Goal: Task Accomplishment & Management: Use online tool/utility

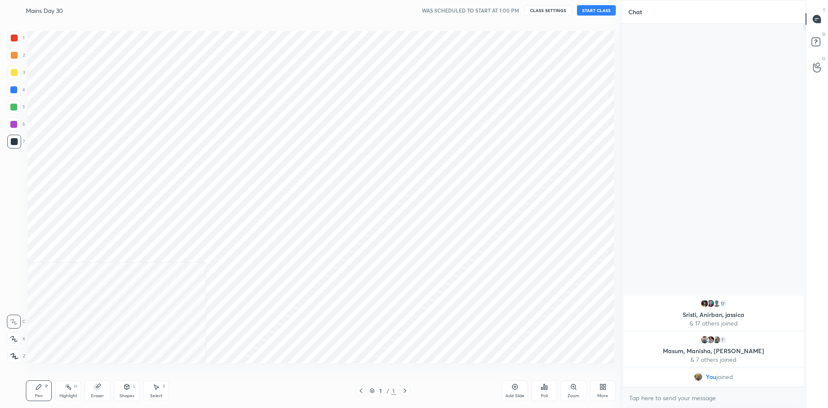
scroll to position [42774, 42540]
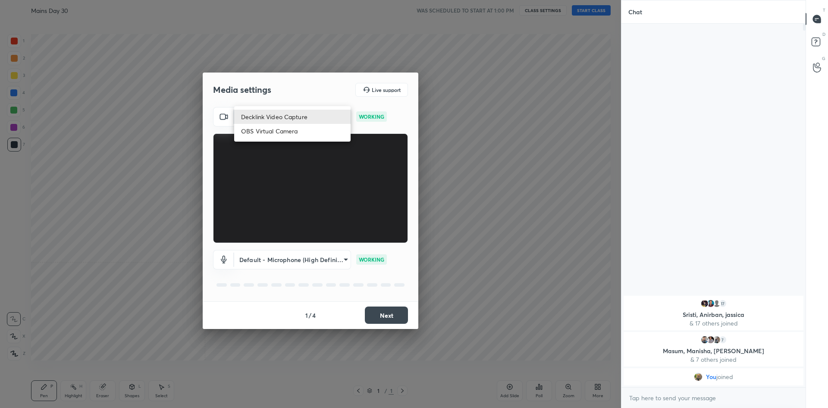
click at [336, 113] on body "1 2 3 4 5 6 7 C X Z C X Z E E Erase all [PERSON_NAME] Day 30 WAS SCHEDULED TO S…" at bounding box center [414, 204] width 828 height 408
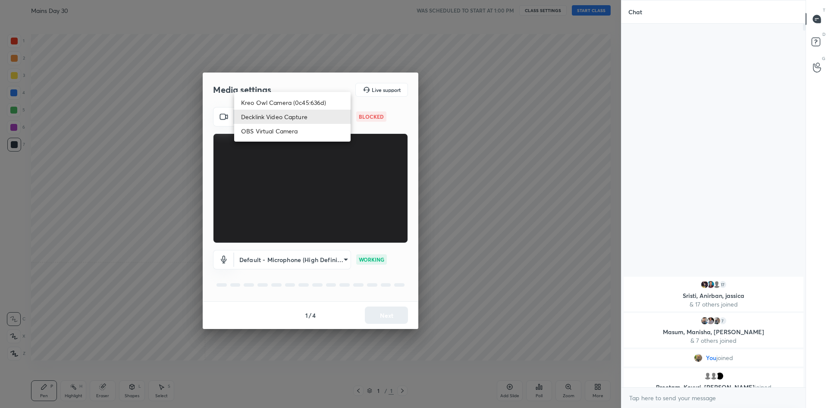
click at [281, 96] on li "Kreo Owl Camera (0c45:636d)" at bounding box center [292, 102] width 116 height 14
type input "4ecb6acdca5edd3ea7369ccdaf4166e1784ee08bf61e5abf9b9b727ca8407e23"
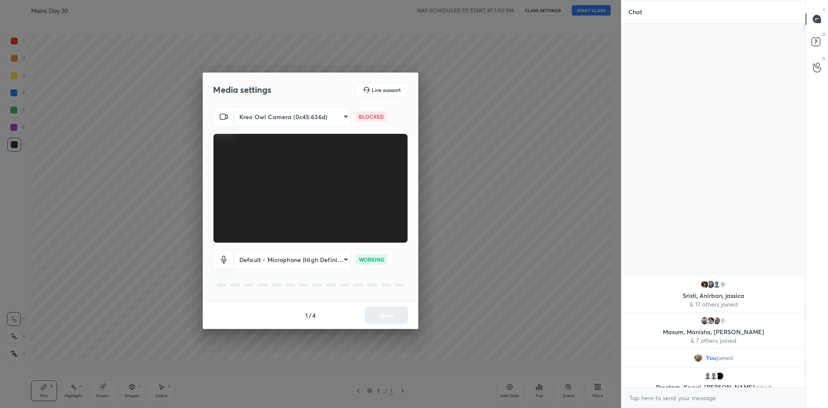
click at [344, 261] on body "1 2 3 4 5 6 7 C X Z C X Z E E Erase all [PERSON_NAME] Day 30 WAS SCHEDULED TO S…" at bounding box center [414, 204] width 828 height 408
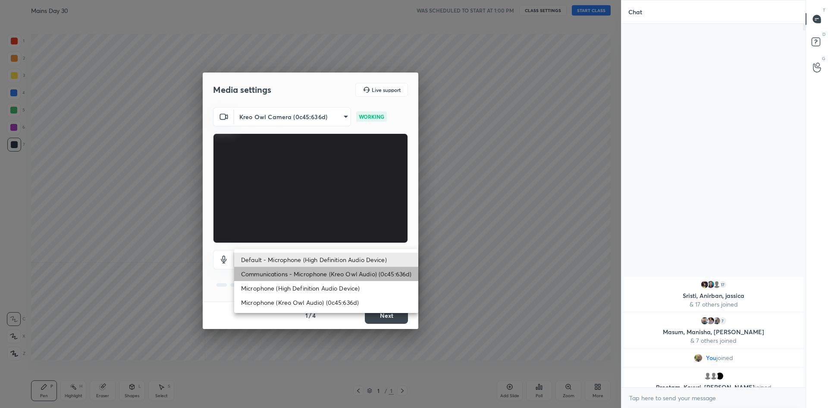
click at [320, 272] on li "Communications - Microphone (Kreo Owl Audio) (0c45:636d)" at bounding box center [326, 274] width 184 height 14
type input "communications"
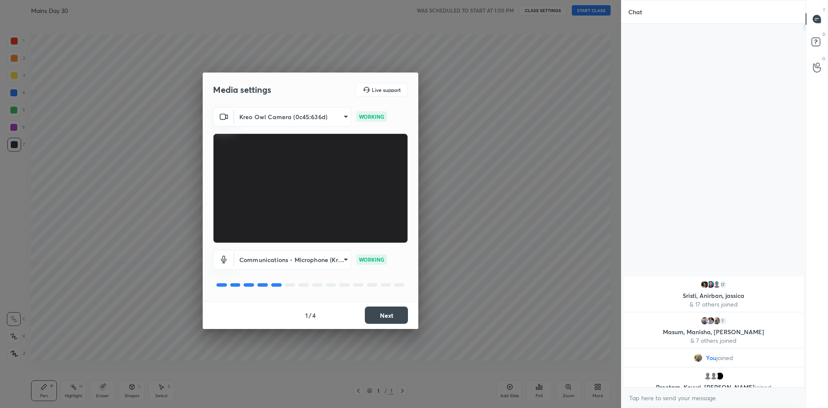
click at [385, 308] on button "Next" at bounding box center [386, 314] width 43 height 17
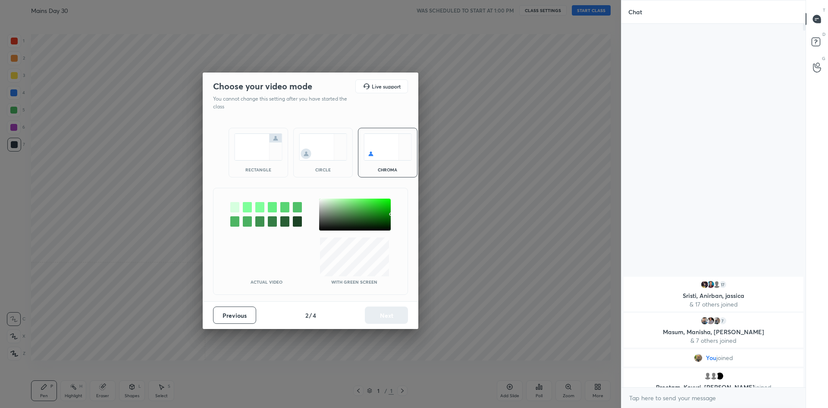
click at [249, 151] on img at bounding box center [258, 146] width 48 height 27
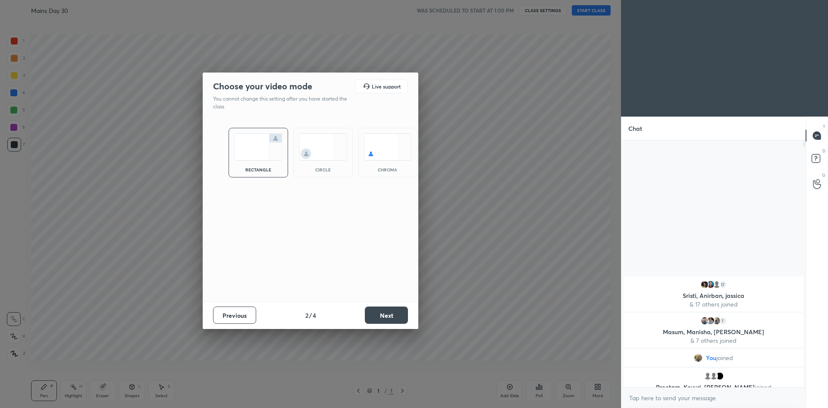
click at [381, 314] on button "Next" at bounding box center [386, 314] width 43 height 17
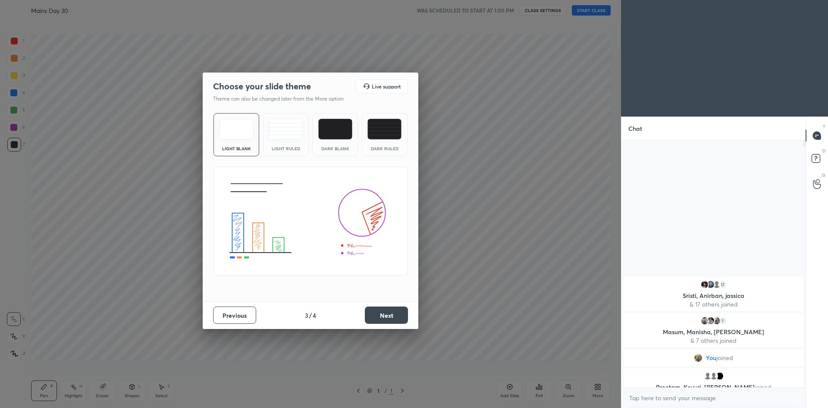
click at [392, 310] on button "Next" at bounding box center [386, 314] width 43 height 17
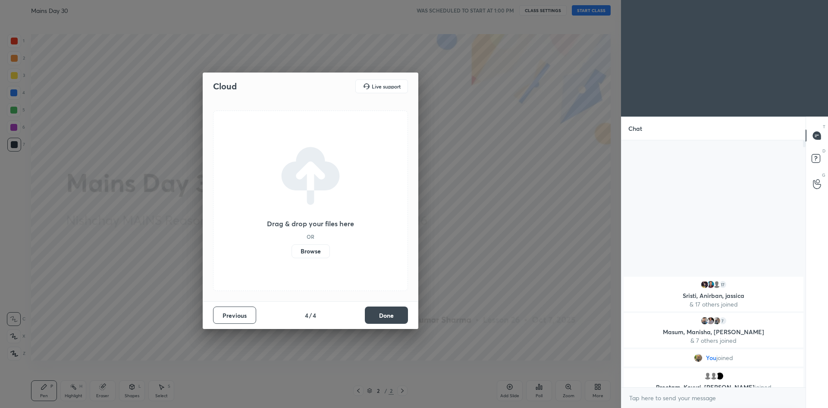
drag, startPoint x: 388, startPoint y: 315, endPoint x: 485, endPoint y: 158, distance: 184.0
click at [392, 312] on button "Done" at bounding box center [386, 314] width 43 height 17
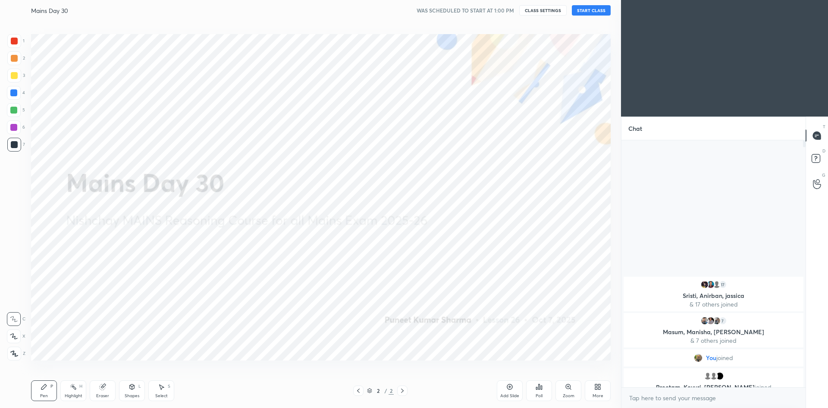
click at [587, 13] on button "START CLASS" at bounding box center [591, 10] width 39 height 10
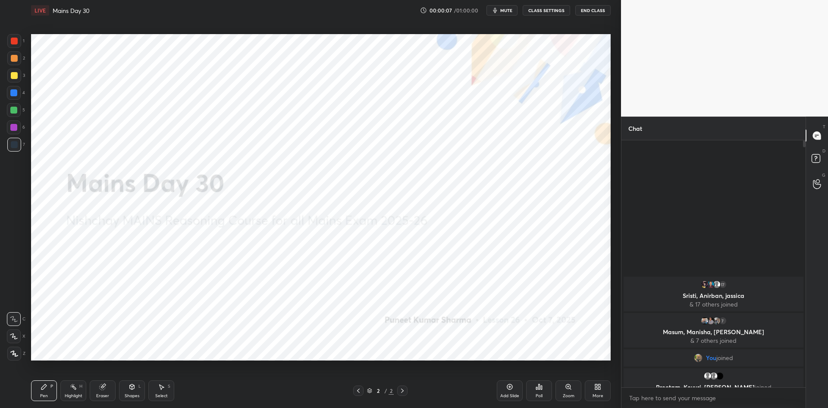
drag, startPoint x: 803, startPoint y: 149, endPoint x: 803, endPoint y: 156, distance: 7.0
click at [803, 156] on div at bounding box center [802, 263] width 5 height 247
drag, startPoint x: 803, startPoint y: 144, endPoint x: 796, endPoint y: 195, distance: 51.8
click at [800, 184] on div "17 [PERSON_NAME], [PERSON_NAME], jassica & 17 others joined 7 Masum, [PERSON_NA…" at bounding box center [713, 263] width 184 height 247
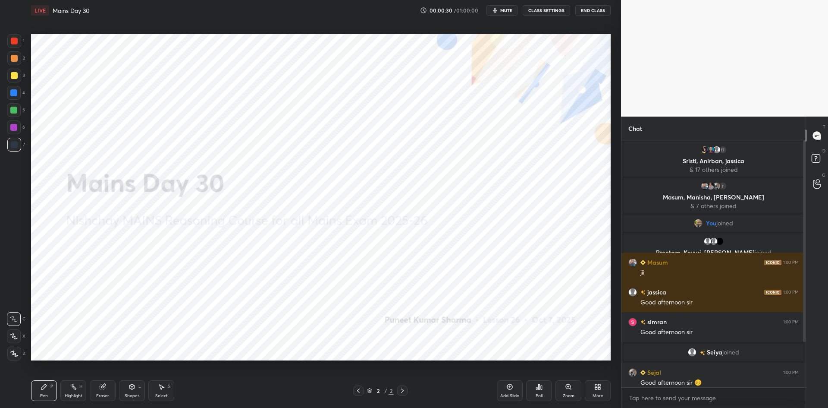
scroll to position [56, 0]
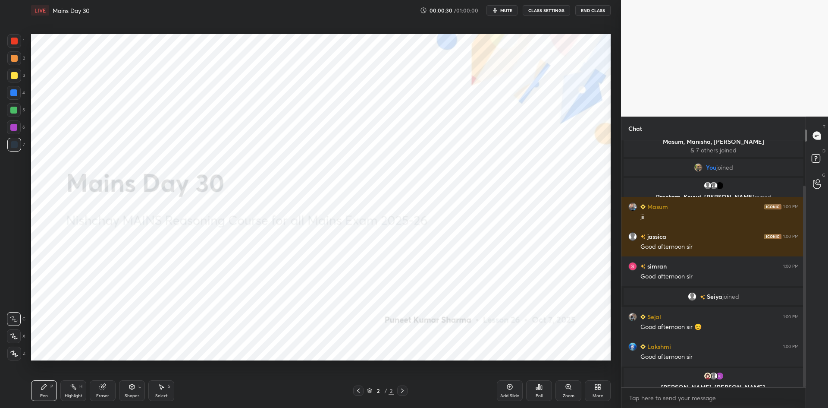
drag, startPoint x: 804, startPoint y: 256, endPoint x: 813, endPoint y: 343, distance: 87.2
click at [813, 343] on div "Chat 17 [PERSON_NAME], [PERSON_NAME], jassica & 17 others joined 7 Masum, [PERS…" at bounding box center [724, 261] width 207 height 291
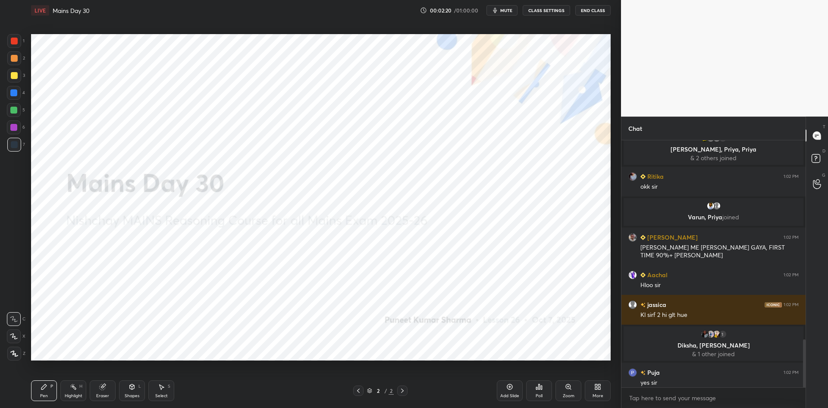
scroll to position [1020, 0]
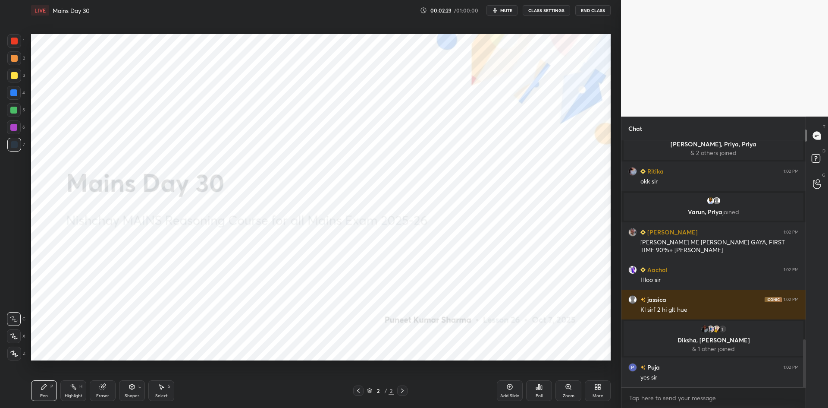
click at [11, 351] on icon at bounding box center [14, 353] width 7 height 5
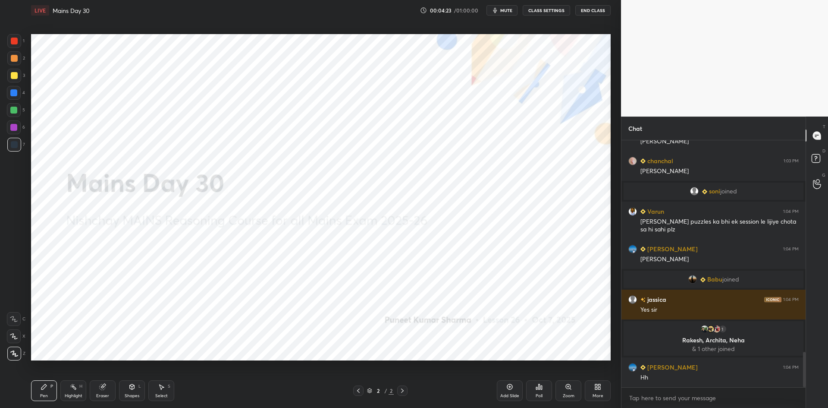
scroll to position [1480, 0]
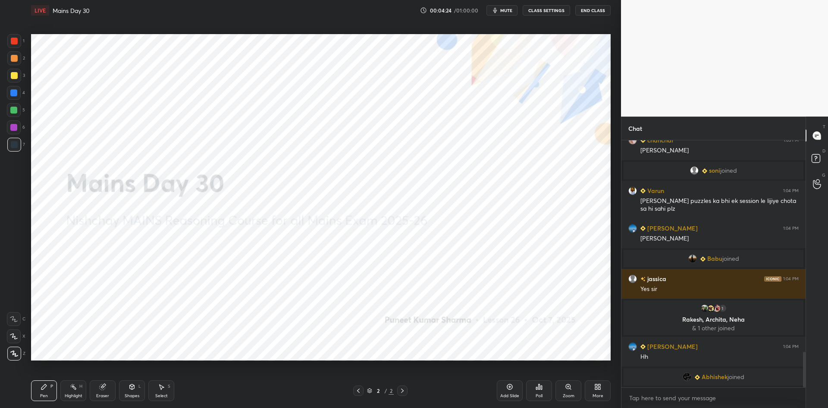
click at [505, 387] on div "Add Slide" at bounding box center [510, 390] width 26 height 21
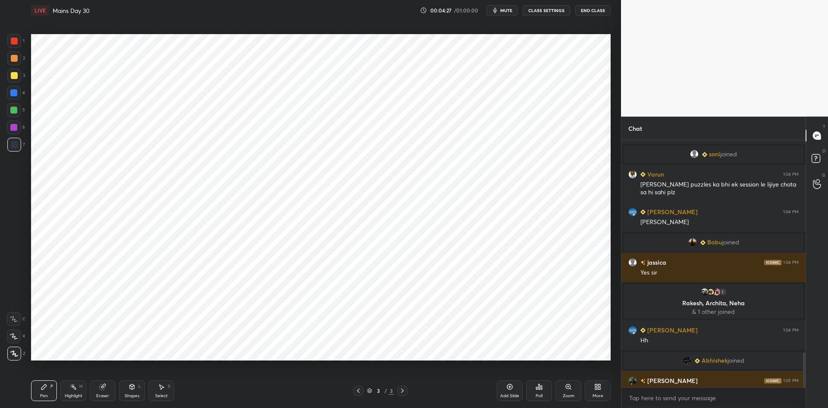
scroll to position [1493, 0]
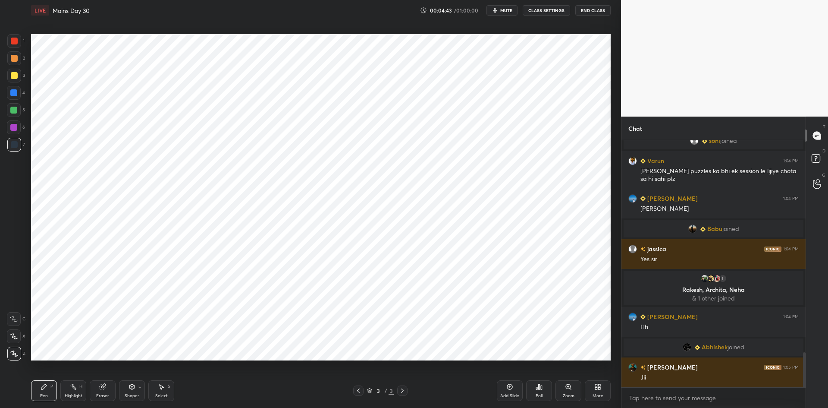
click at [604, 392] on div "More" at bounding box center [598, 390] width 26 height 21
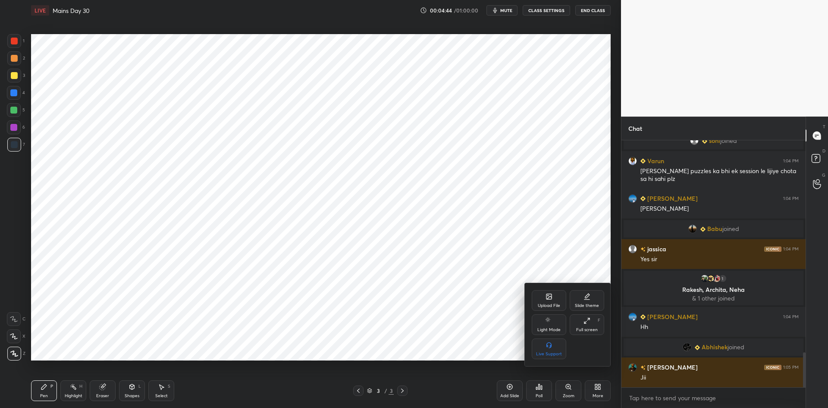
click at [547, 292] on div "Upload File" at bounding box center [549, 300] width 35 height 21
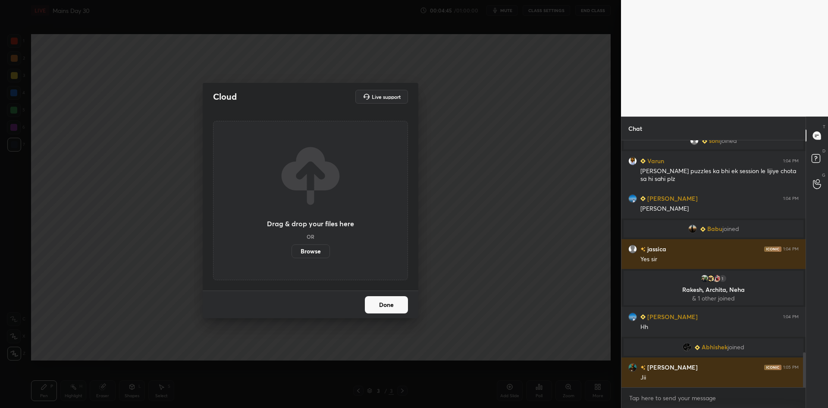
click at [323, 252] on label "Browse" at bounding box center [311, 251] width 38 height 14
click at [292, 252] on input "Browse" at bounding box center [292, 251] width 0 height 14
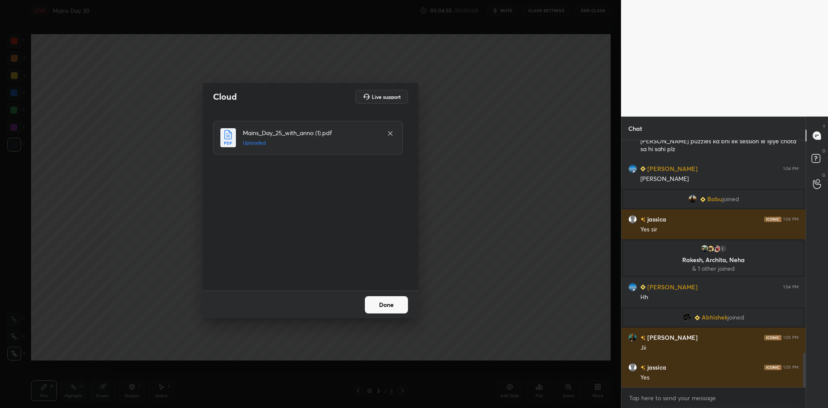
click at [377, 303] on button "Done" at bounding box center [386, 304] width 43 height 17
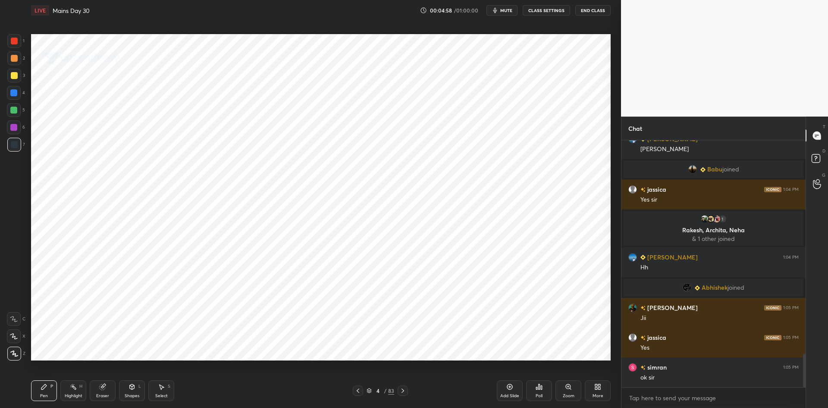
scroll to position [1582, 0]
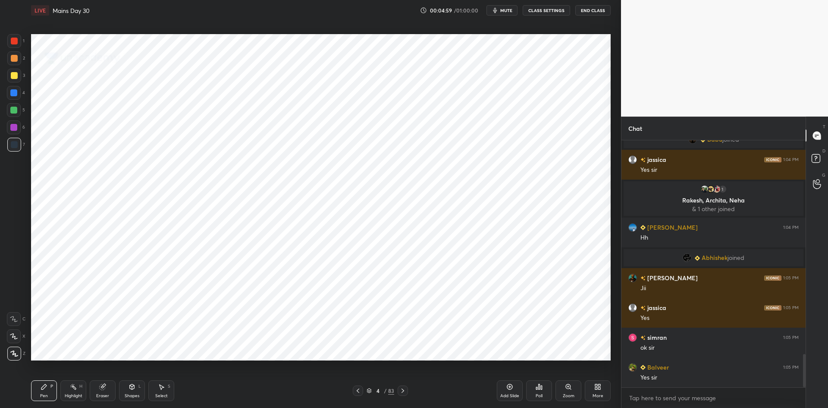
click at [405, 389] on icon at bounding box center [402, 390] width 7 height 7
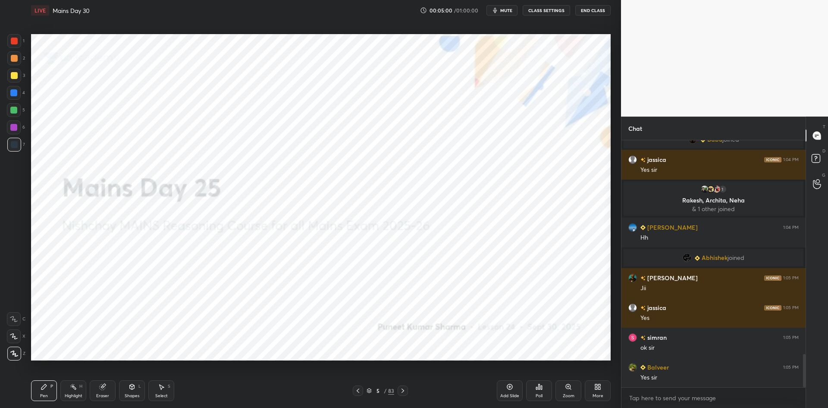
click at [367, 390] on icon at bounding box center [369, 390] width 5 height 5
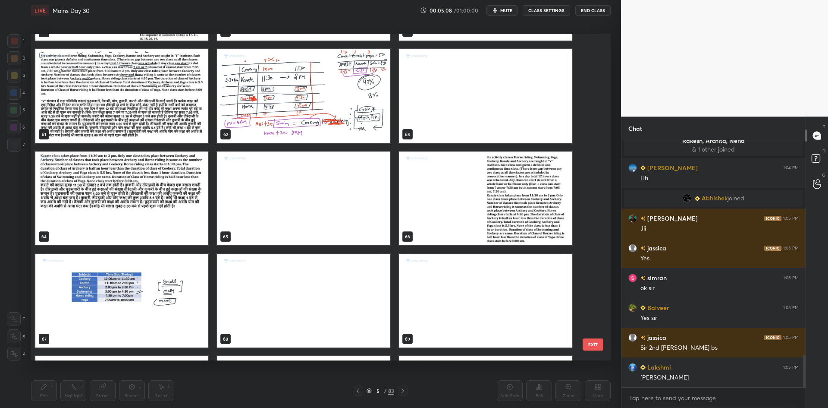
scroll to position [2008, 0]
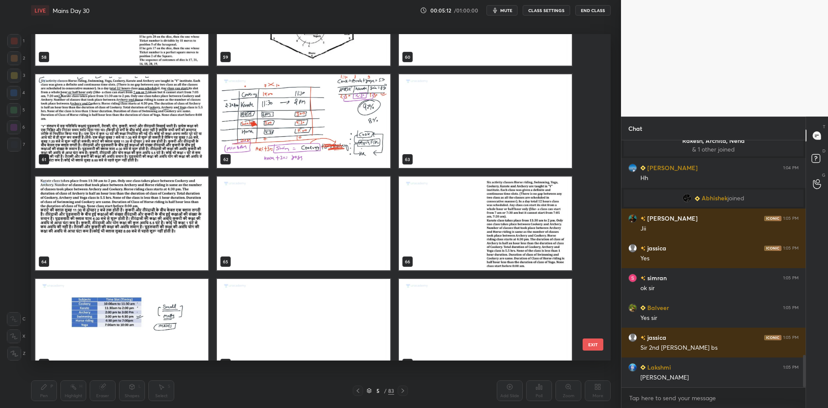
click at [147, 290] on img "grid" at bounding box center [121, 326] width 173 height 94
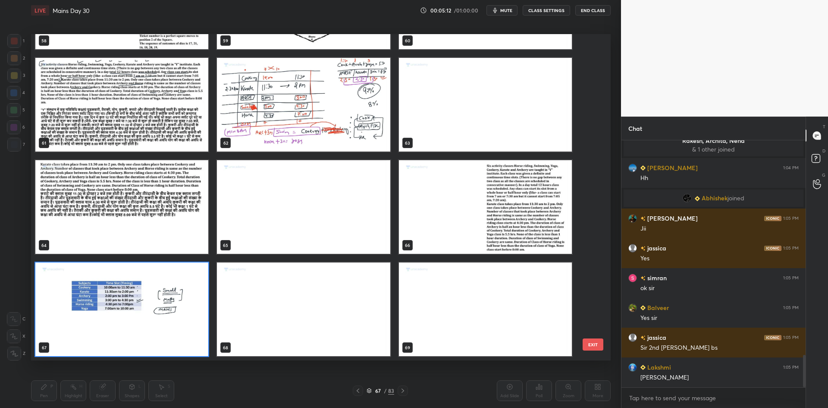
click at [147, 289] on img "grid" at bounding box center [121, 309] width 173 height 94
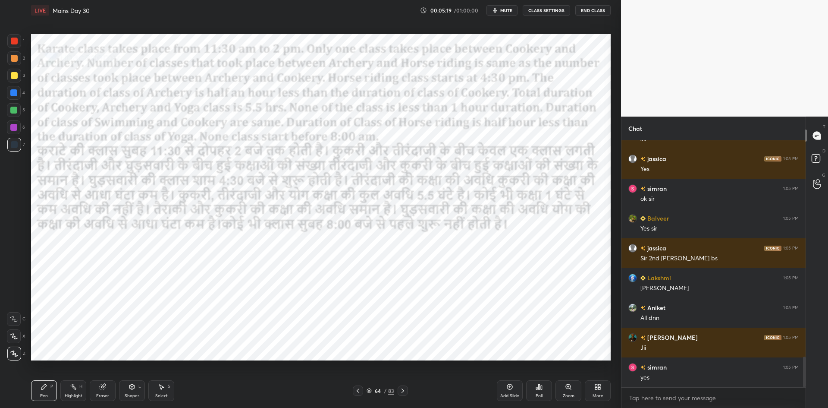
scroll to position [1761, 0]
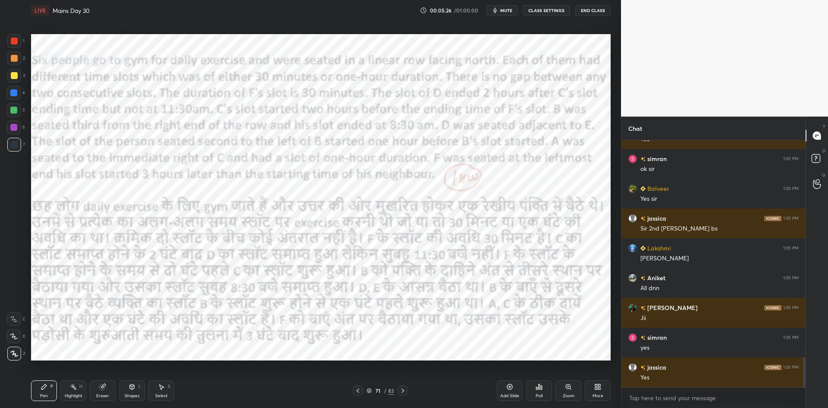
click at [543, 389] on div "Poll" at bounding box center [539, 390] width 26 height 21
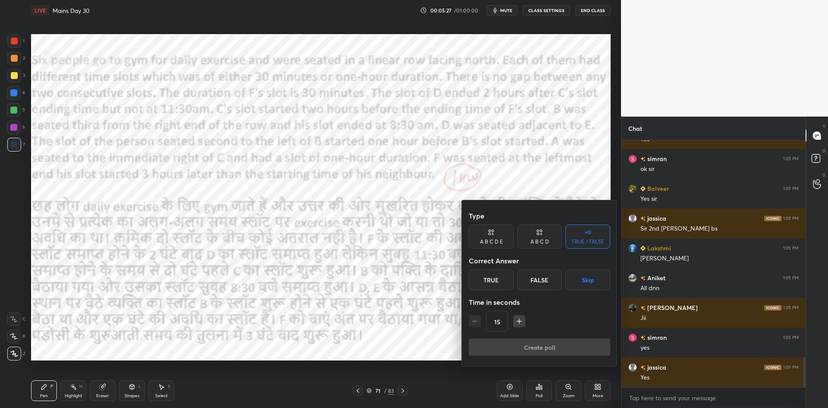
click at [586, 276] on button "Skip" at bounding box center [587, 279] width 45 height 21
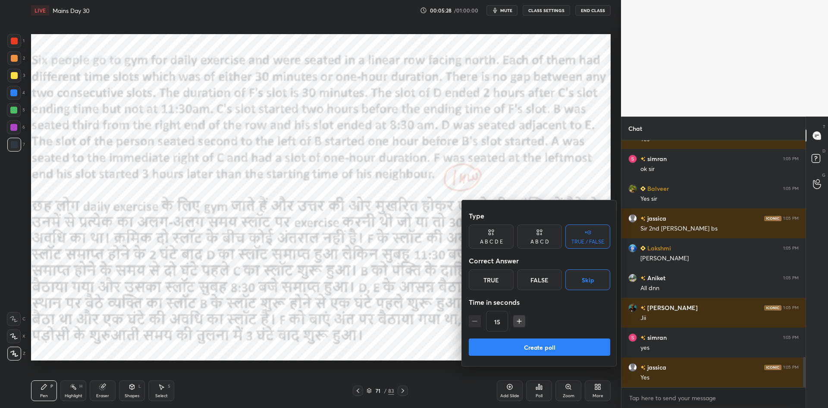
click at [549, 342] on button "Create poll" at bounding box center [539, 346] width 141 height 17
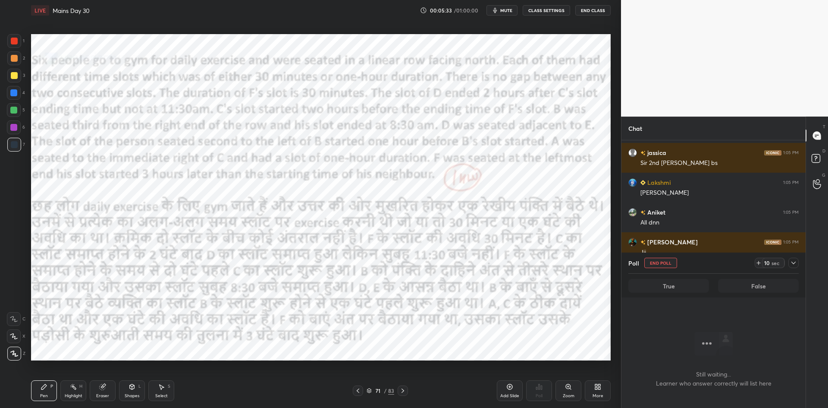
scroll to position [1837, 0]
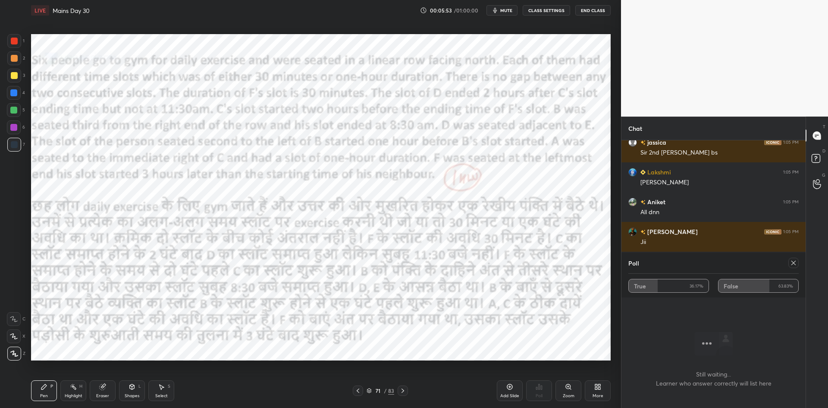
click at [794, 265] on icon at bounding box center [793, 262] width 7 height 7
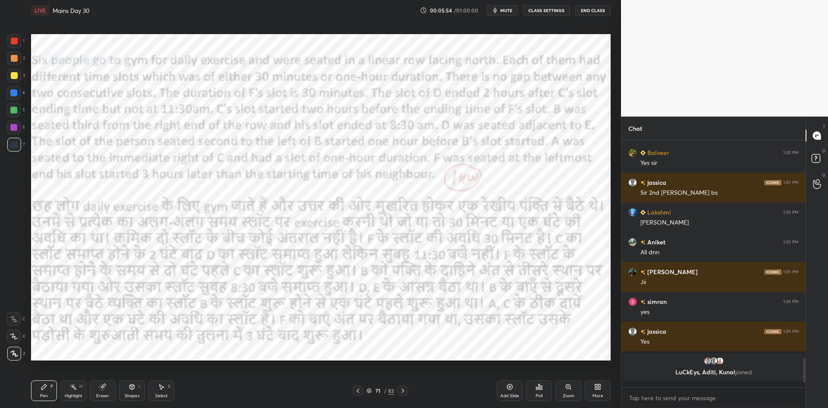
scroll to position [244, 182]
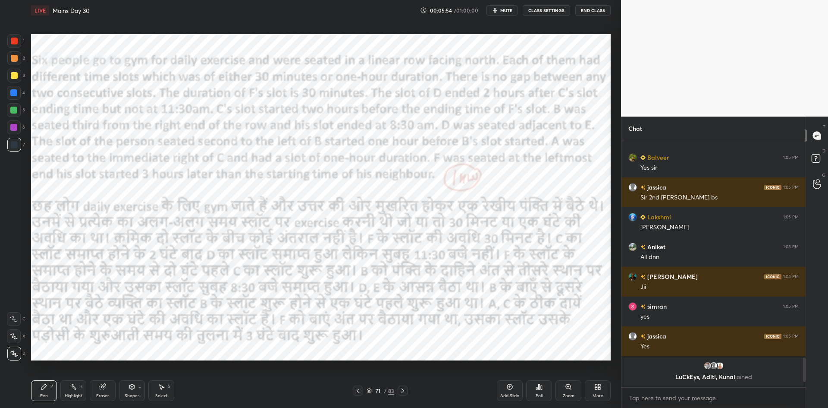
click at [403, 391] on icon at bounding box center [403, 390] width 3 height 4
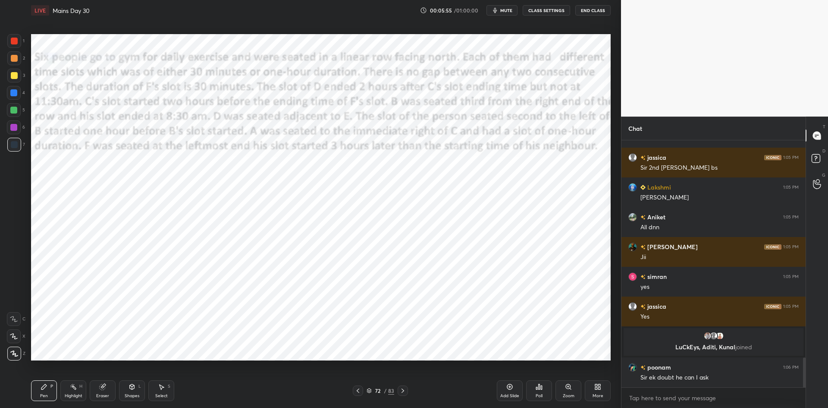
scroll to position [1740, 0]
click at [406, 391] on icon at bounding box center [402, 390] width 7 height 7
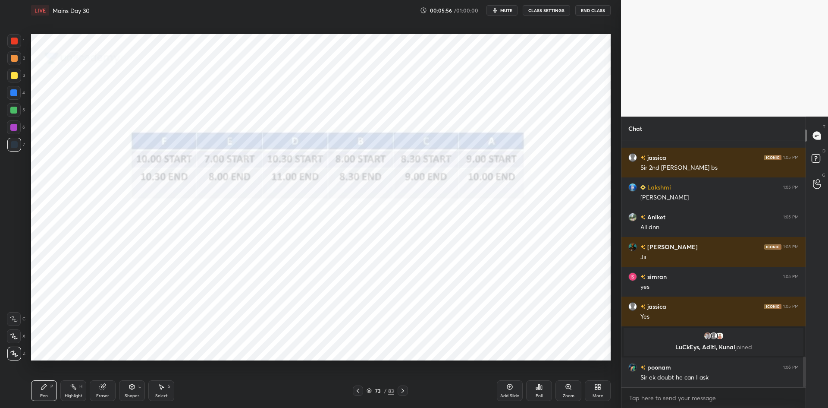
click at [406, 391] on div at bounding box center [403, 390] width 10 height 10
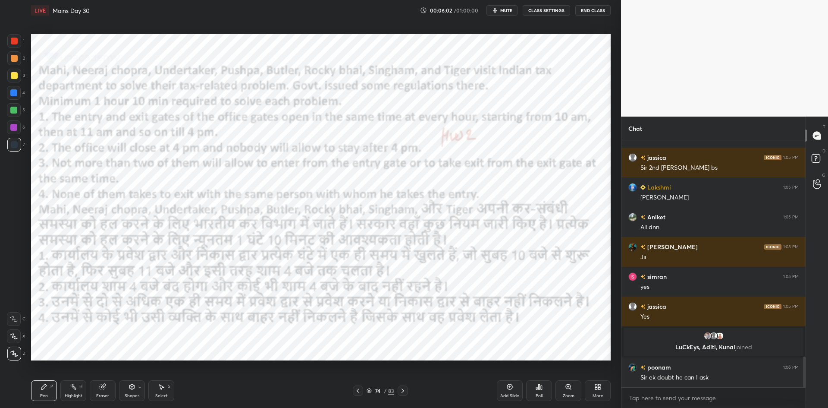
click at [536, 385] on icon at bounding box center [539, 386] width 7 height 7
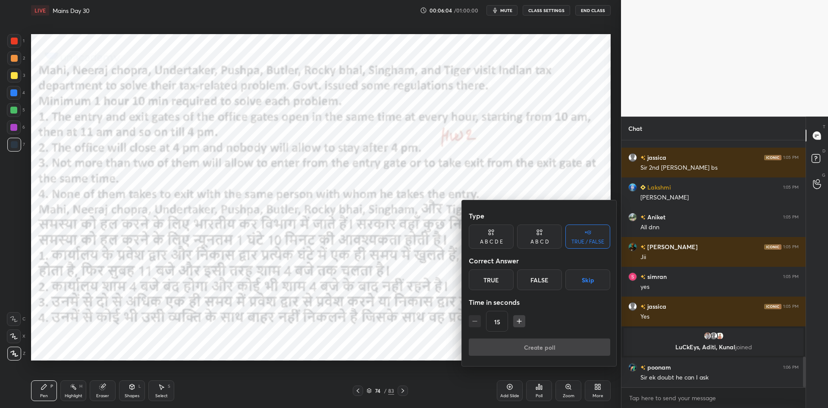
click at [497, 277] on div "True" at bounding box center [491, 279] width 45 height 21
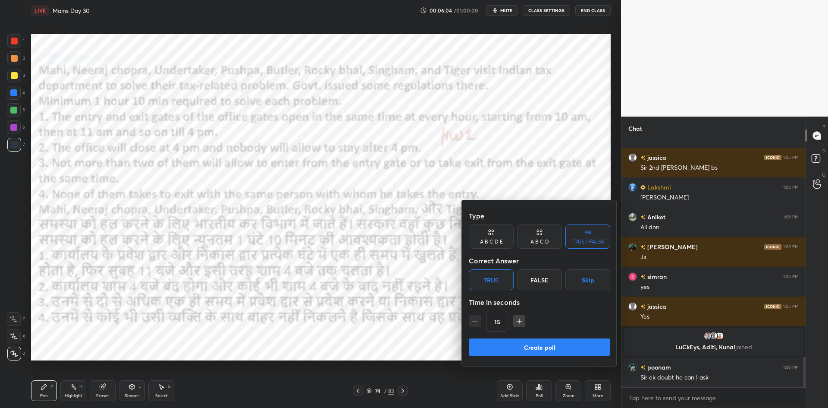
scroll to position [1770, 0]
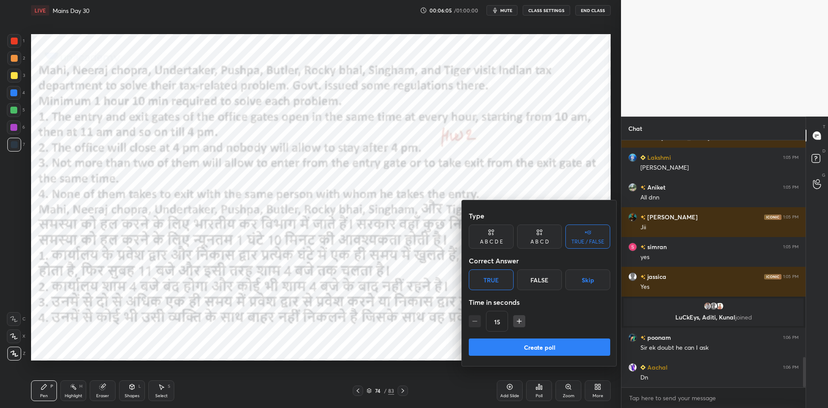
click at [520, 143] on div at bounding box center [414, 204] width 828 height 408
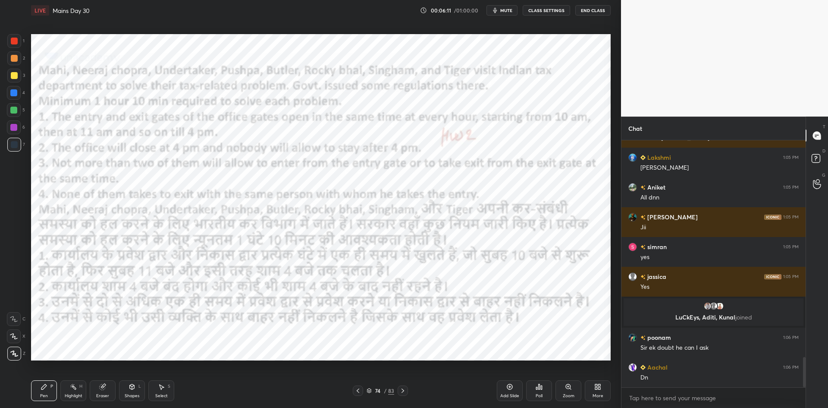
click at [536, 392] on div "Poll" at bounding box center [539, 390] width 26 height 21
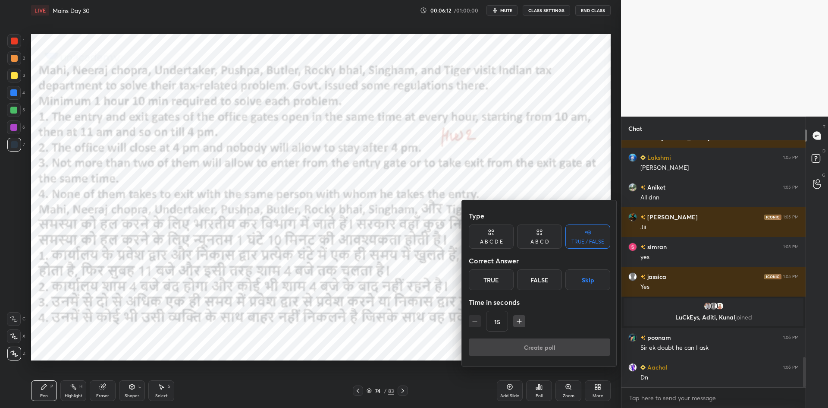
click at [577, 284] on button "Skip" at bounding box center [587, 279] width 45 height 21
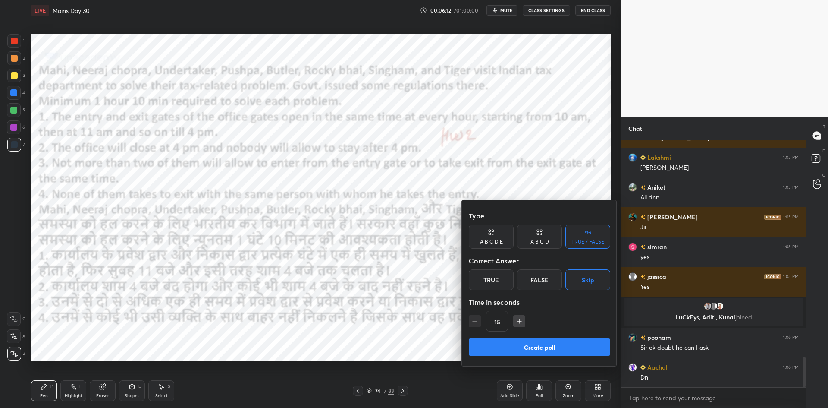
click at [555, 346] on button "Create poll" at bounding box center [539, 346] width 141 height 17
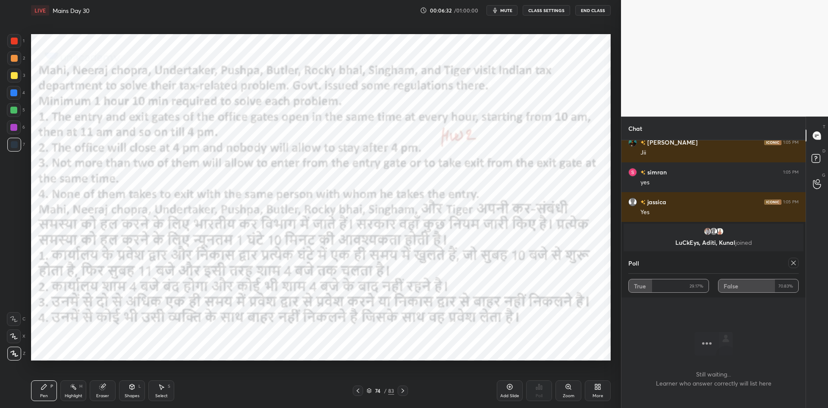
scroll to position [1874, 0]
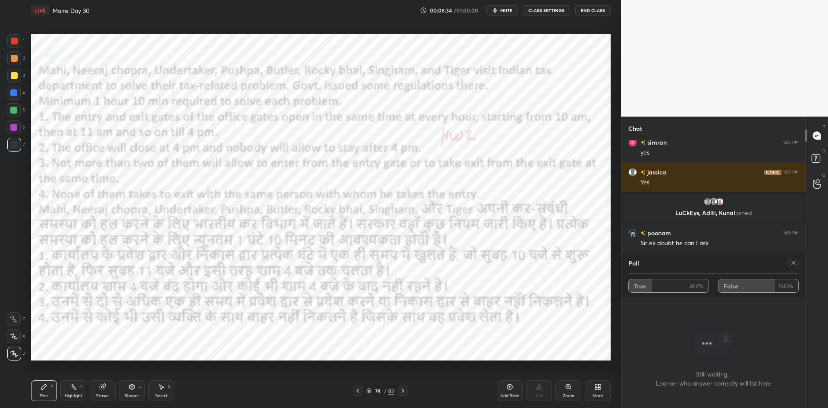
click at [405, 391] on icon at bounding box center [402, 390] width 7 height 7
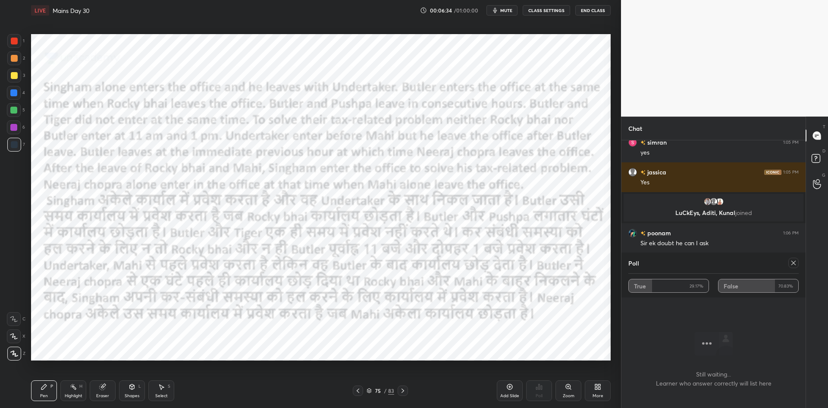
scroll to position [1904, 0]
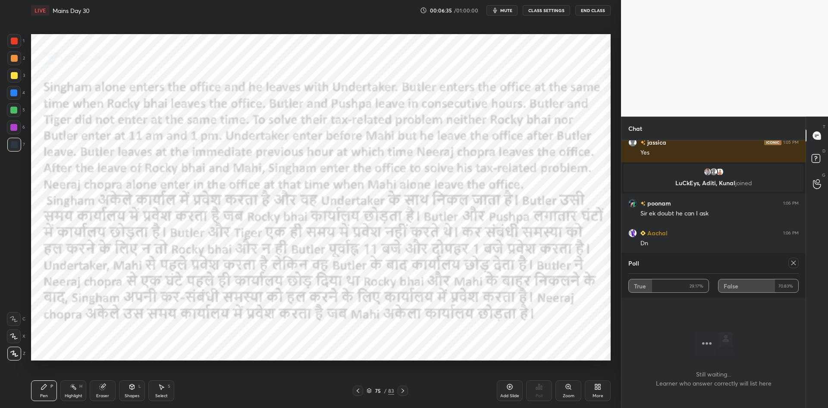
click at [406, 390] on div at bounding box center [403, 390] width 10 height 10
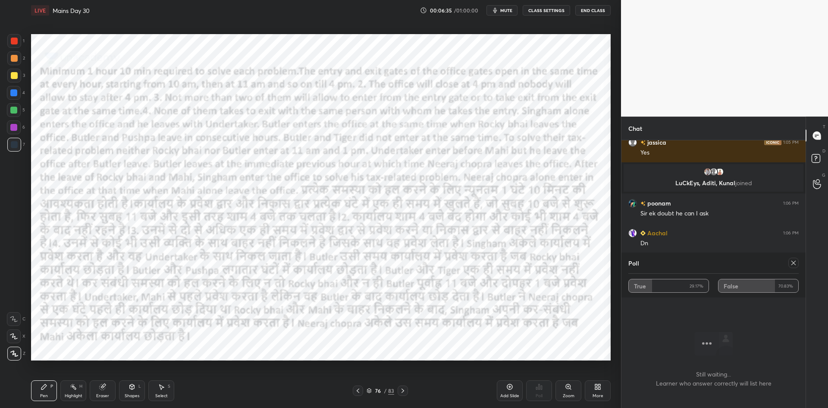
click at [407, 389] on div at bounding box center [403, 390] width 10 height 10
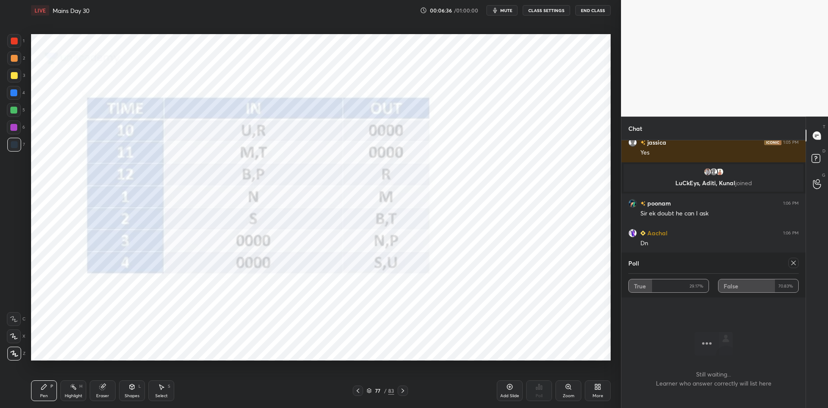
click at [407, 391] on div at bounding box center [403, 390] width 10 height 10
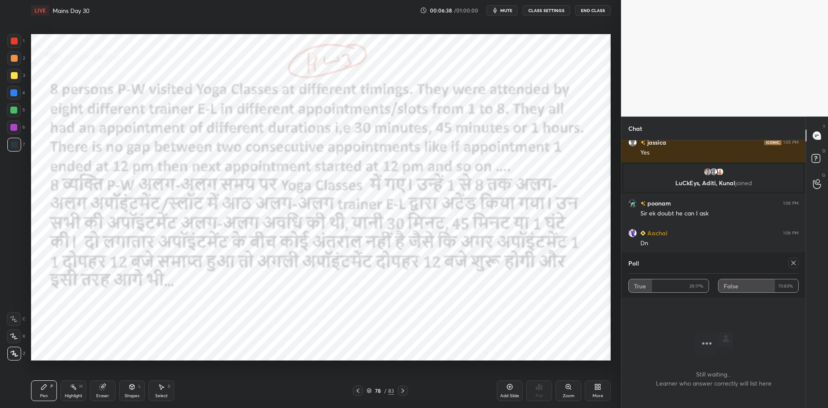
click at [792, 262] on icon at bounding box center [793, 262] width 7 height 7
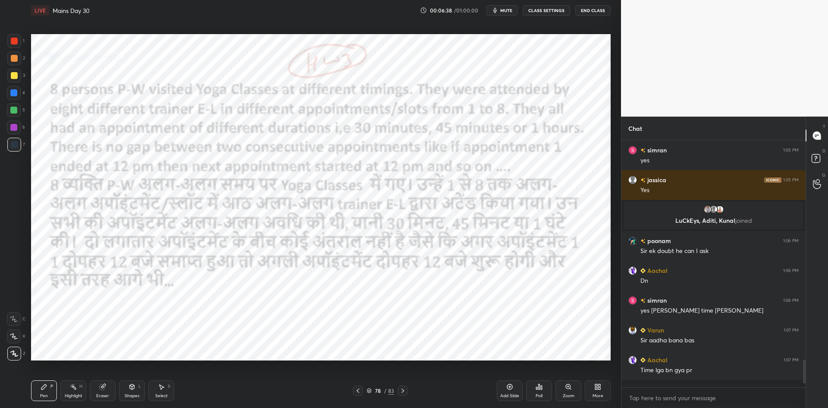
scroll to position [3, 3]
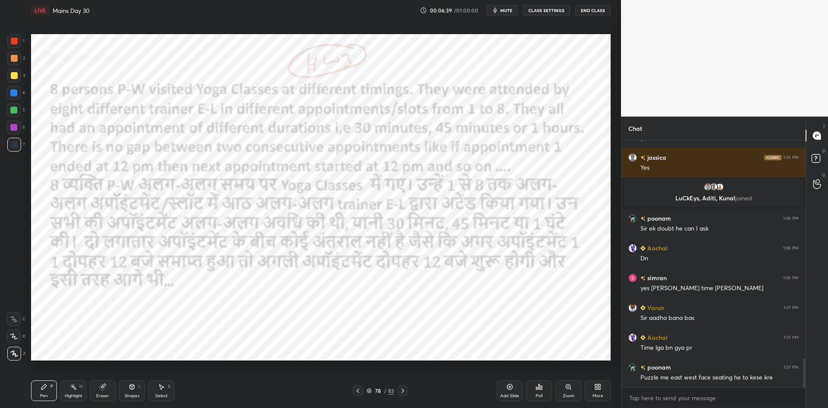
click at [542, 387] on icon at bounding box center [541, 387] width 1 height 4
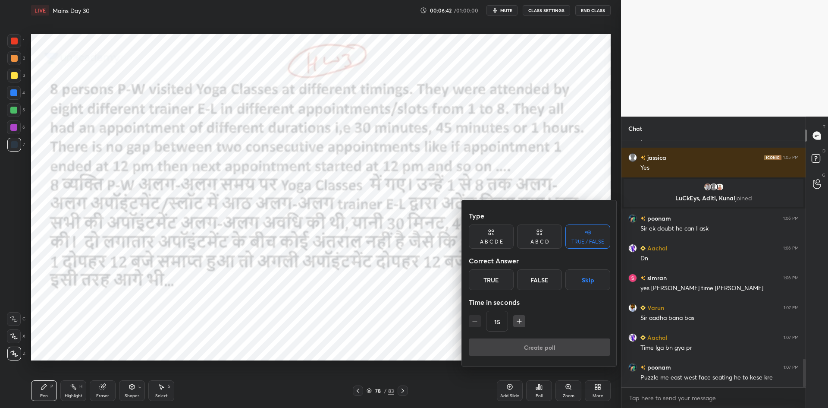
click at [496, 235] on div "A B C D E" at bounding box center [491, 236] width 45 height 24
click at [584, 240] on div "TRUE / FALSE" at bounding box center [587, 241] width 33 height 5
click at [586, 280] on button "Skip" at bounding box center [587, 279] width 45 height 21
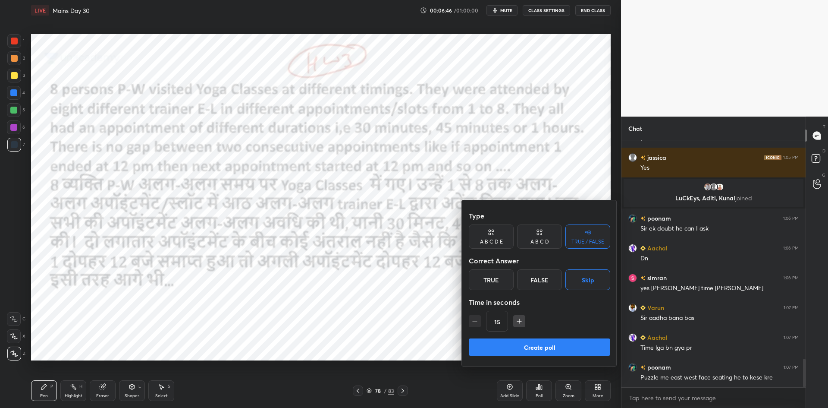
click at [542, 348] on button "Create poll" at bounding box center [539, 346] width 141 height 17
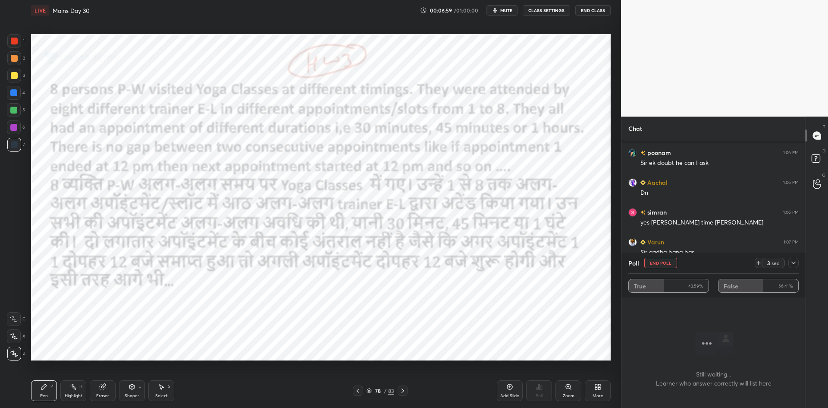
scroll to position [1965, 0]
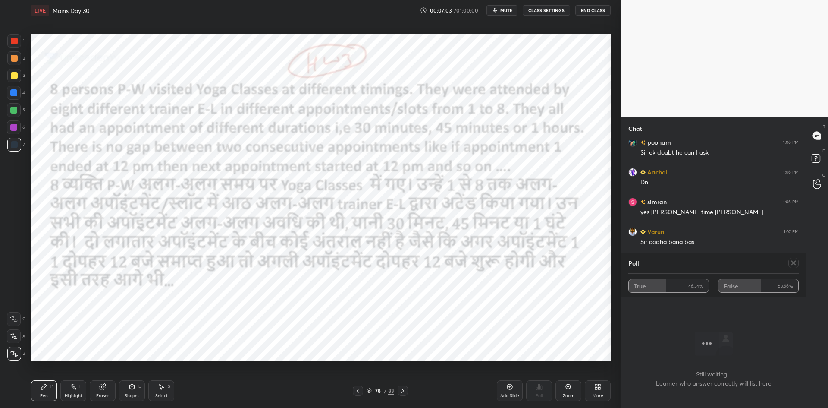
click at [793, 262] on icon at bounding box center [793, 262] width 4 height 4
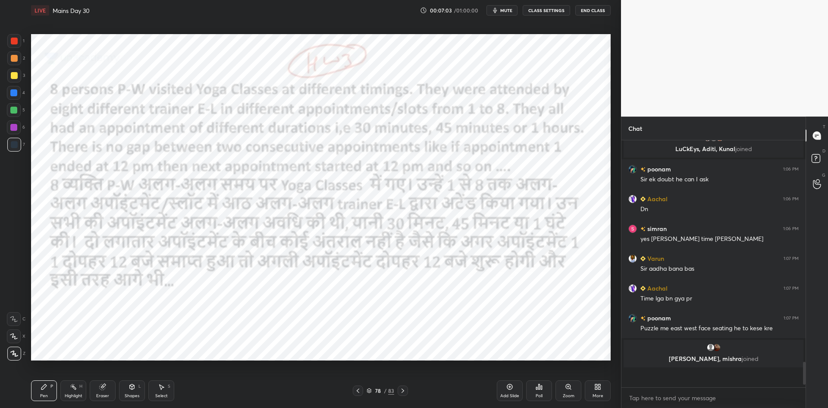
scroll to position [1927, 0]
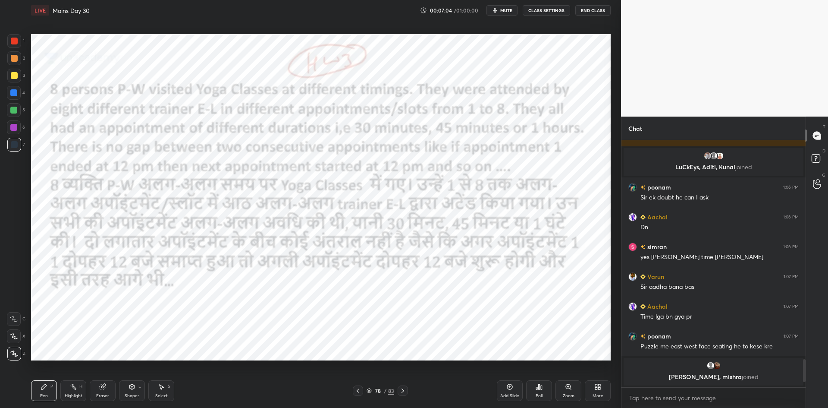
click at [404, 389] on icon at bounding box center [402, 390] width 7 height 7
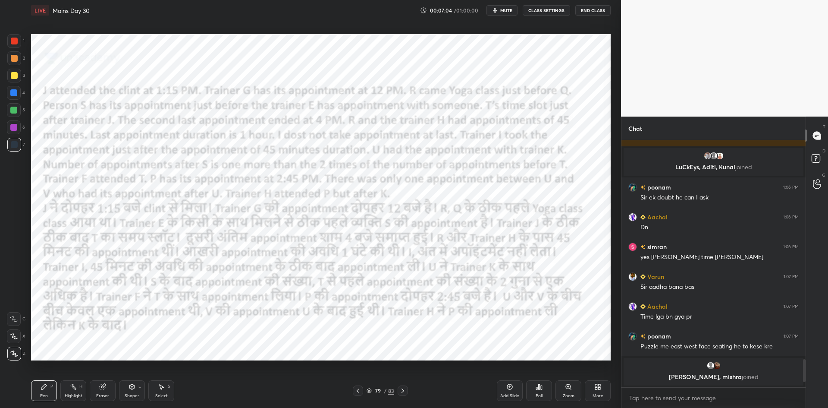
click at [406, 389] on div at bounding box center [403, 390] width 10 height 10
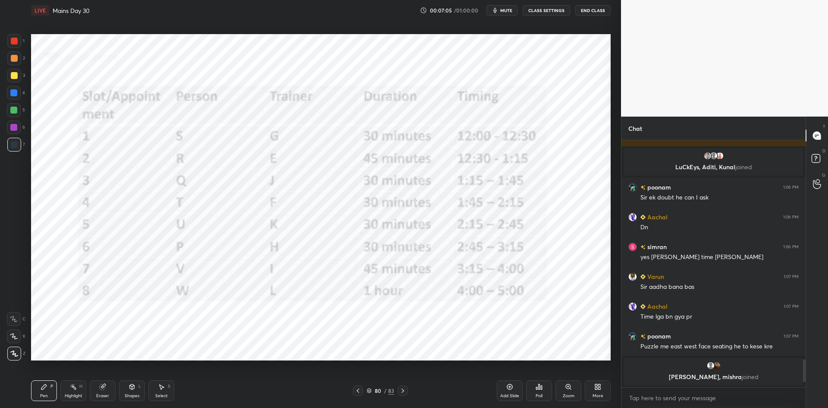
click at [405, 389] on icon at bounding box center [402, 390] width 7 height 7
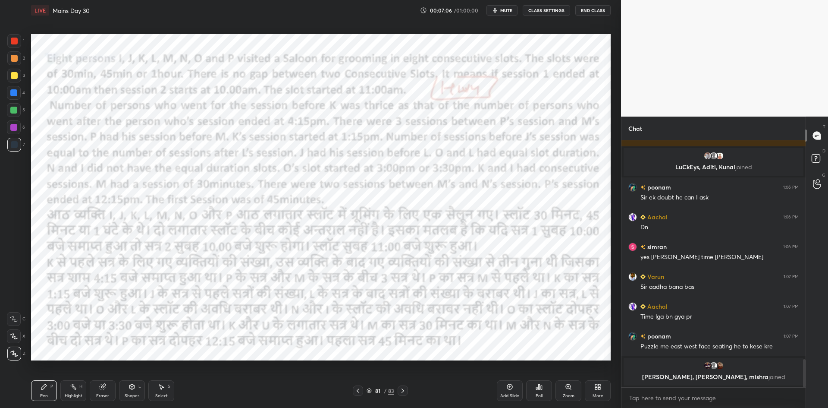
click at [532, 382] on div "Poll" at bounding box center [539, 390] width 26 height 21
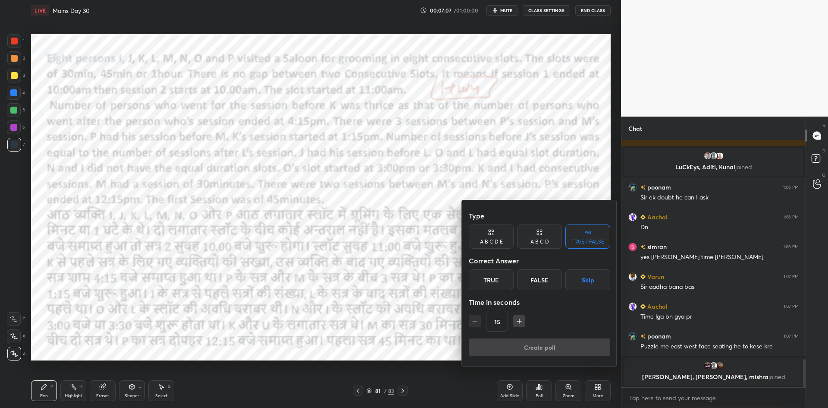
click at [587, 279] on button "Skip" at bounding box center [587, 279] width 45 height 21
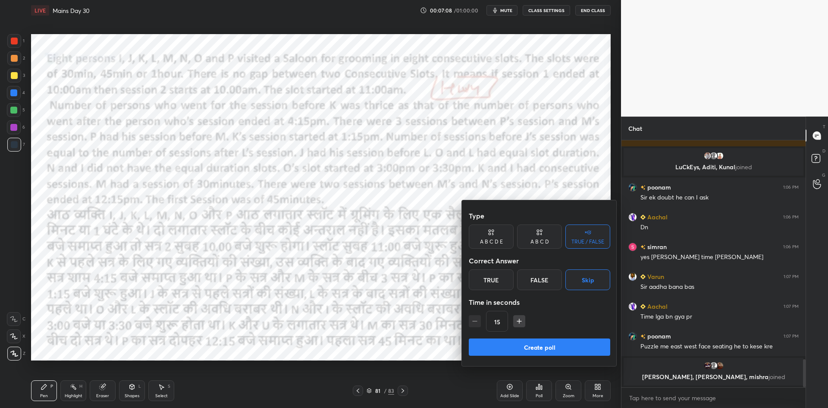
click at [539, 346] on button "Create poll" at bounding box center [539, 346] width 141 height 17
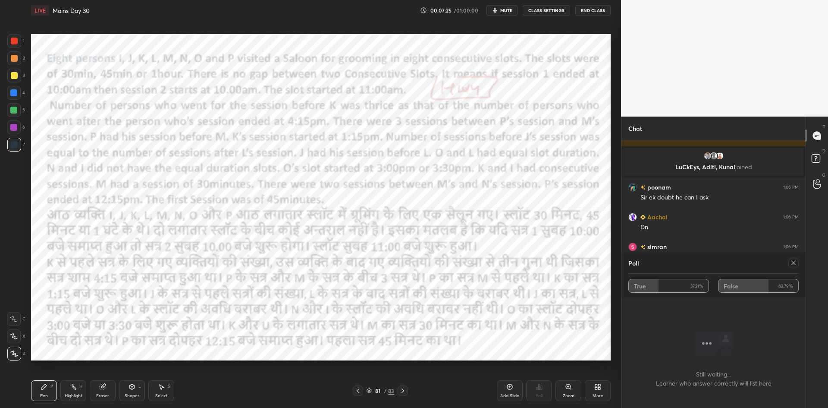
click at [791, 262] on icon at bounding box center [793, 262] width 7 height 7
type textarea "x"
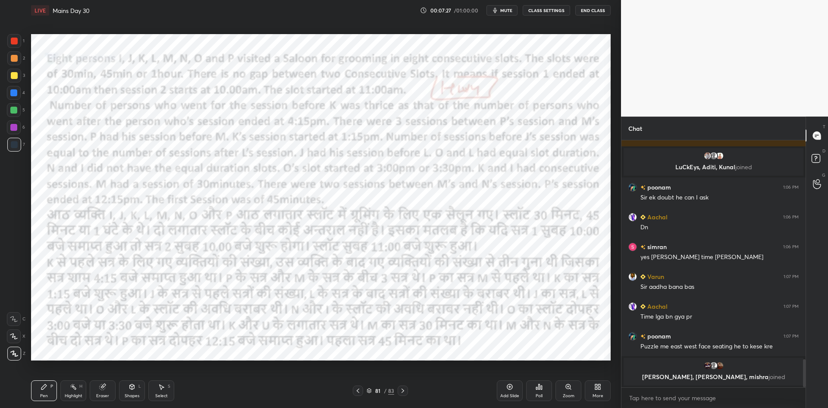
click at [367, 390] on icon at bounding box center [369, 390] width 5 height 5
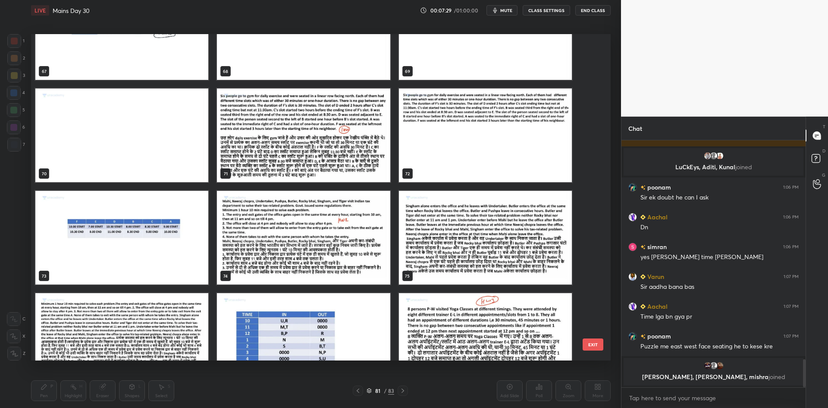
click at [359, 264] on img "grid" at bounding box center [303, 238] width 173 height 94
click at [361, 264] on img "grid" at bounding box center [303, 238] width 173 height 94
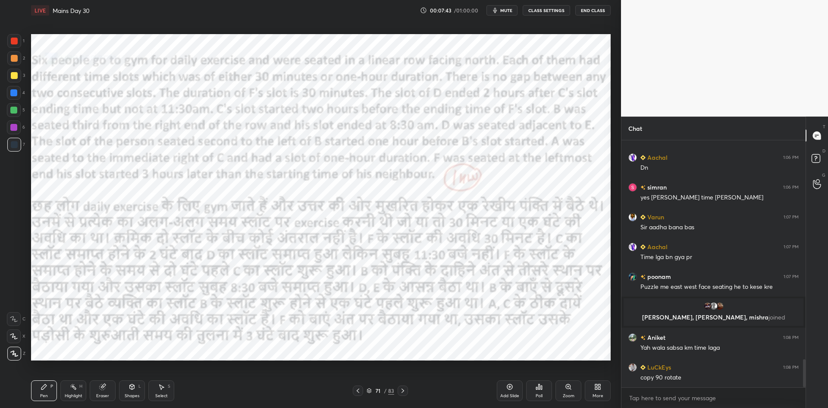
click at [511, 388] on icon at bounding box center [509, 386] width 7 height 7
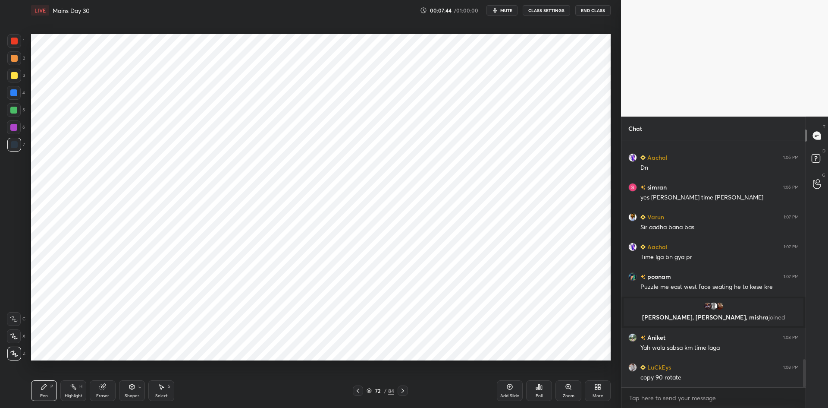
click at [552, 13] on button "CLASS SETTINGS" at bounding box center [546, 10] width 47 height 10
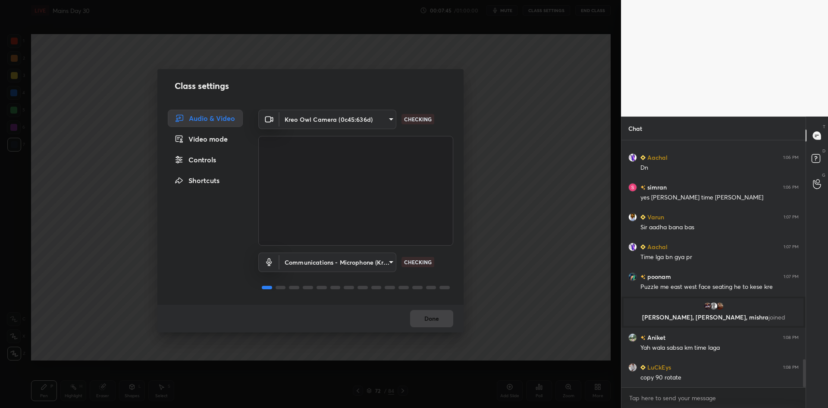
click at [213, 162] on div "Controls" at bounding box center [205, 159] width 75 height 17
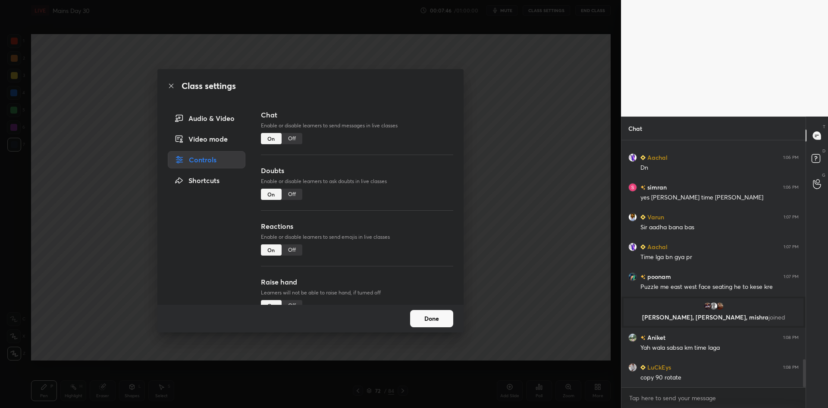
click at [293, 139] on div "Off" at bounding box center [292, 138] width 21 height 11
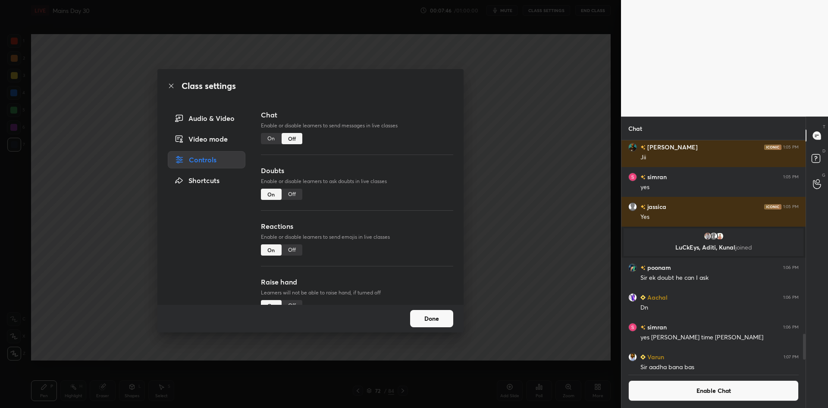
click at [509, 155] on div "Class settings Audio & Video Video mode Controls Shortcuts Chat Enable or disab…" at bounding box center [310, 204] width 621 height 408
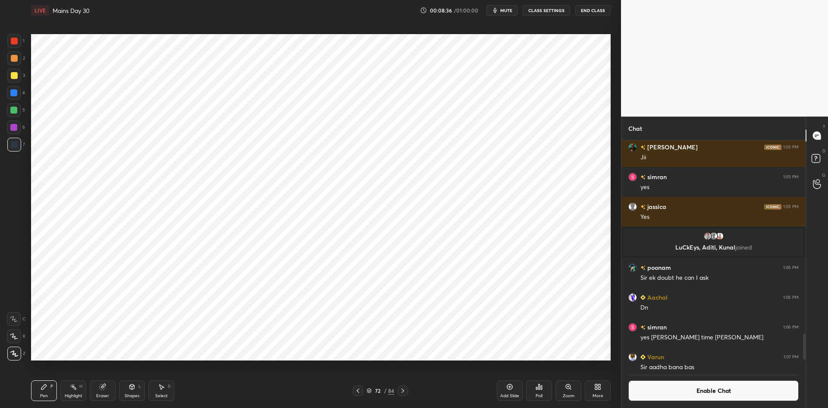
click at [512, 383] on icon at bounding box center [509, 386] width 7 height 7
click at [358, 389] on icon at bounding box center [358, 390] width 3 height 4
click at [406, 386] on div at bounding box center [403, 390] width 10 height 10
click at [660, 395] on button "Enable Chat" at bounding box center [713, 390] width 170 height 21
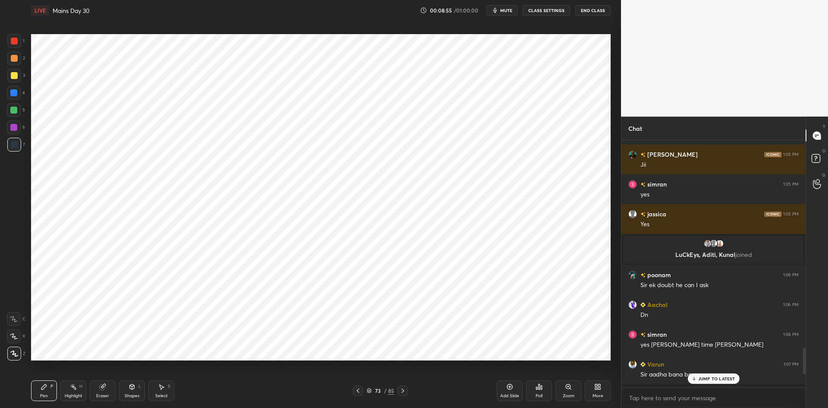
scroll to position [244, 182]
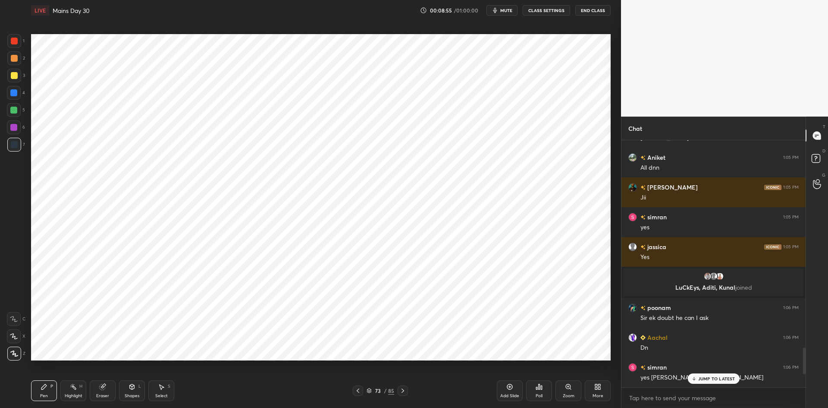
click at [699, 376] on p "JUMP TO LATEST" at bounding box center [716, 378] width 37 height 5
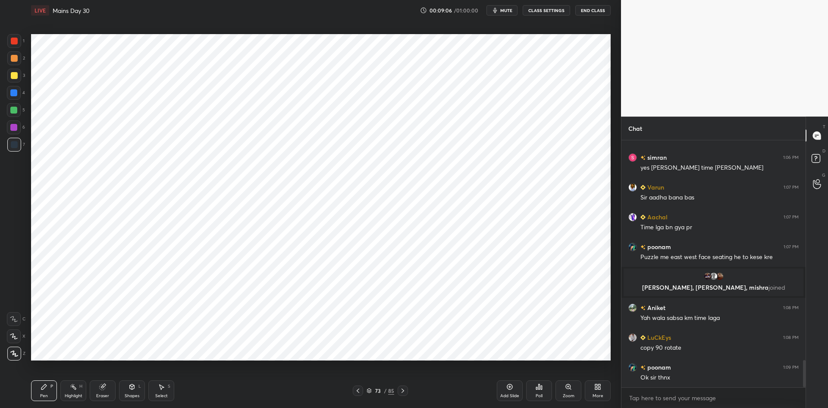
scroll to position [2007, 0]
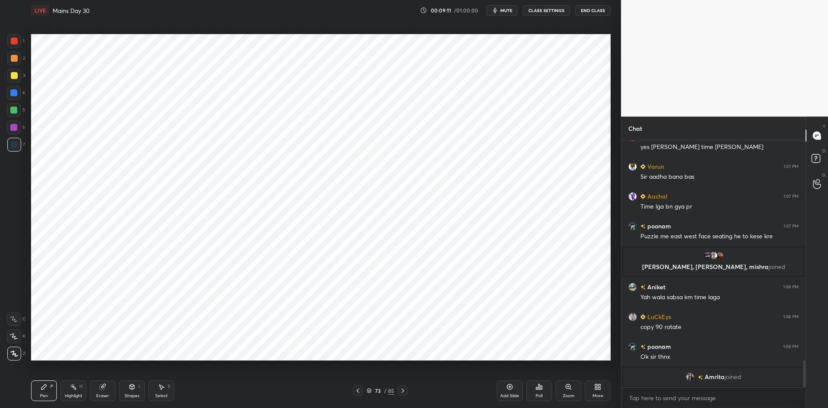
click at [357, 390] on icon at bounding box center [358, 390] width 3 height 4
click at [359, 392] on icon at bounding box center [357, 390] width 7 height 7
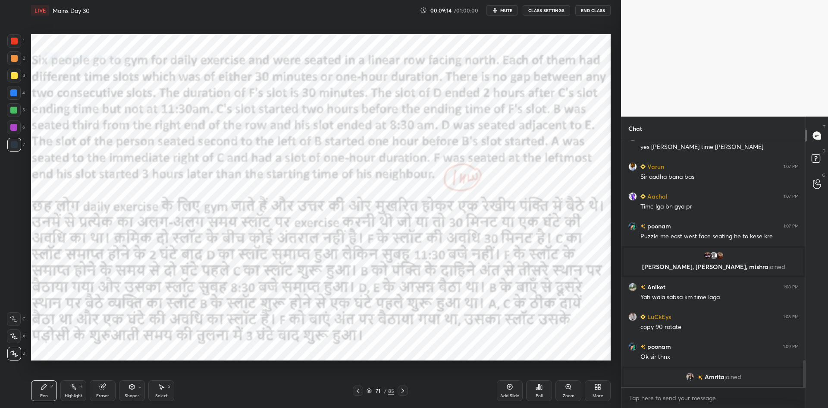
click at [510, 387] on icon at bounding box center [509, 386] width 3 height 3
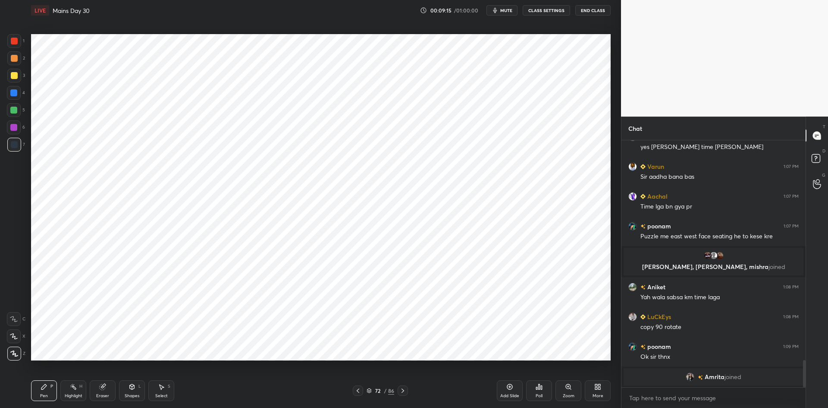
click at [361, 391] on icon at bounding box center [357, 390] width 7 height 7
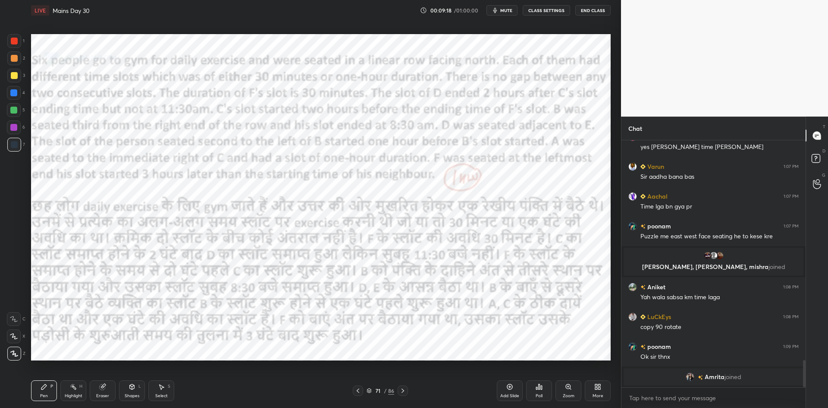
scroll to position [2017, 0]
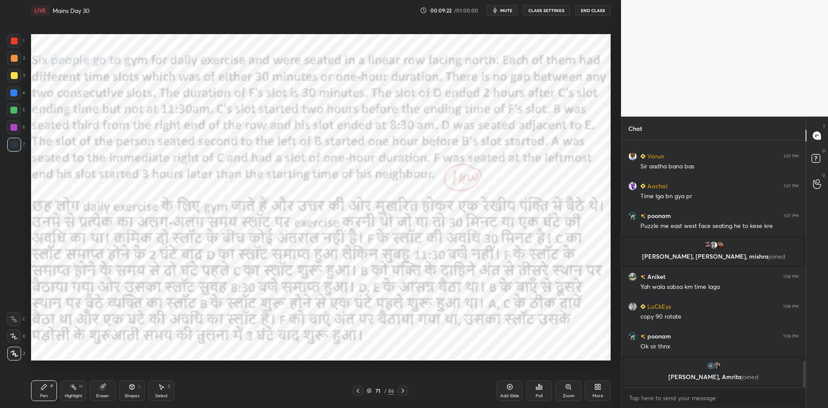
click at [404, 389] on icon at bounding box center [402, 390] width 7 height 7
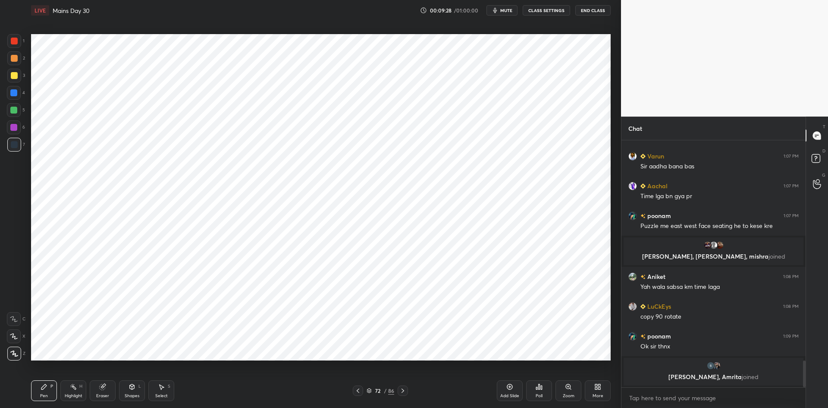
click at [360, 392] on icon at bounding box center [357, 390] width 7 height 7
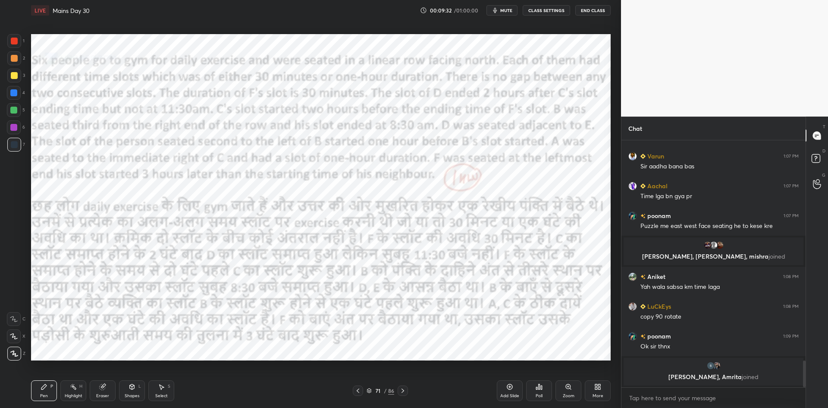
click at [406, 392] on icon at bounding box center [402, 390] width 7 height 7
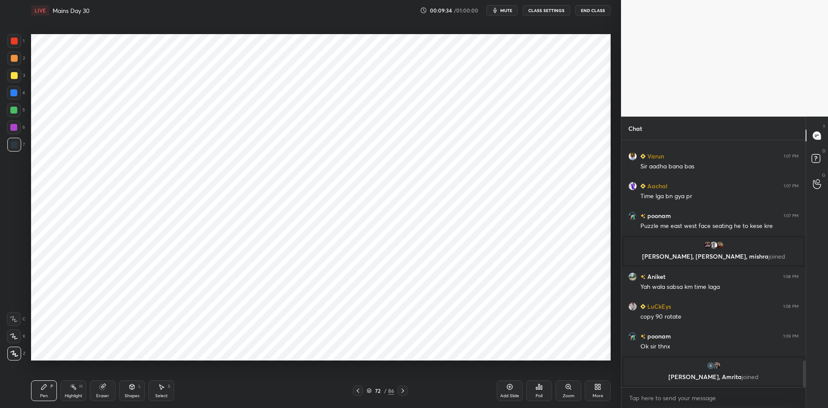
scroll to position [1999, 0]
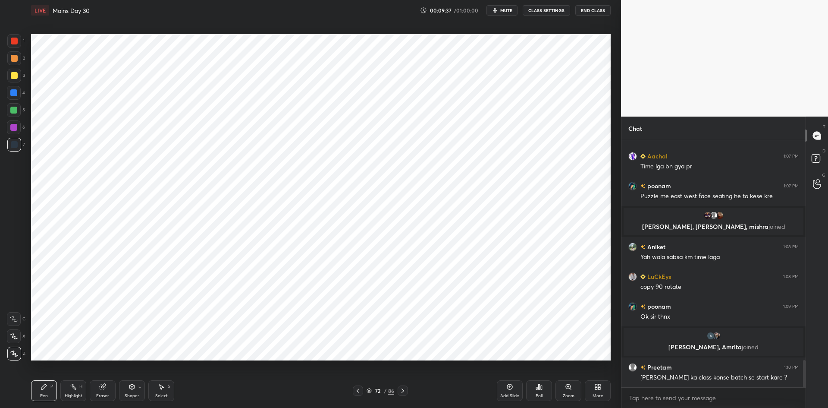
click at [360, 391] on icon at bounding box center [357, 390] width 7 height 7
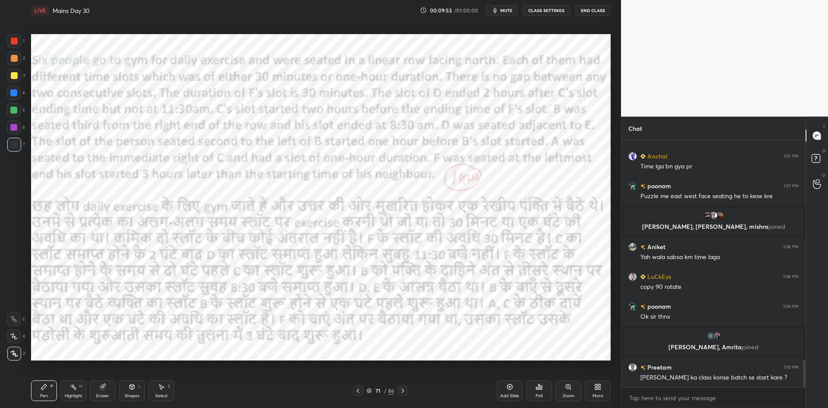
click at [510, 389] on icon at bounding box center [509, 386] width 7 height 7
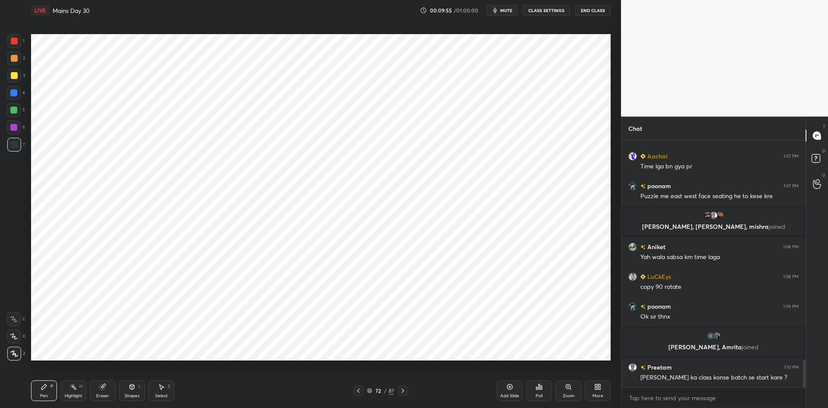
scroll to position [2037, 0]
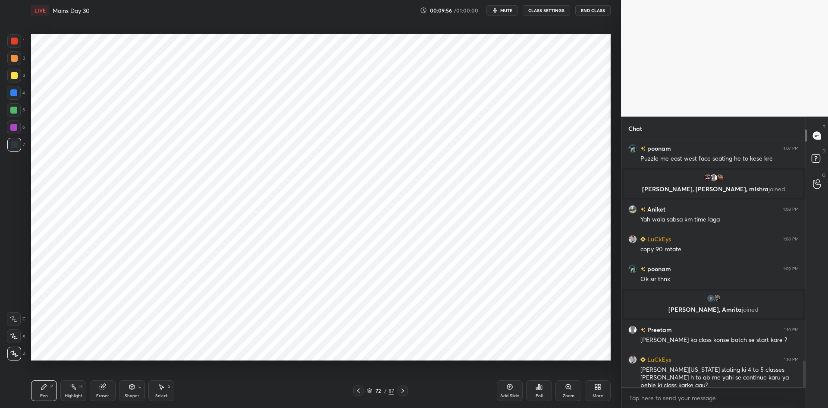
click at [17, 127] on div at bounding box center [14, 127] width 14 height 14
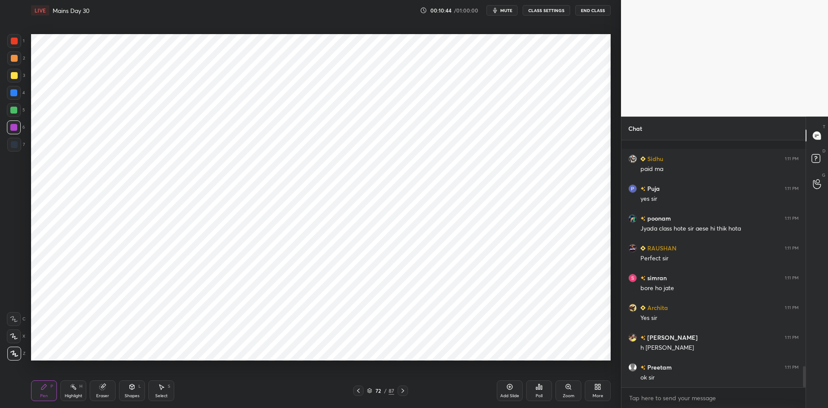
scroll to position [2636, 0]
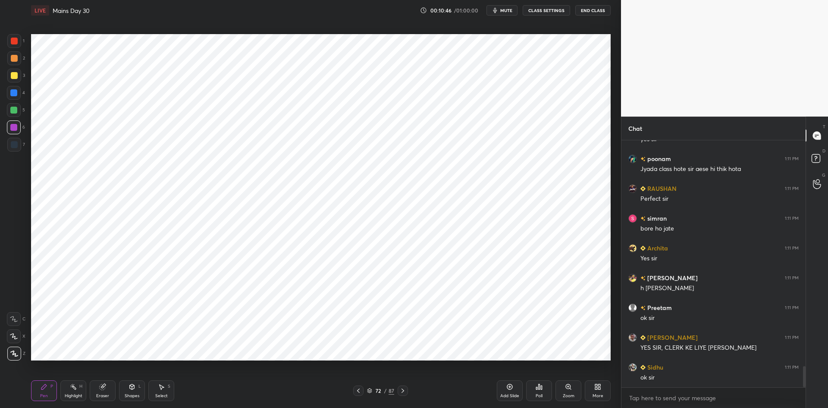
click at [539, 11] on button "CLASS SETTINGS" at bounding box center [546, 10] width 47 height 10
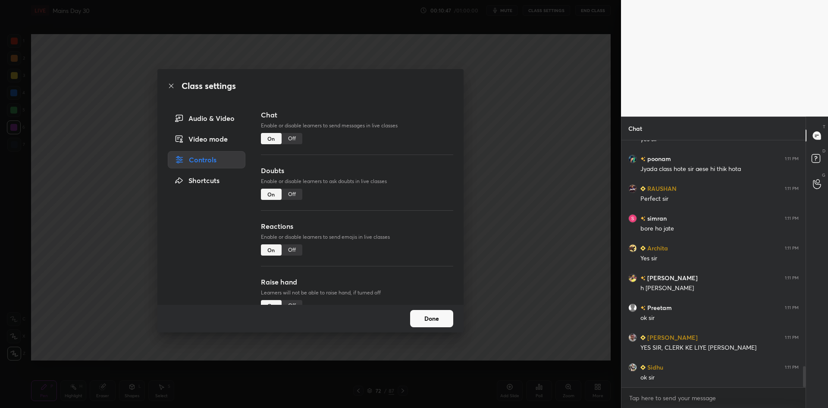
click at [296, 137] on div "Off" at bounding box center [292, 138] width 21 height 11
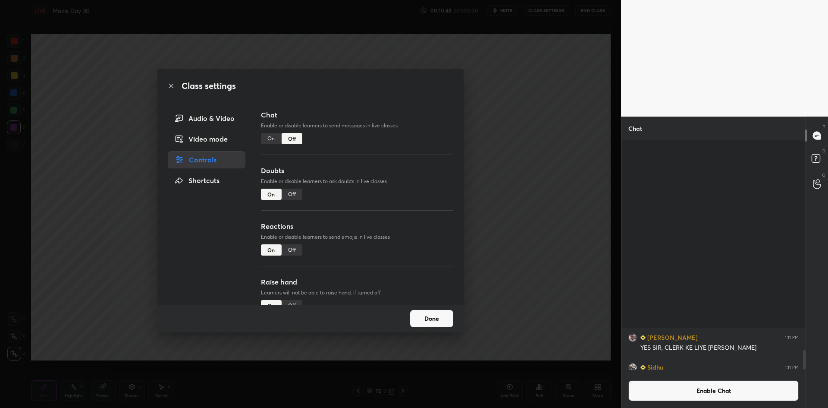
scroll to position [226, 182]
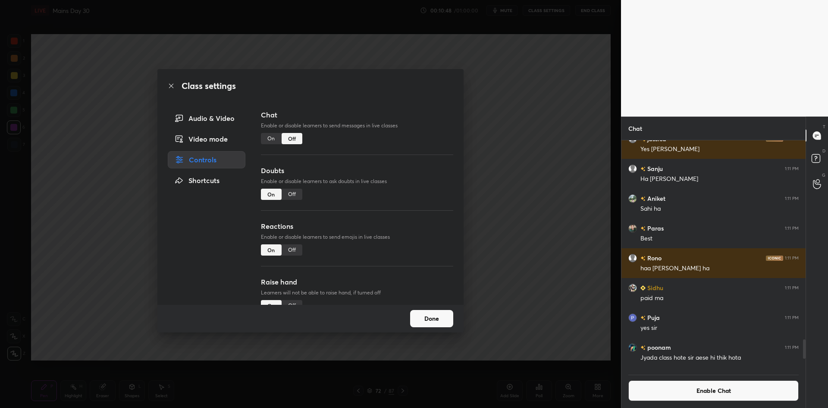
click at [516, 211] on div "Class settings Audio & Video Video mode Controls Shortcuts Chat Enable or disab…" at bounding box center [310, 204] width 621 height 408
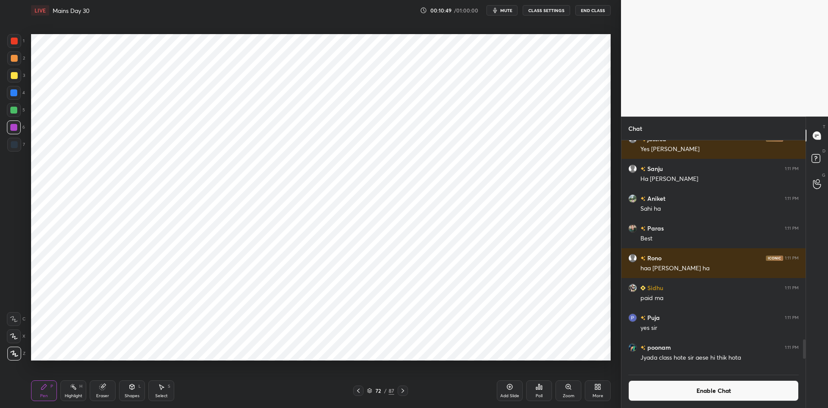
click at [361, 392] on icon at bounding box center [358, 390] width 7 height 7
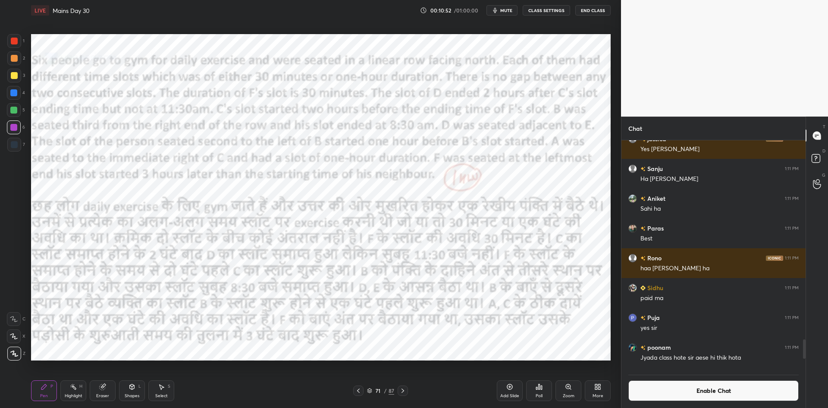
click at [403, 392] on icon at bounding box center [402, 390] width 7 height 7
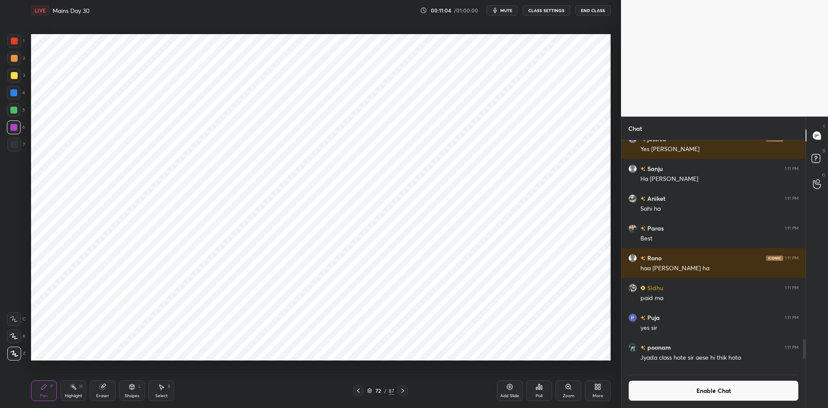
scroll to position [209, 182]
click at [659, 382] on button "Enable Chat" at bounding box center [713, 390] width 170 height 21
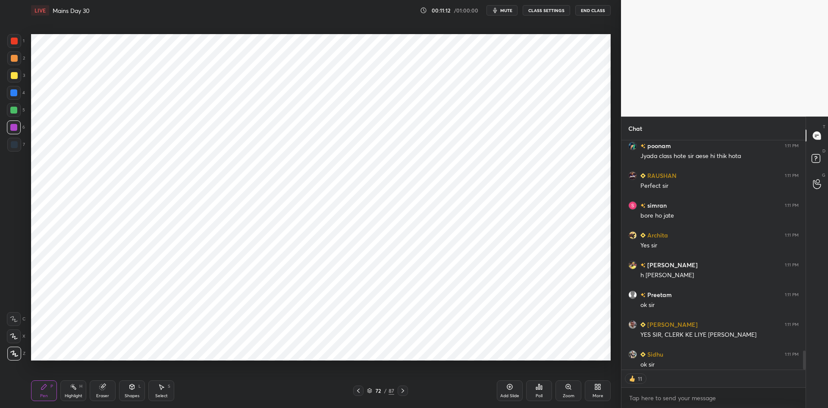
scroll to position [2520, 0]
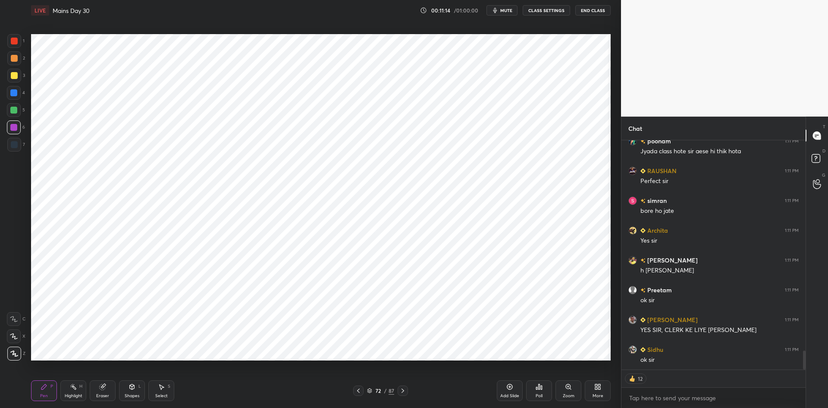
click at [363, 389] on div at bounding box center [358, 390] width 10 height 10
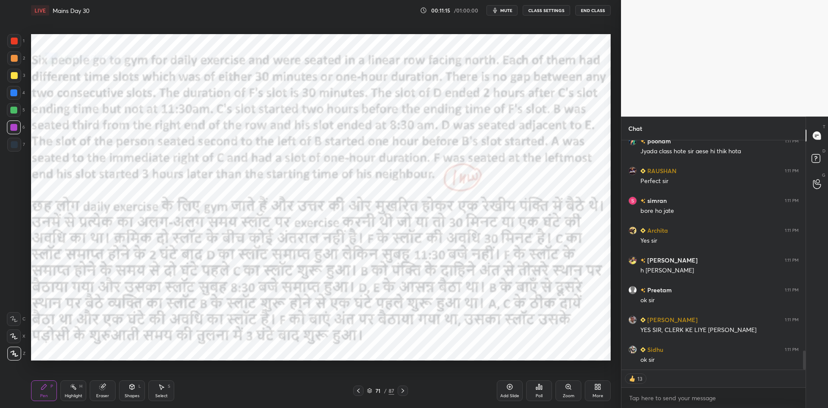
click at [405, 389] on icon at bounding box center [402, 390] width 7 height 7
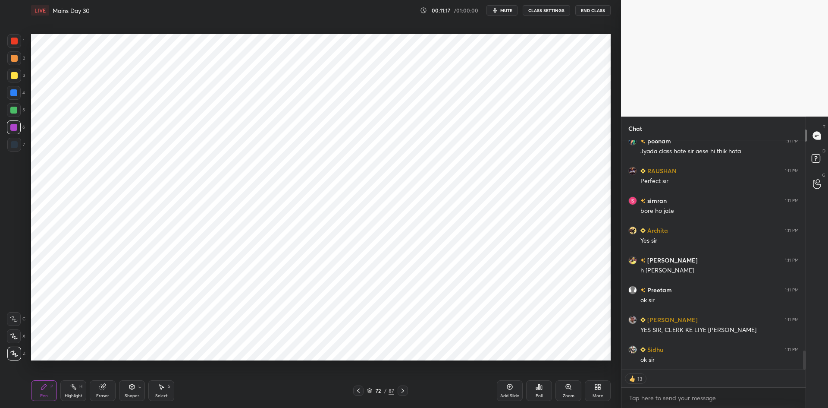
scroll to position [2550, 0]
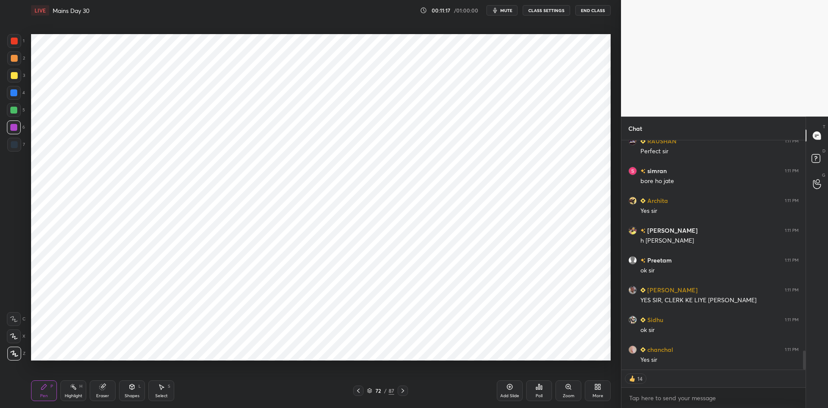
click at [406, 387] on div at bounding box center [403, 390] width 10 height 10
click at [171, 386] on div "Select S" at bounding box center [161, 390] width 26 height 21
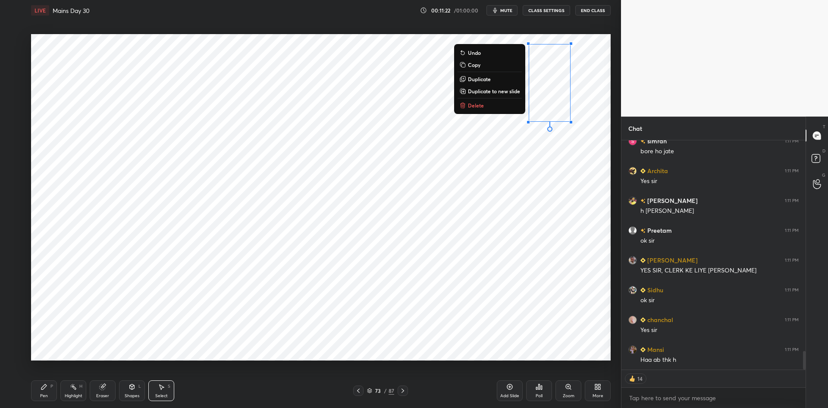
scroll to position [2601, 0]
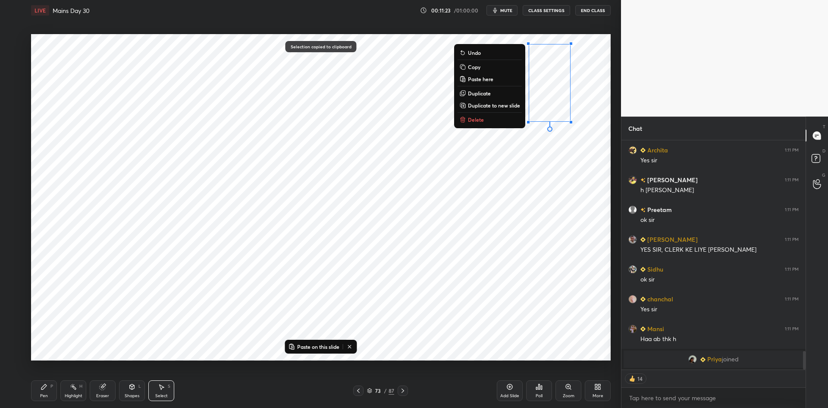
click at [361, 389] on icon at bounding box center [358, 390] width 7 height 7
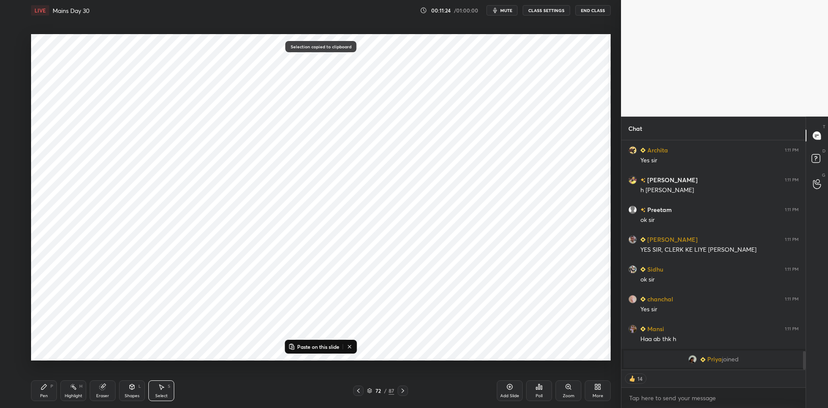
click at [359, 389] on icon at bounding box center [358, 390] width 7 height 7
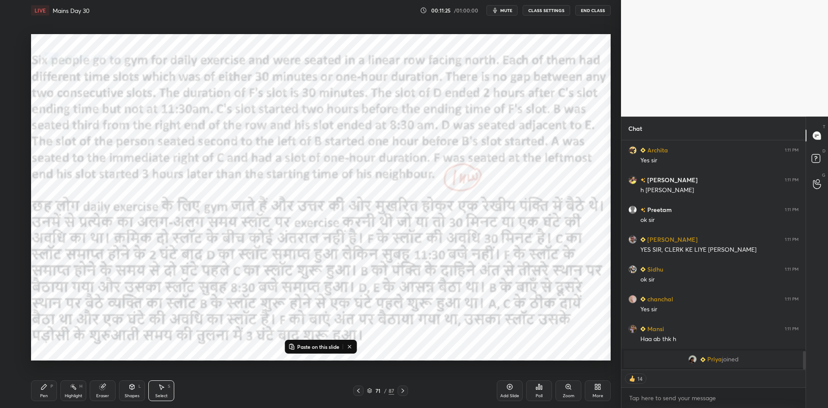
click at [505, 389] on div "Add Slide" at bounding box center [510, 390] width 26 height 21
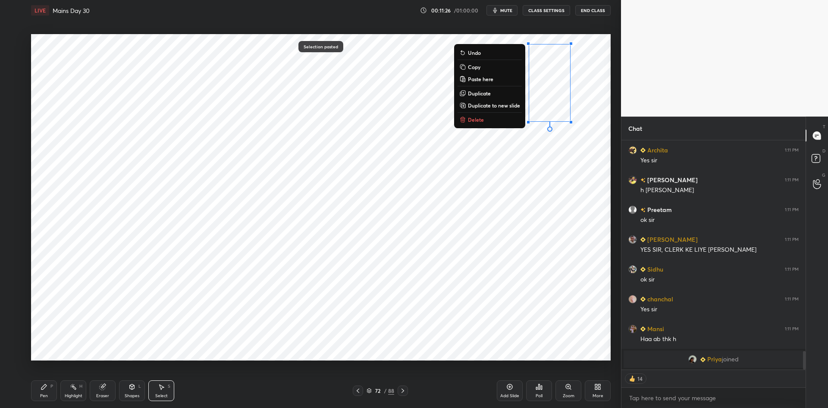
click at [396, 337] on div "0 ° Undo Copy Paste here Duplicate Duplicate to new slide Delete" at bounding box center [321, 197] width 580 height 326
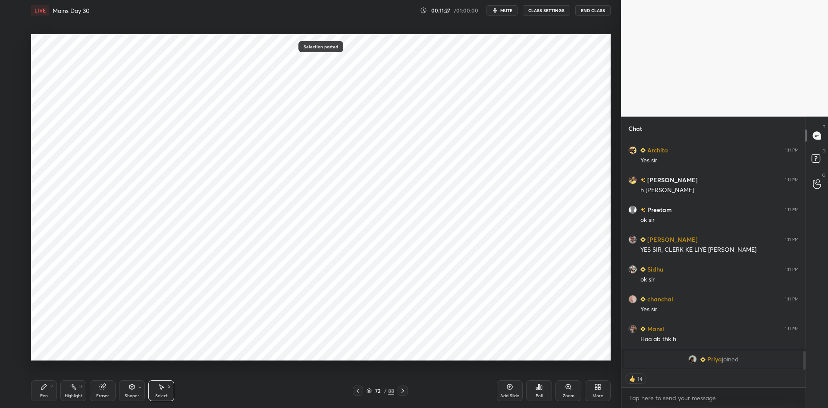
click at [353, 393] on div at bounding box center [358, 390] width 10 height 10
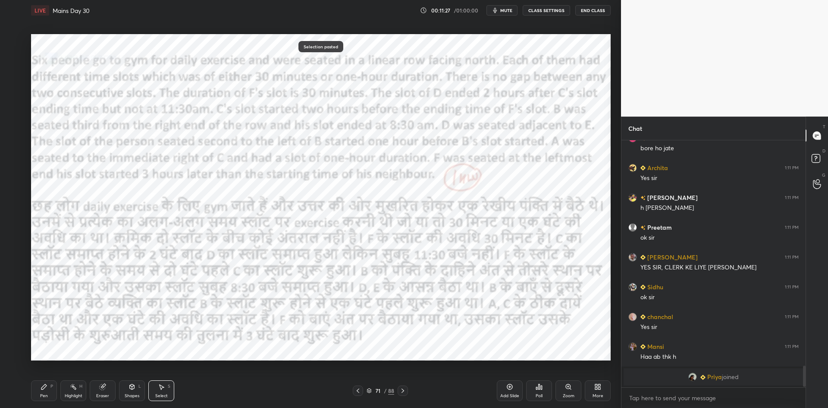
scroll to position [2583, 0]
click at [403, 390] on icon at bounding box center [403, 390] width 3 height 4
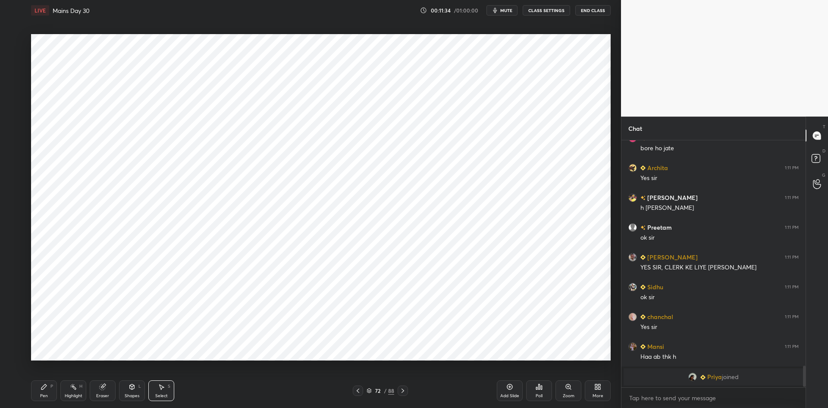
click at [48, 382] on div "Pen P" at bounding box center [44, 390] width 26 height 21
click at [354, 389] on icon at bounding box center [357, 390] width 7 height 7
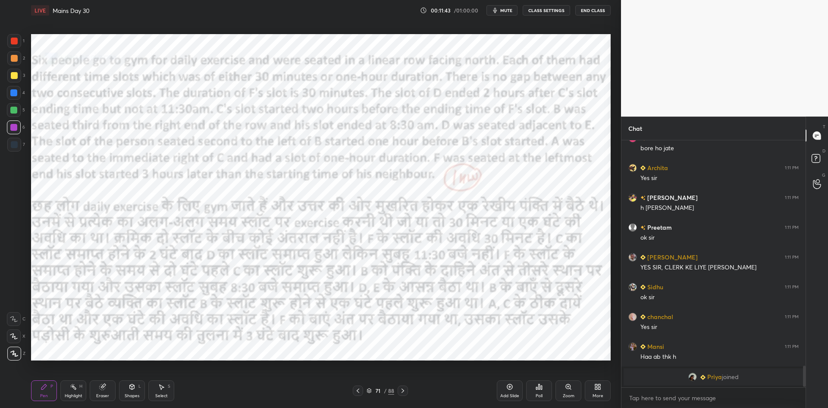
click at [402, 389] on icon at bounding box center [403, 390] width 3 height 4
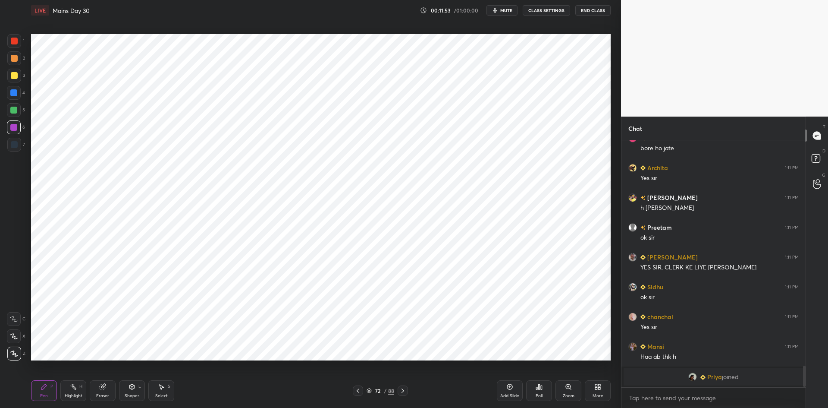
click at [355, 390] on icon at bounding box center [357, 390] width 7 height 7
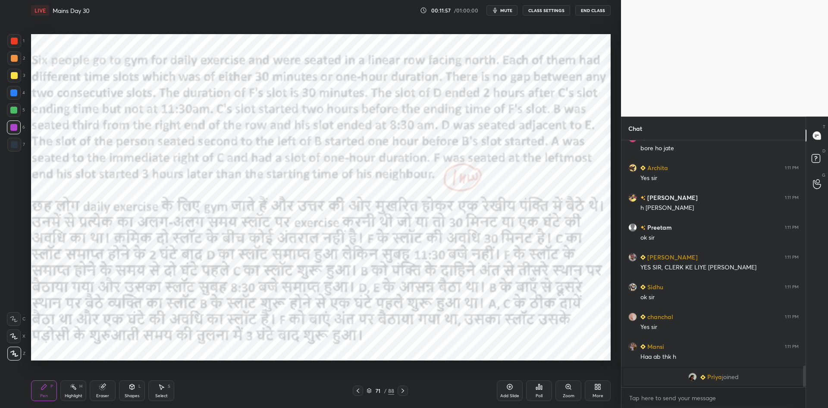
click at [405, 388] on icon at bounding box center [402, 390] width 7 height 7
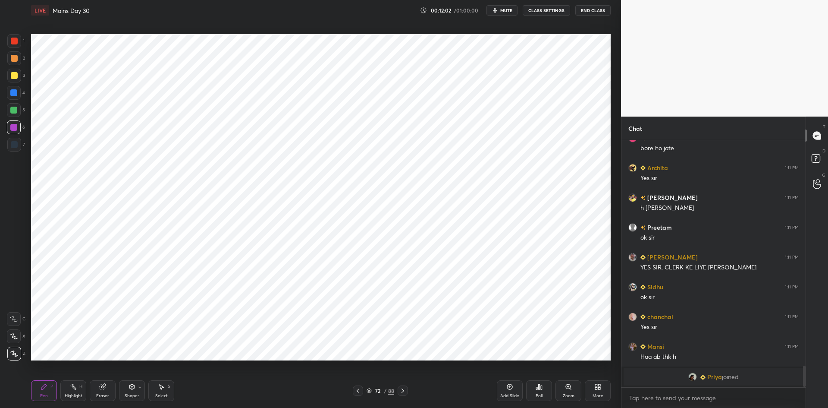
click at [356, 387] on icon at bounding box center [357, 390] width 7 height 7
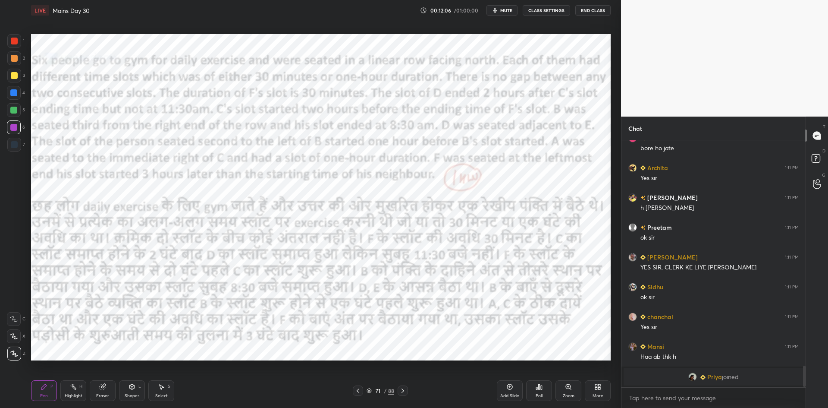
scroll to position [2593, 0]
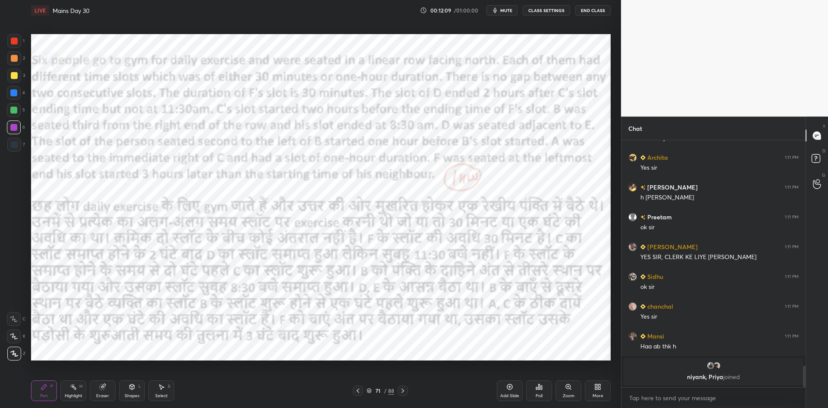
click at [403, 390] on icon at bounding box center [402, 390] width 7 height 7
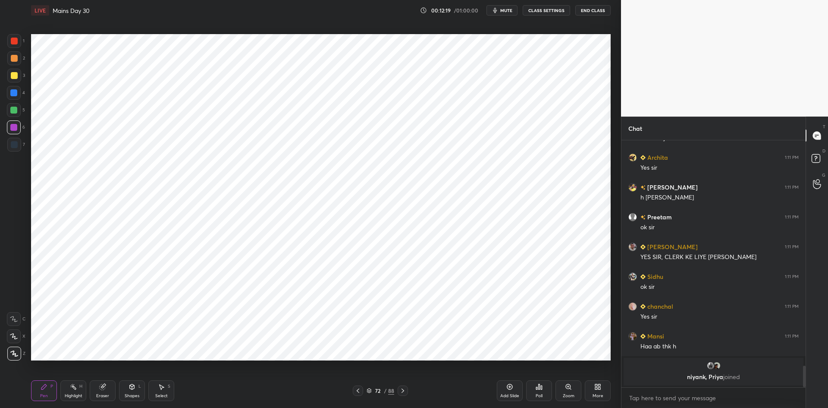
click at [356, 390] on icon at bounding box center [357, 390] width 7 height 7
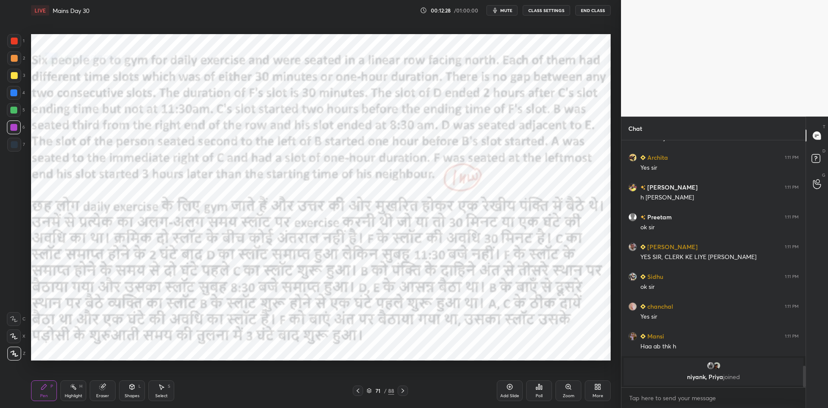
click at [400, 390] on icon at bounding box center [402, 390] width 7 height 7
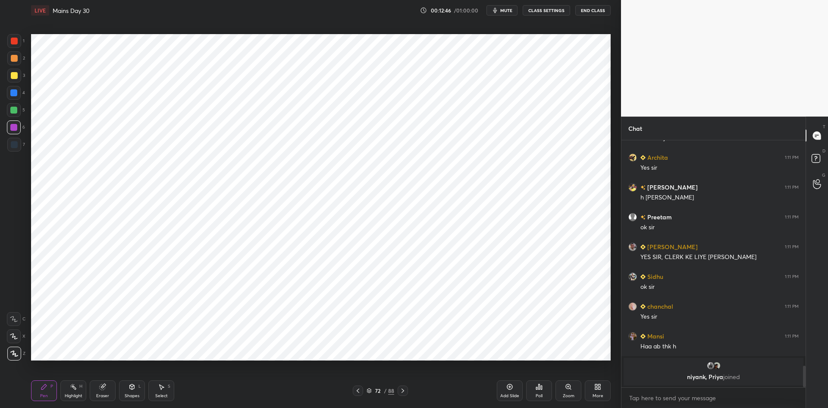
click at [17, 39] on div at bounding box center [14, 41] width 7 height 7
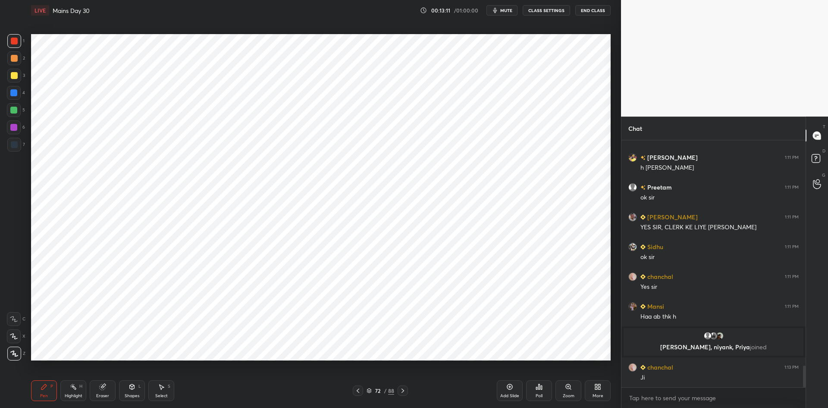
scroll to position [2579, 0]
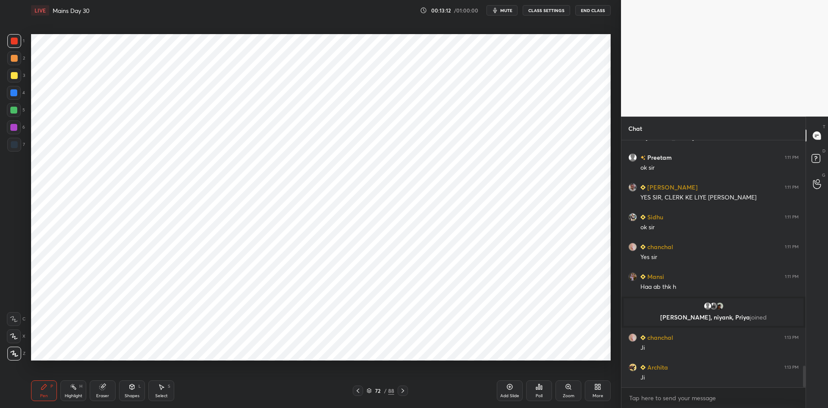
click at [359, 388] on icon at bounding box center [357, 390] width 7 height 7
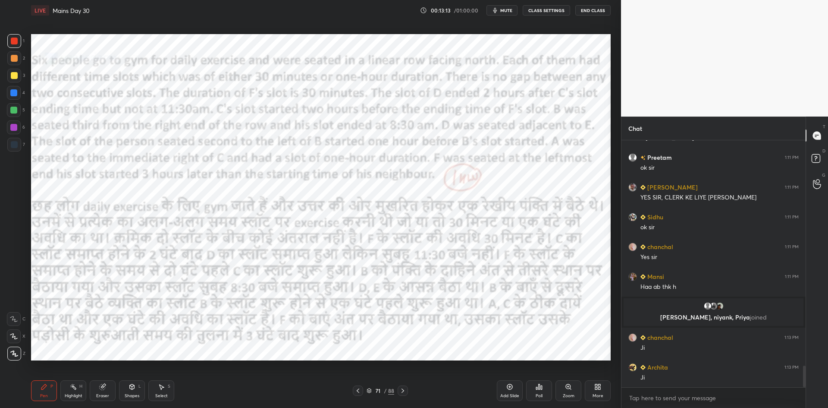
scroll to position [2600, 0]
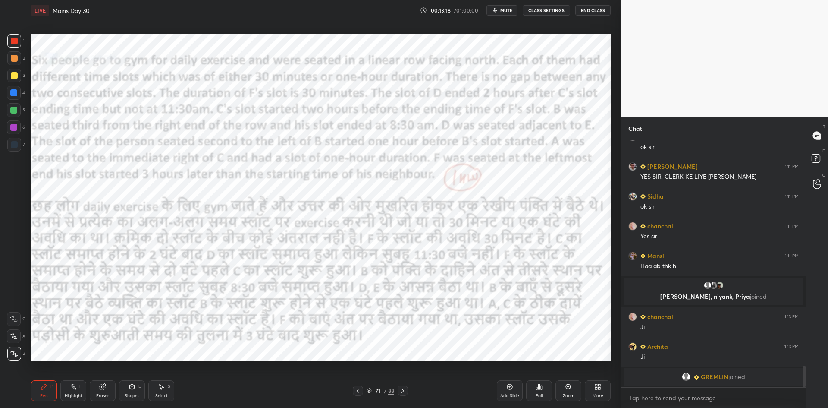
click at [407, 389] on div at bounding box center [403, 390] width 10 height 10
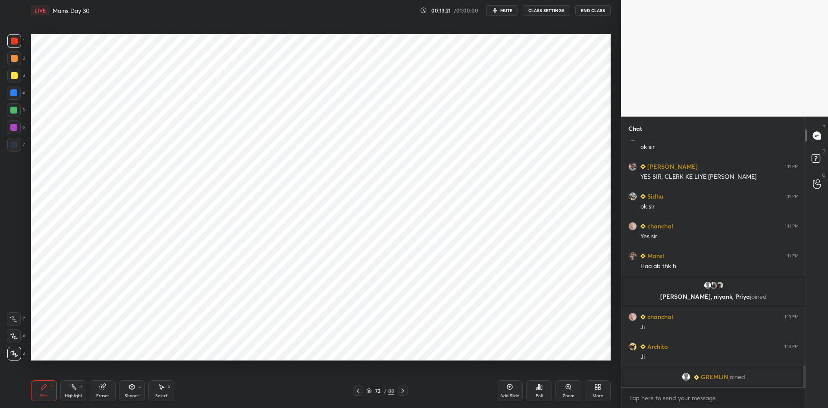
click at [360, 387] on icon at bounding box center [357, 390] width 7 height 7
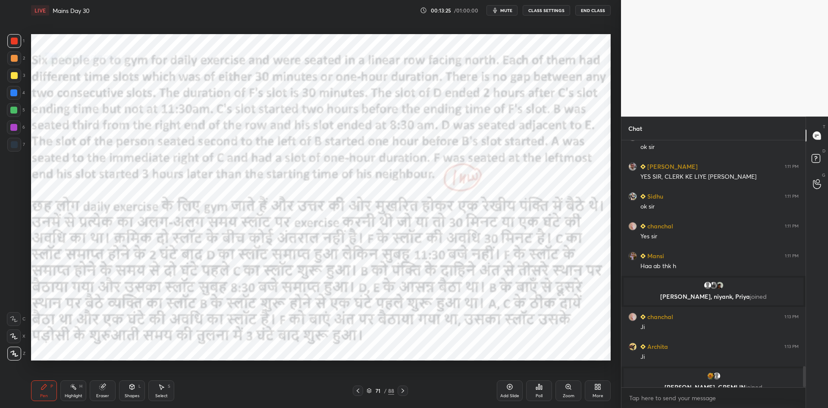
scroll to position [2610, 0]
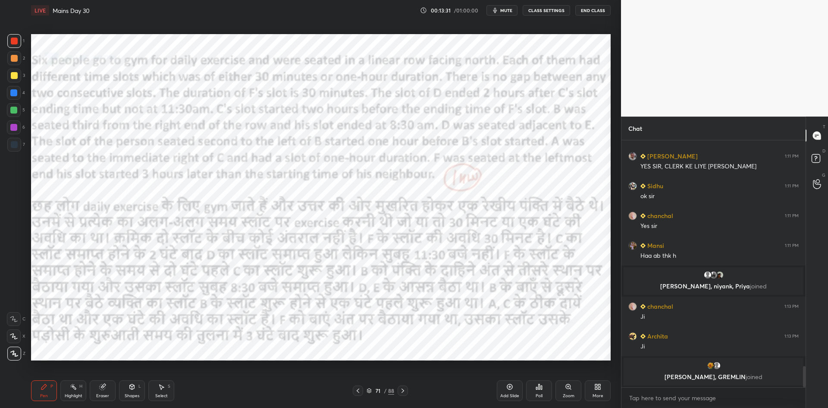
click at [407, 389] on div at bounding box center [403, 390] width 10 height 10
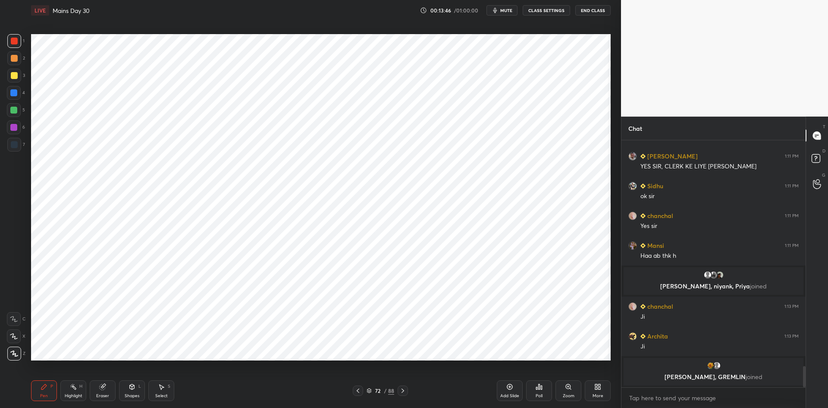
click at [357, 388] on icon at bounding box center [357, 390] width 7 height 7
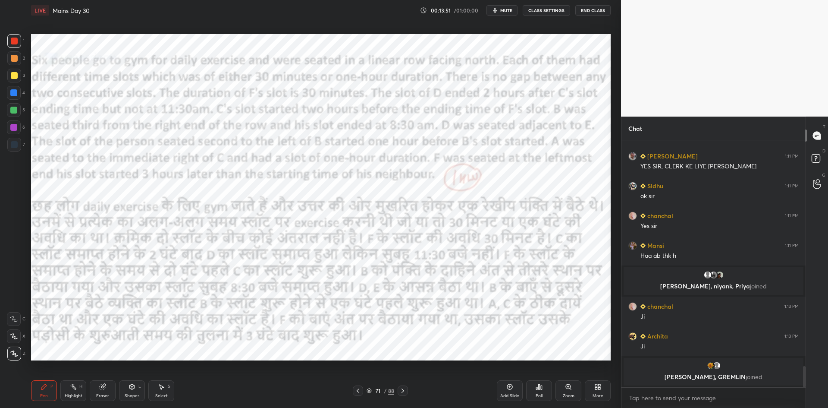
click at [404, 393] on icon at bounding box center [402, 390] width 7 height 7
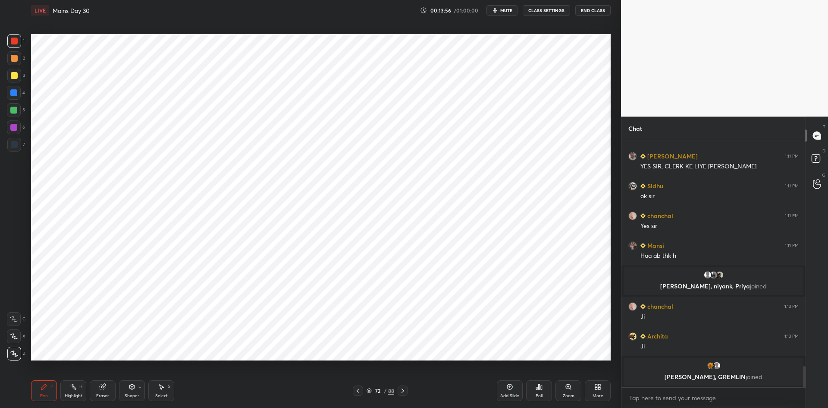
click at [358, 395] on div at bounding box center [358, 390] width 10 height 10
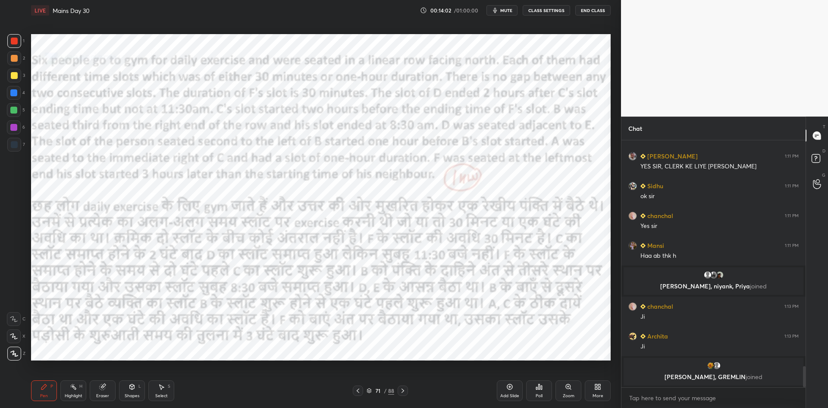
click at [405, 391] on icon at bounding box center [402, 390] width 7 height 7
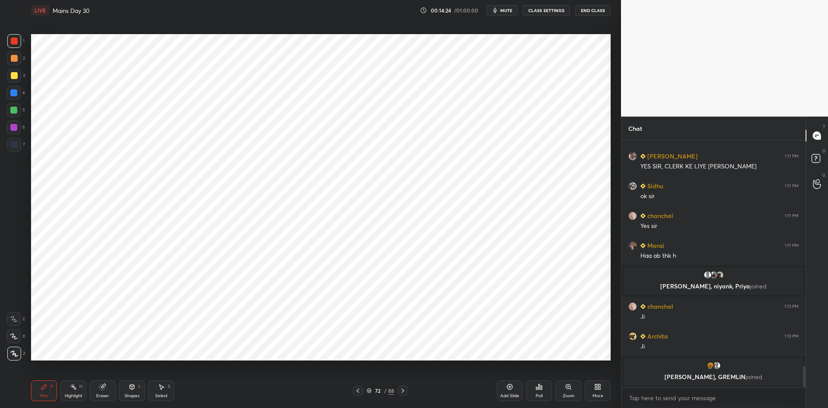
click at [24, 147] on div "7" at bounding box center [16, 145] width 18 height 14
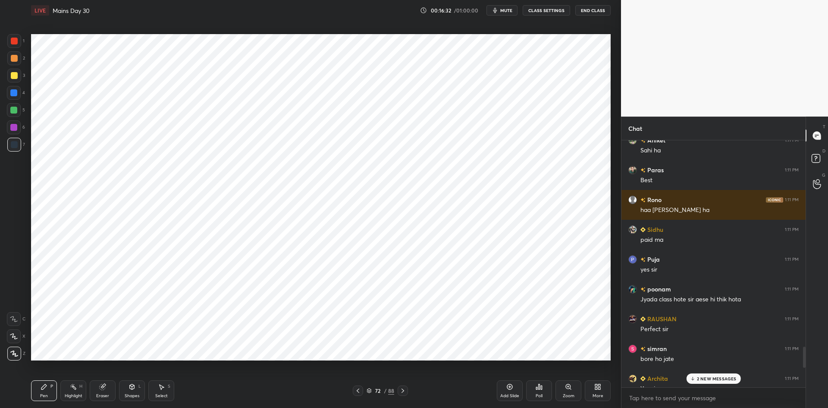
scroll to position [3252, 0]
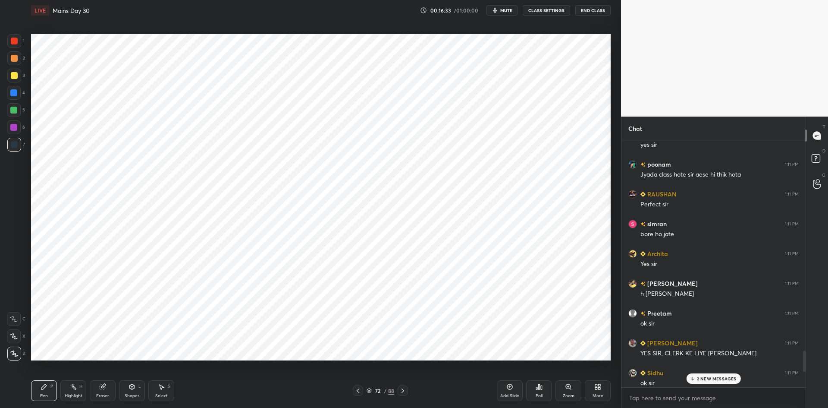
drag, startPoint x: 805, startPoint y: 376, endPoint x: 773, endPoint y: 428, distance: 60.8
click at [773, 0] on html "1 2 3 4 5 6 7 C X Z C X Z E E Erase all H H LIVE Mains Day 30 00:16:33 / 01:00:…" at bounding box center [414, 0] width 828 height 0
click at [725, 376] on p "2 NEW MESSAGES" at bounding box center [717, 378] width 40 height 5
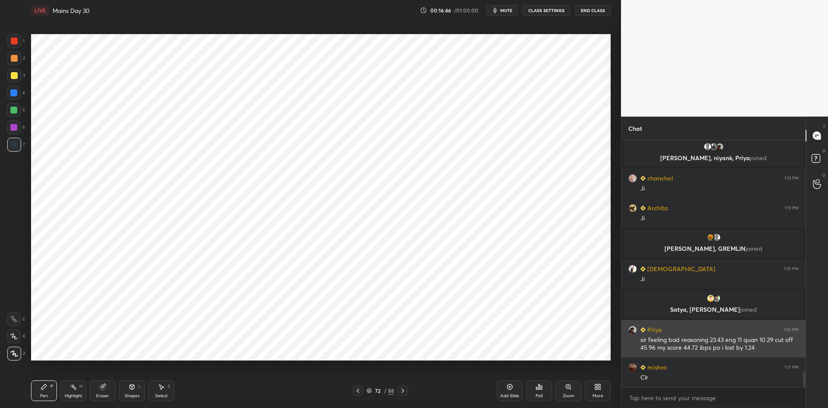
scroll to position [3588, 0]
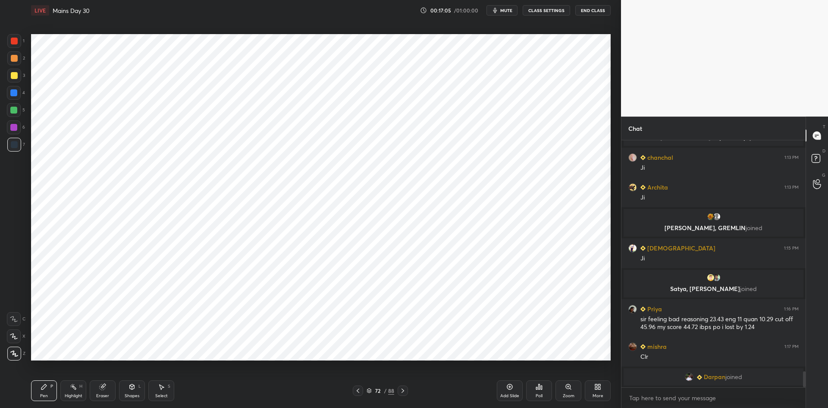
click at [515, 383] on div "Add Slide" at bounding box center [510, 390] width 26 height 21
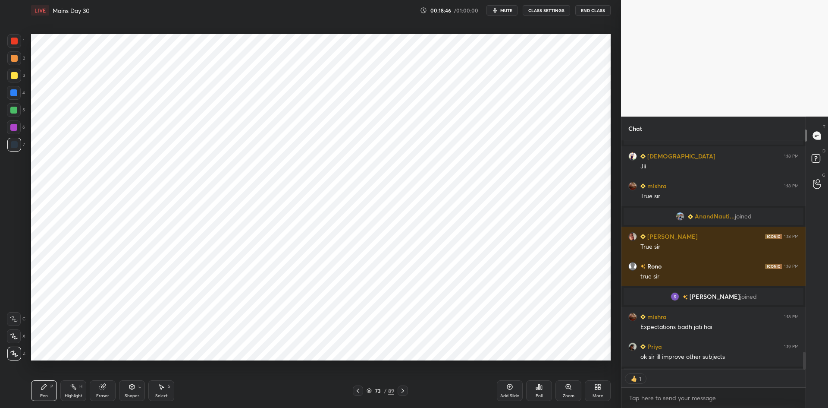
scroll to position [226, 182]
type textarea "x"
click at [557, 14] on button "CLASS SETTINGS" at bounding box center [546, 10] width 47 height 10
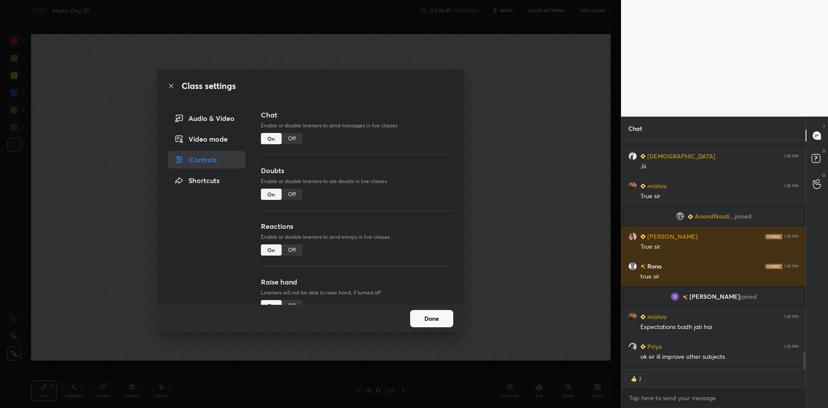
click at [552, 12] on div "Class settings Audio & Video Video mode Controls Shortcuts Chat Enable or disab…" at bounding box center [310, 204] width 621 height 408
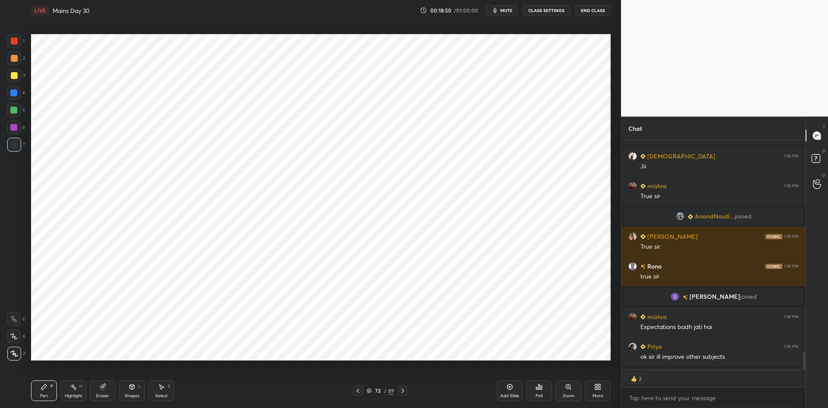
click at [553, 13] on button "CLASS SETTINGS" at bounding box center [546, 10] width 47 height 10
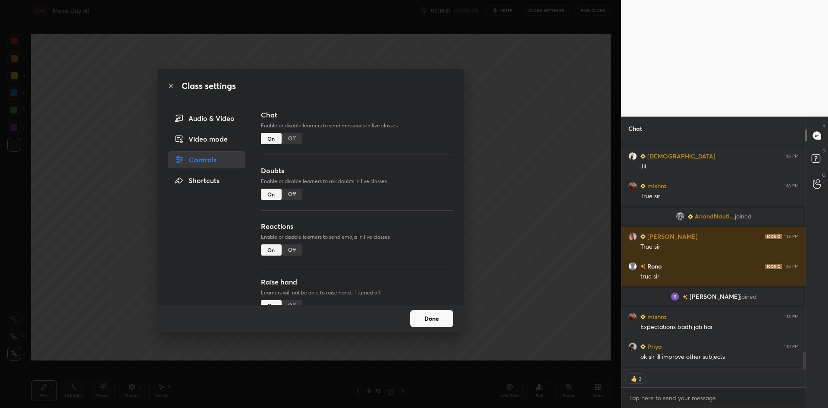
click at [291, 138] on div "Off" at bounding box center [292, 138] width 21 height 11
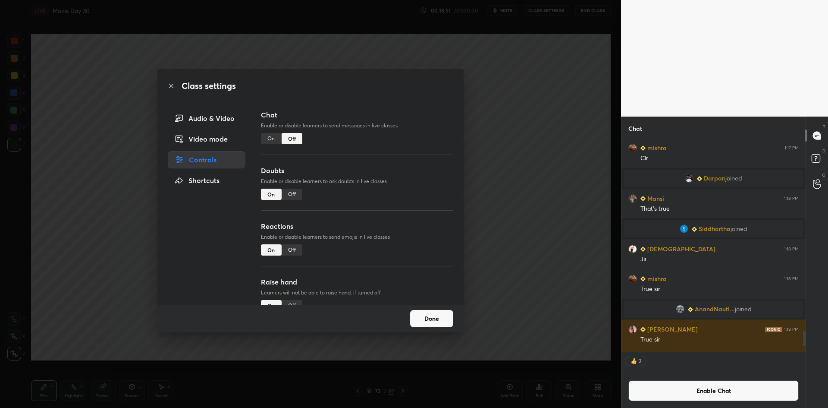
scroll to position [209, 182]
click at [527, 198] on div "Class settings Audio & Video Video mode Controls Shortcuts Chat Enable or disab…" at bounding box center [310, 204] width 621 height 408
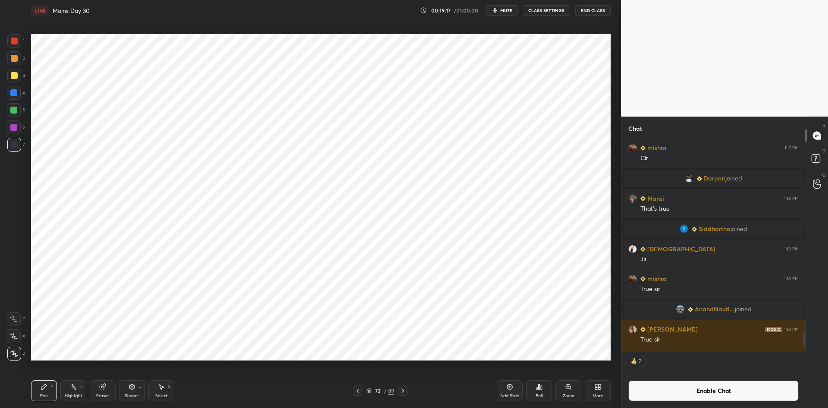
click at [665, 389] on button "Enable Chat" at bounding box center [713, 390] width 170 height 21
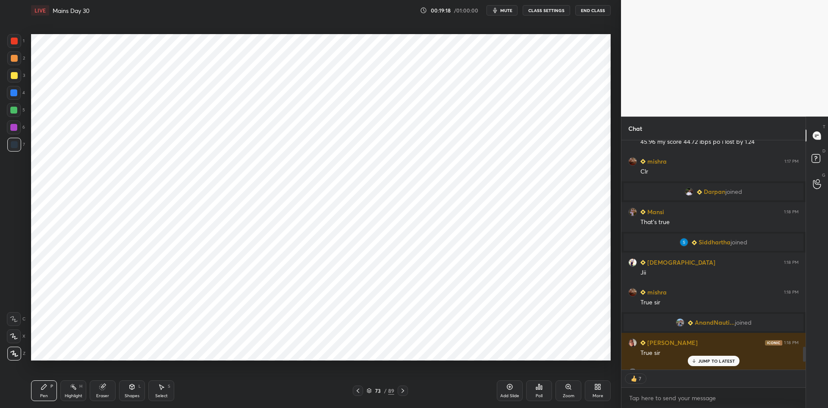
click at [698, 362] on div "JUMP TO LATEST" at bounding box center [713, 360] width 52 height 10
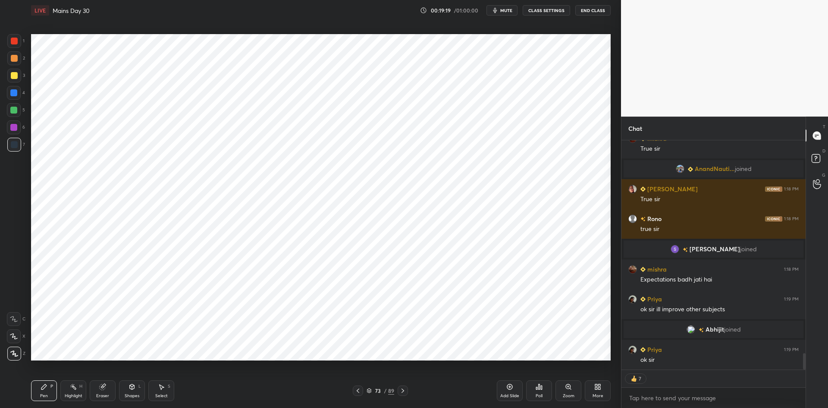
type textarea "x"
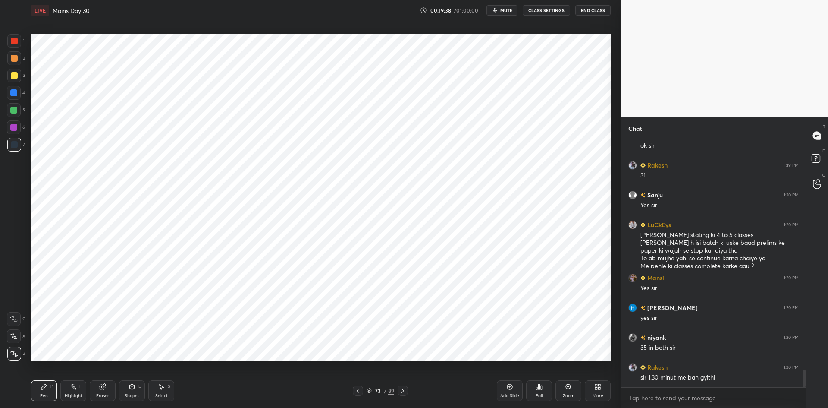
scroll to position [3226, 0]
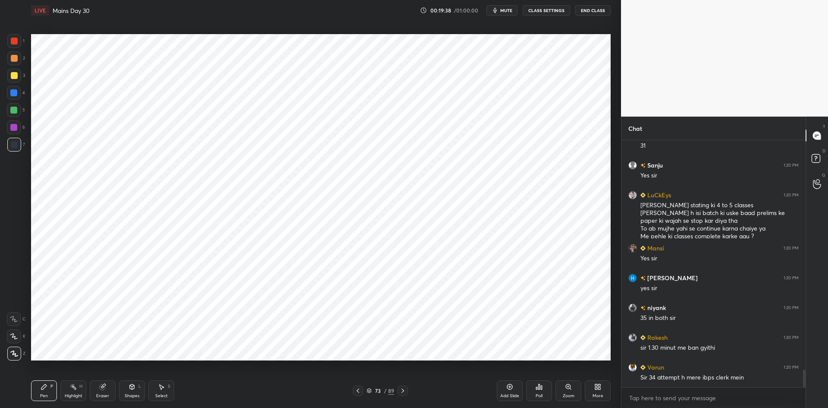
click at [367, 389] on icon at bounding box center [369, 390] width 5 height 5
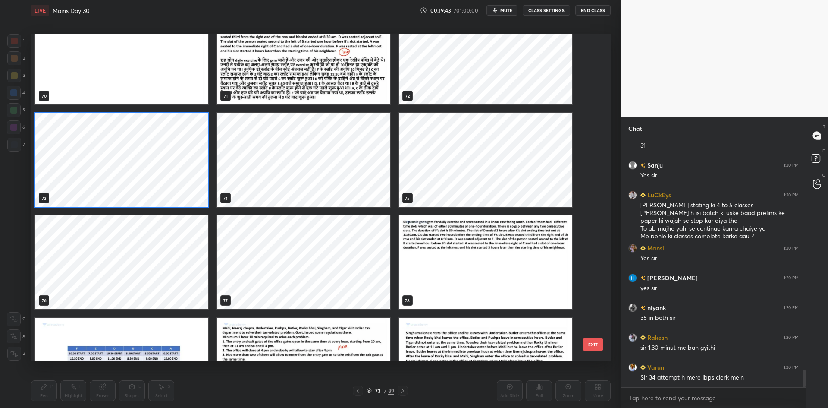
scroll to position [2342, 0]
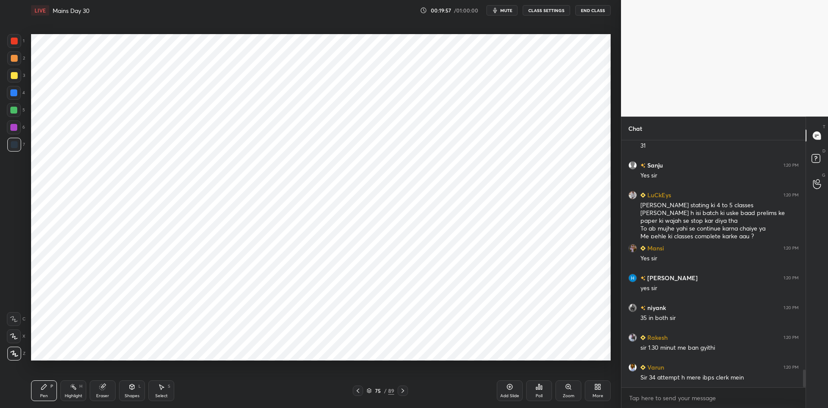
click at [373, 394] on div "75 / 89" at bounding box center [381, 390] width 28 height 8
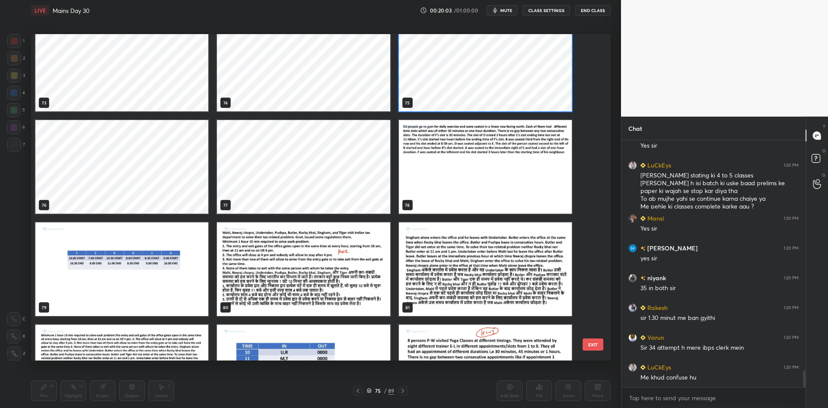
scroll to position [2519, 0]
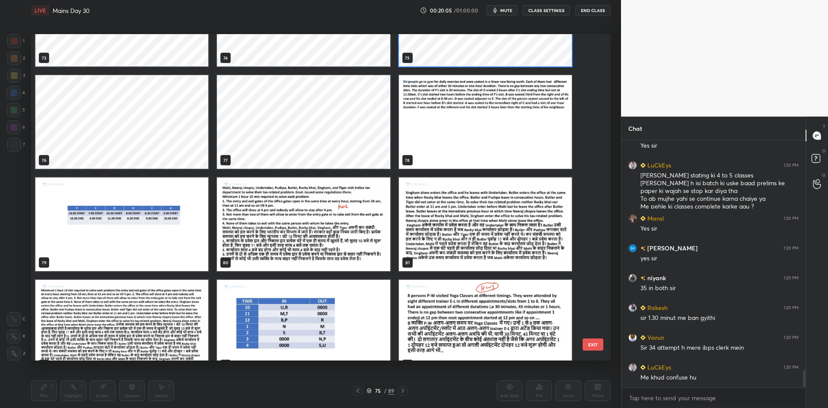
click at [325, 241] on img "grid" at bounding box center [303, 224] width 173 height 94
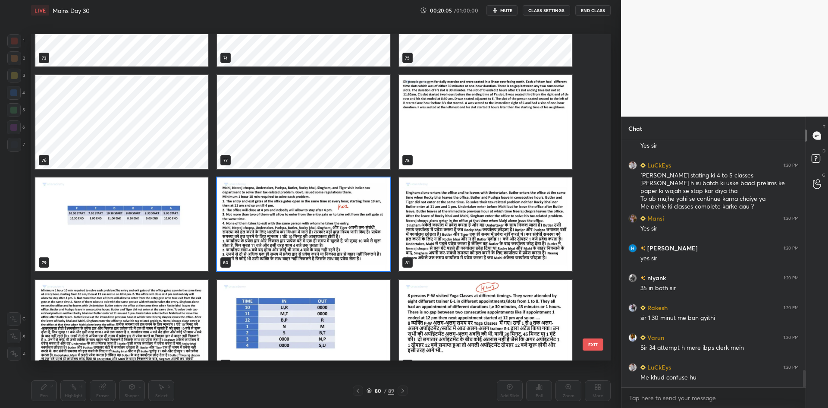
click at [325, 241] on img "grid" at bounding box center [303, 224] width 173 height 94
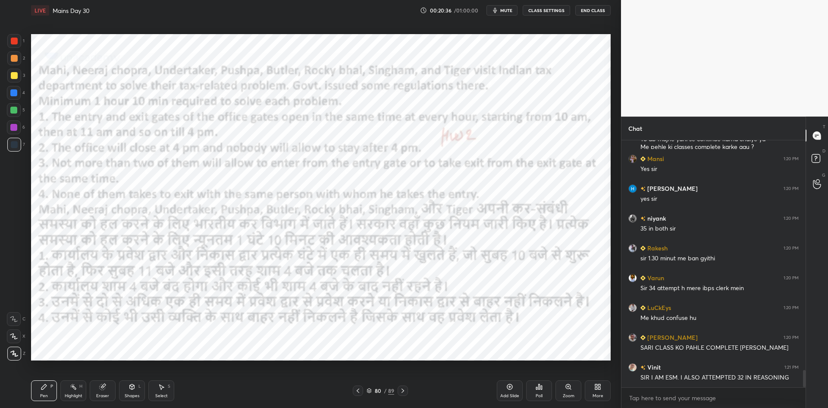
scroll to position [3345, 0]
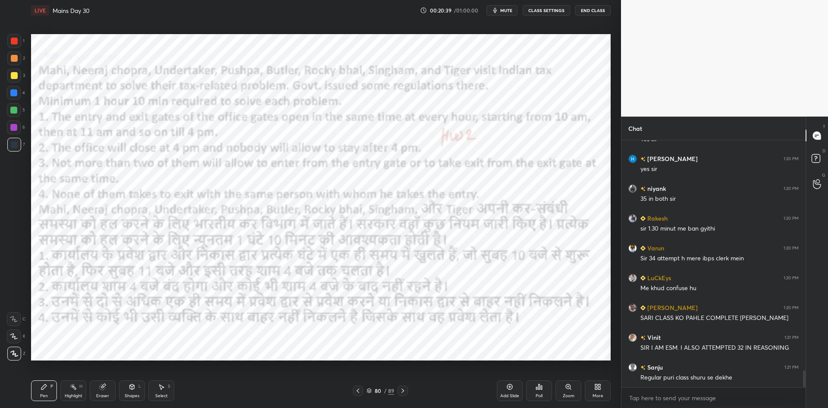
click at [546, 12] on button "CLASS SETTINGS" at bounding box center [546, 10] width 47 height 10
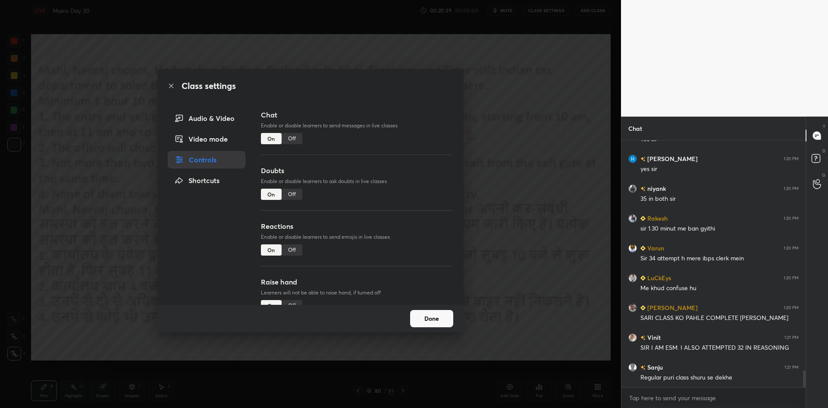
click at [298, 140] on div "Off" at bounding box center [292, 138] width 21 height 11
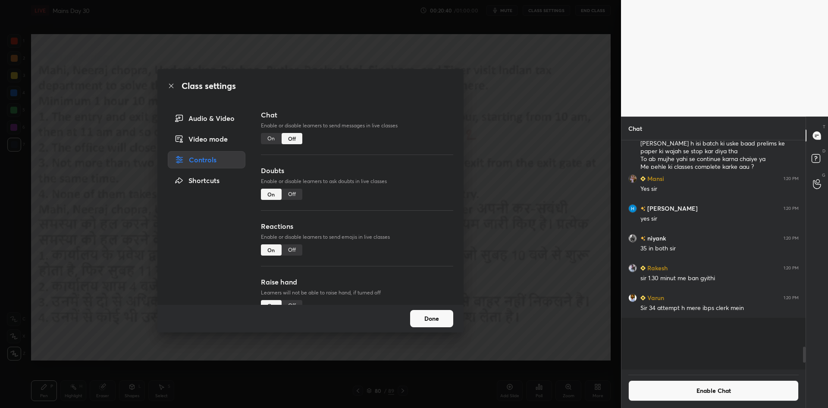
scroll to position [226, 182]
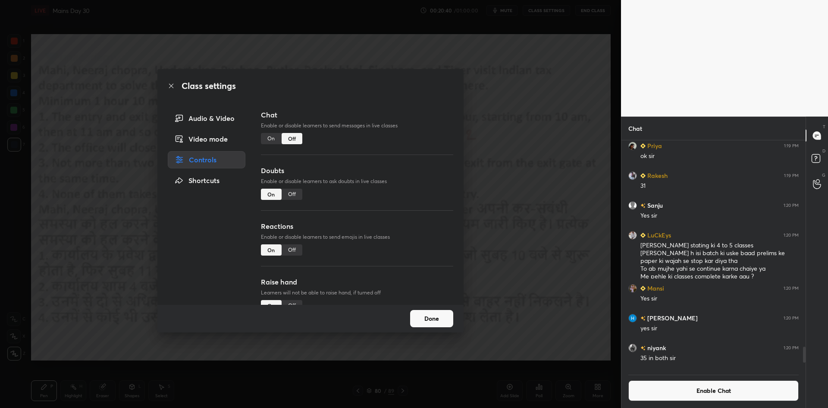
click at [511, 234] on div "Class settings Audio & Video Video mode Controls Shortcuts Chat Enable or disab…" at bounding box center [310, 204] width 621 height 408
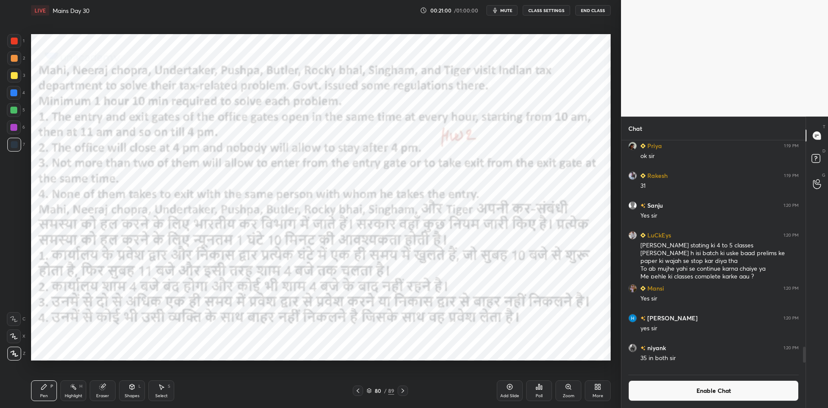
click at [661, 392] on button "Enable Chat" at bounding box center [713, 390] width 170 height 21
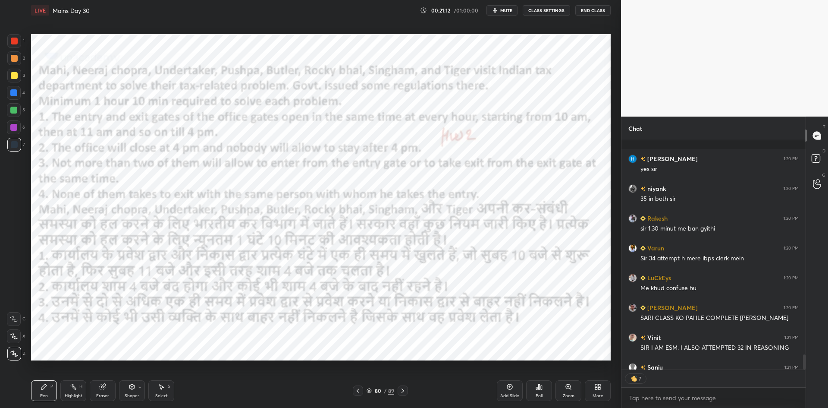
scroll to position [3275, 0]
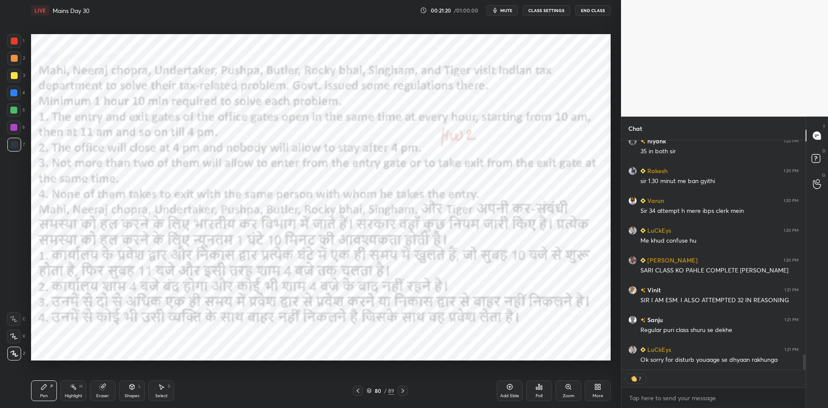
click at [104, 392] on div "Eraser" at bounding box center [103, 390] width 26 height 21
click at [14, 352] on span "Erase all" at bounding box center [13, 353] width 13 height 6
type textarea "x"
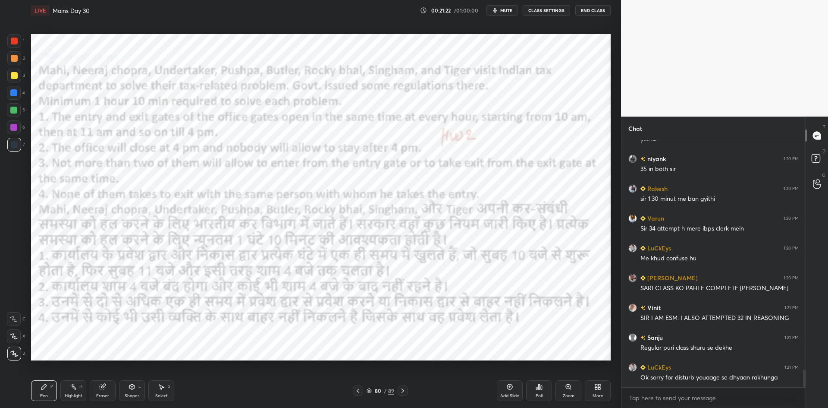
click at [402, 391] on icon at bounding box center [402, 390] width 7 height 7
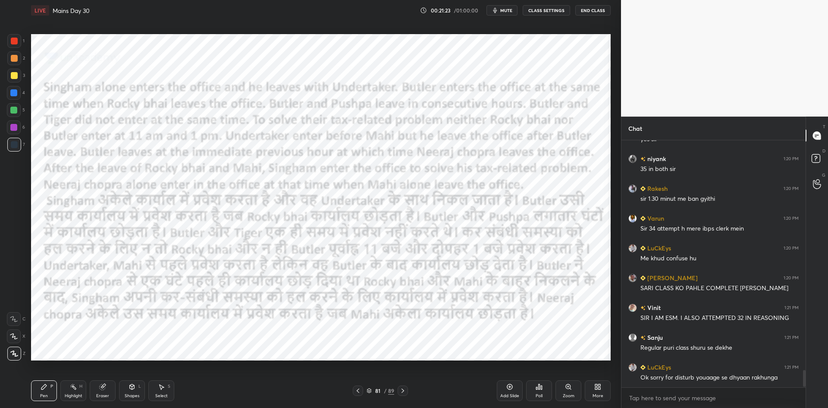
click at [359, 387] on icon at bounding box center [357, 390] width 7 height 7
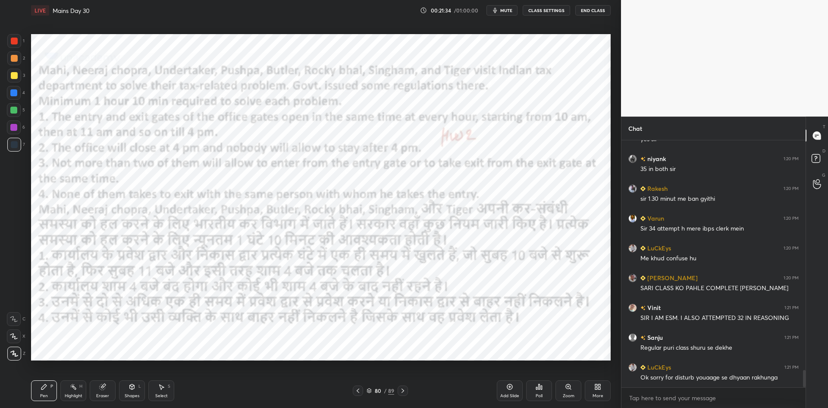
scroll to position [3288, 0]
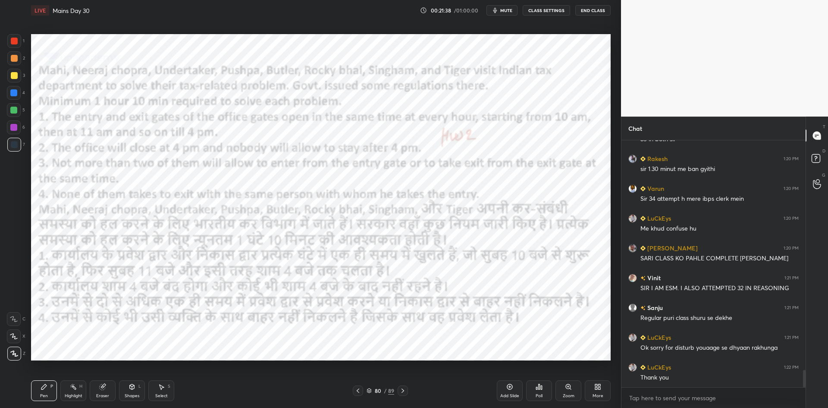
click at [500, 393] on div "Add Slide" at bounding box center [510, 390] width 26 height 21
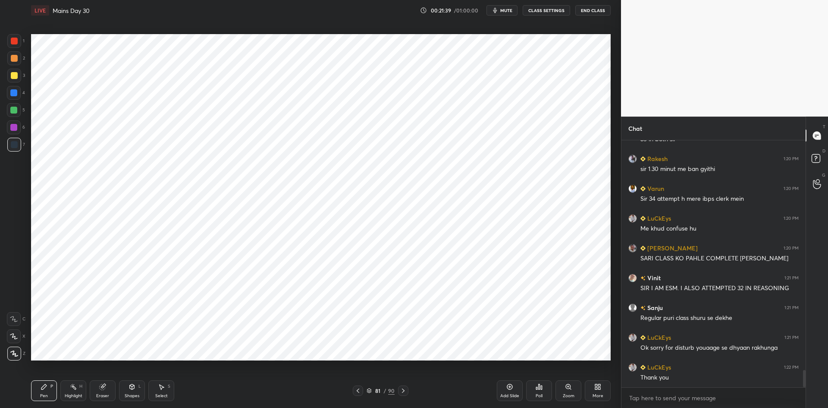
click at [400, 388] on icon at bounding box center [403, 390] width 7 height 7
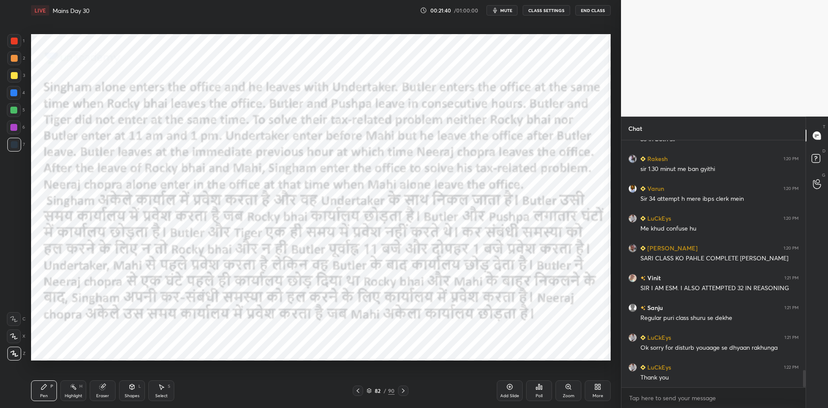
click at [361, 388] on icon at bounding box center [357, 390] width 7 height 7
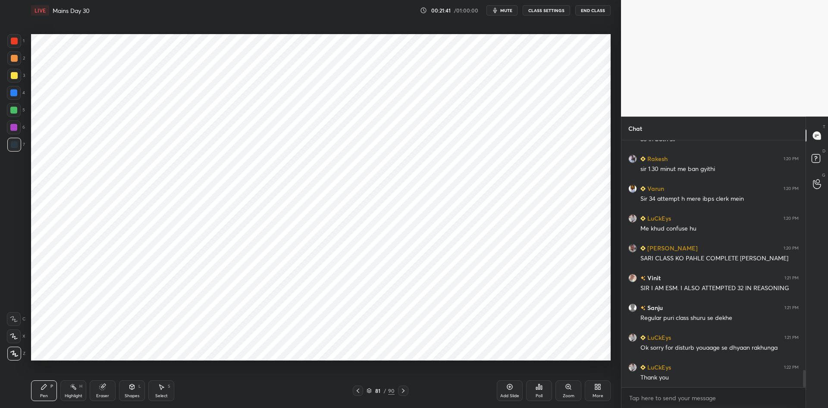
click at [356, 389] on icon at bounding box center [357, 390] width 7 height 7
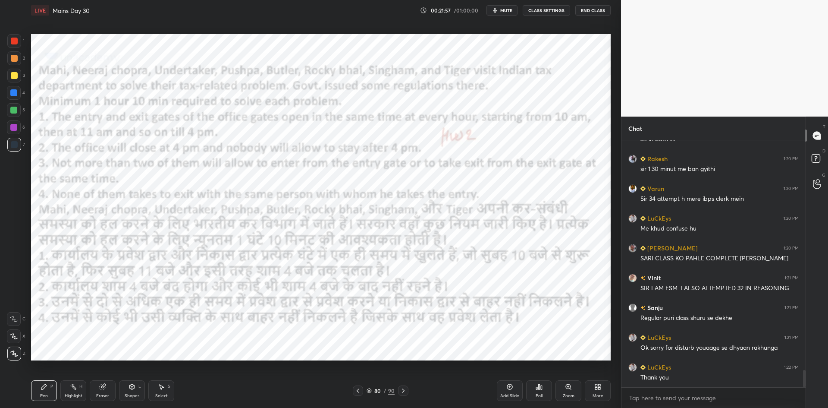
click at [406, 389] on icon at bounding box center [403, 390] width 7 height 7
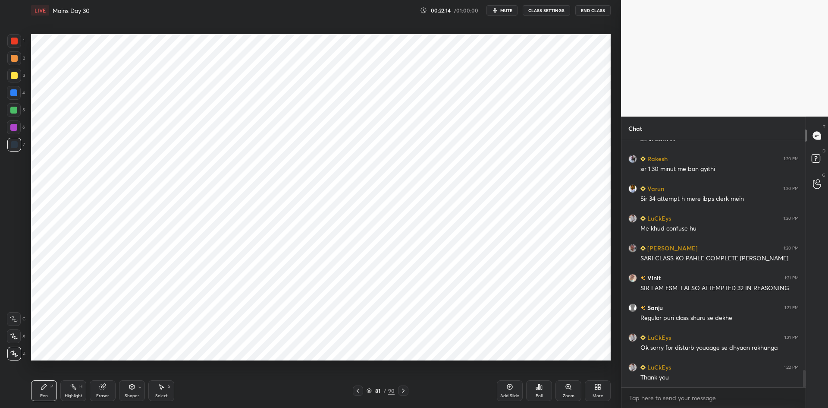
click at [131, 388] on icon at bounding box center [132, 386] width 5 height 5
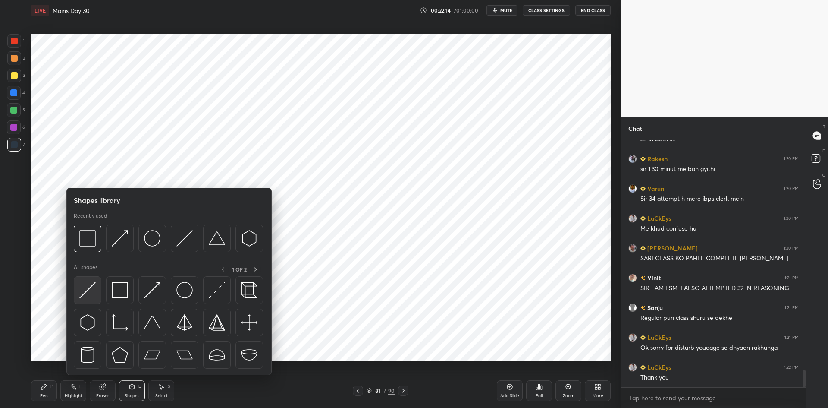
click at [94, 289] on img at bounding box center [87, 290] width 16 height 16
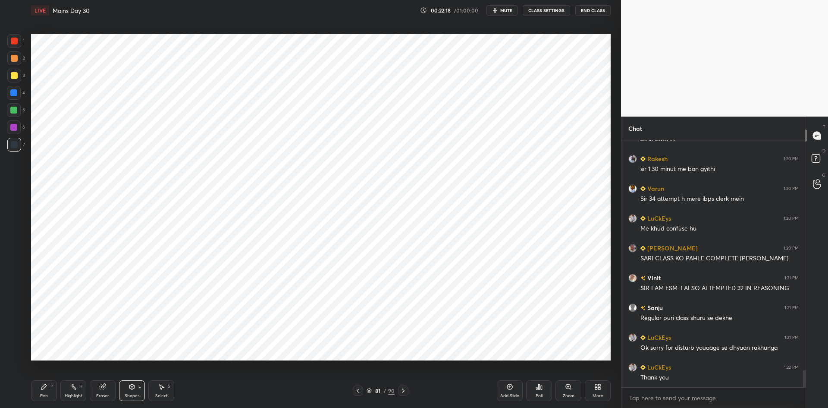
scroll to position [3317, 0]
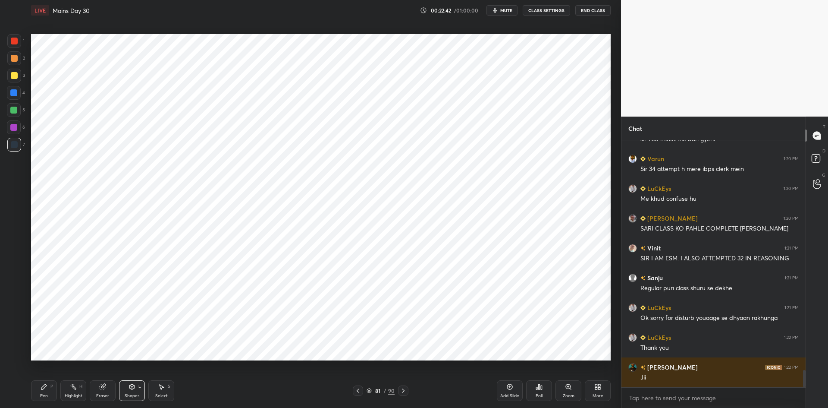
click at [19, 41] on div at bounding box center [14, 41] width 14 height 14
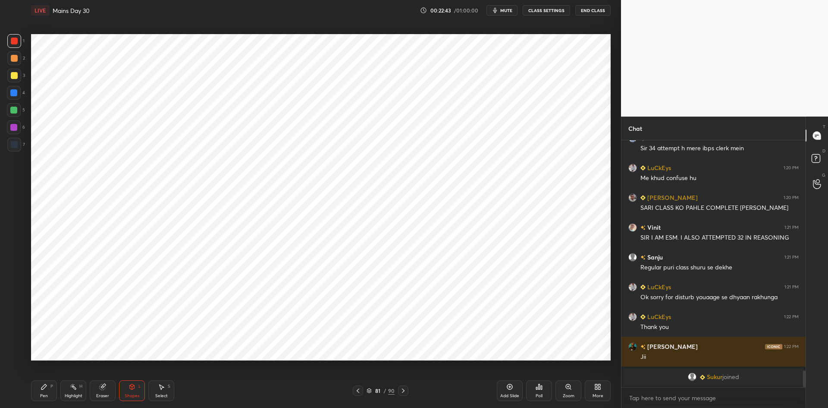
click at [51, 389] on div "Pen P" at bounding box center [44, 390] width 26 height 21
click at [359, 393] on icon at bounding box center [357, 390] width 7 height 7
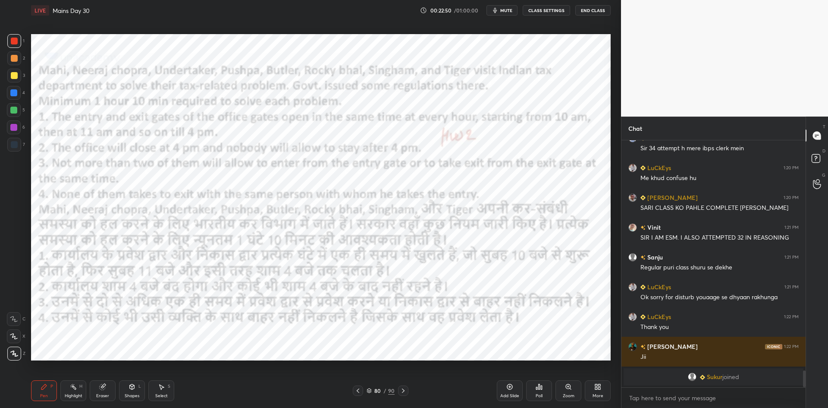
click at [408, 389] on div at bounding box center [403, 390] width 10 height 10
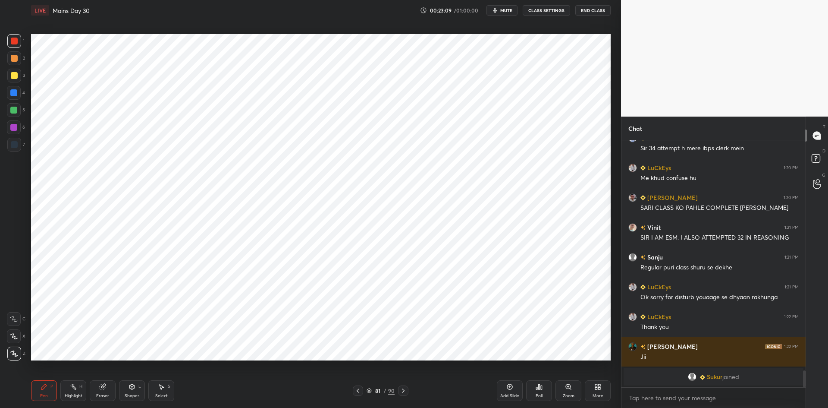
click at [358, 388] on icon at bounding box center [357, 390] width 7 height 7
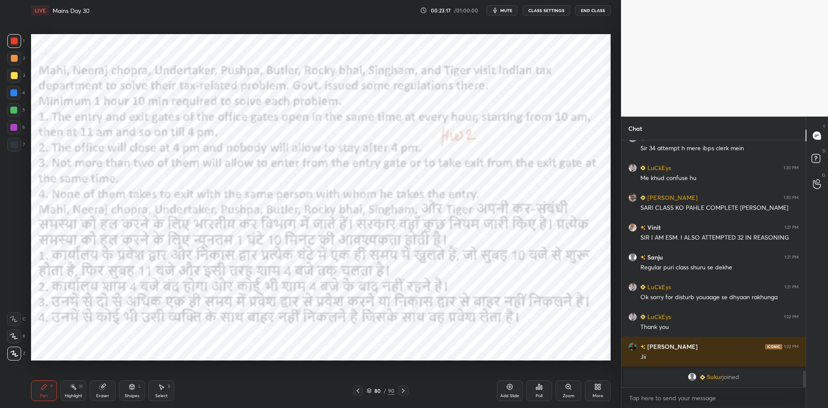
click at [404, 390] on icon at bounding box center [403, 390] width 3 height 4
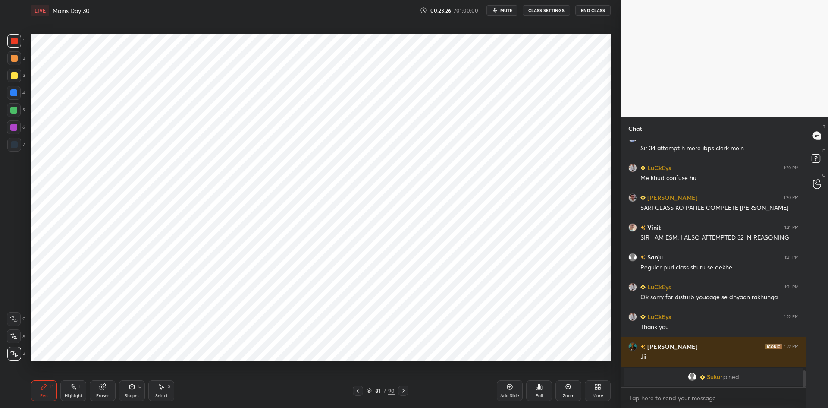
click at [355, 390] on icon at bounding box center [357, 390] width 7 height 7
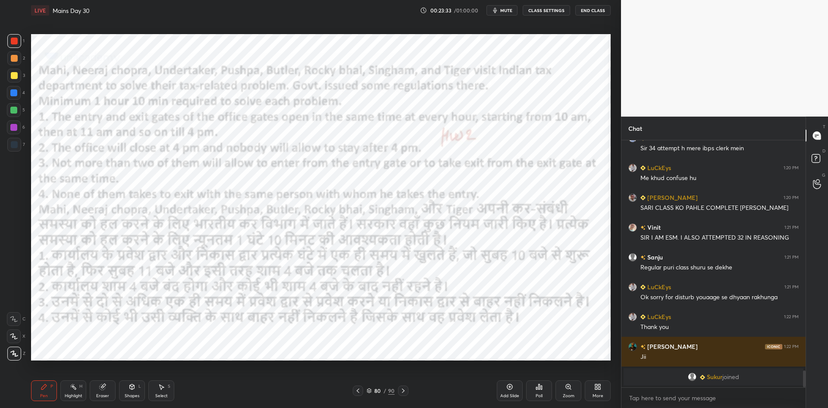
click at [408, 390] on div at bounding box center [403, 390] width 10 height 10
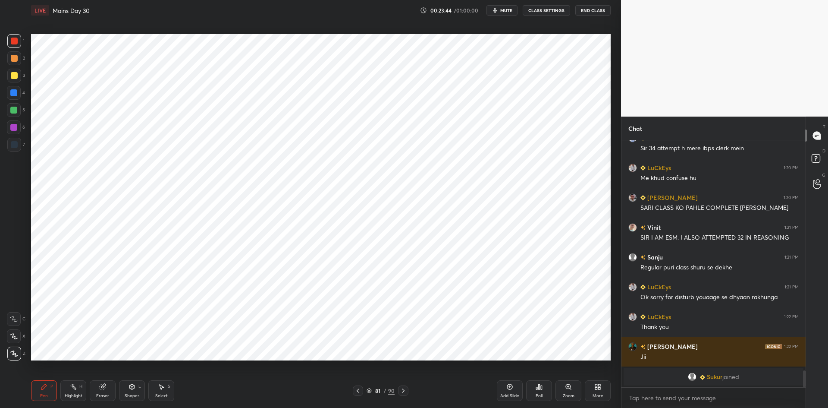
click at [357, 390] on icon at bounding box center [358, 390] width 3 height 4
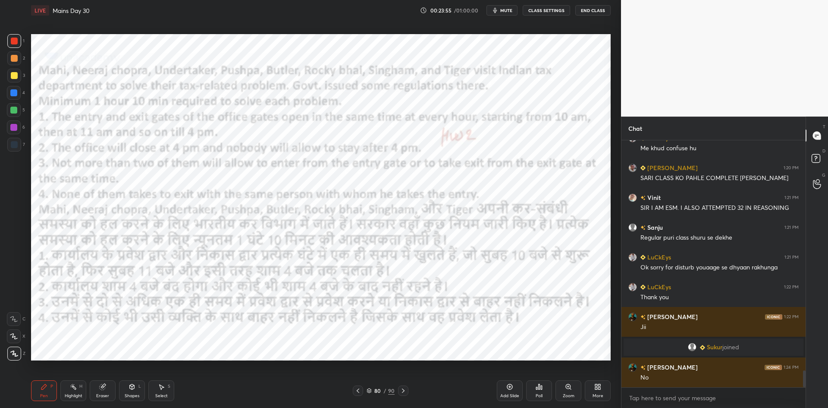
scroll to position [3366, 0]
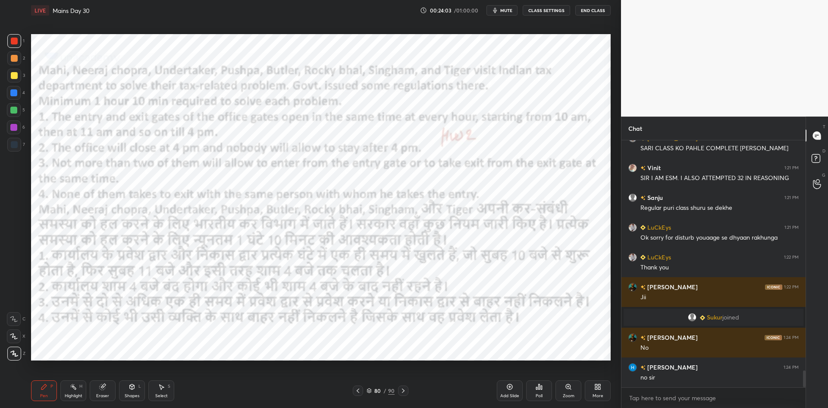
click at [411, 386] on div "80 / 90" at bounding box center [380, 390] width 233 height 10
click at [408, 386] on div at bounding box center [403, 390] width 10 height 10
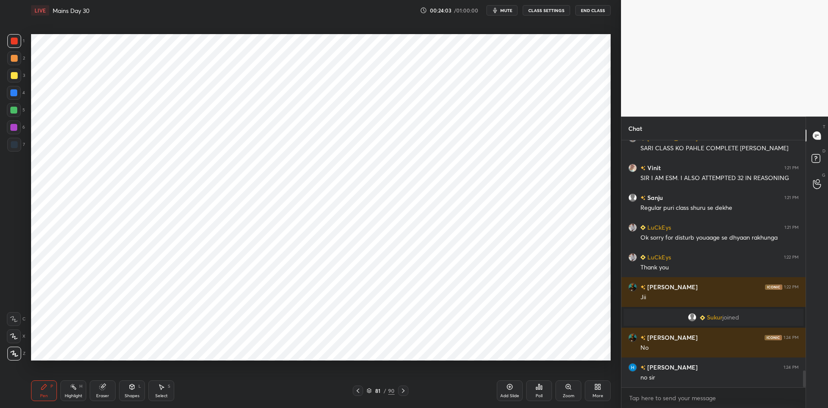
click at [405, 390] on icon at bounding box center [403, 390] width 7 height 7
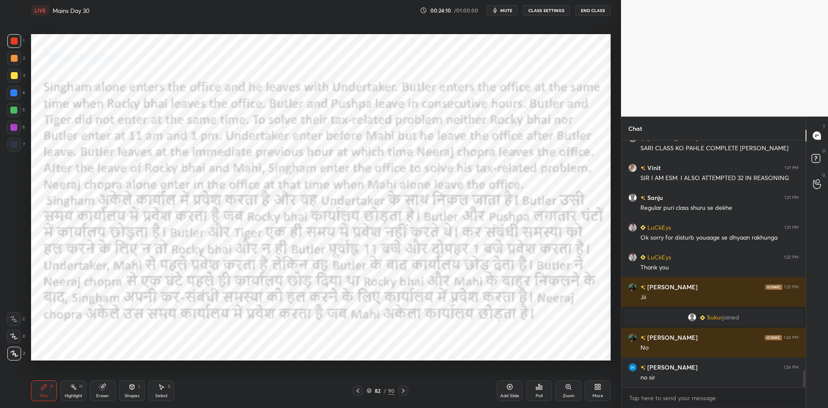
click at [359, 387] on icon at bounding box center [357, 390] width 7 height 7
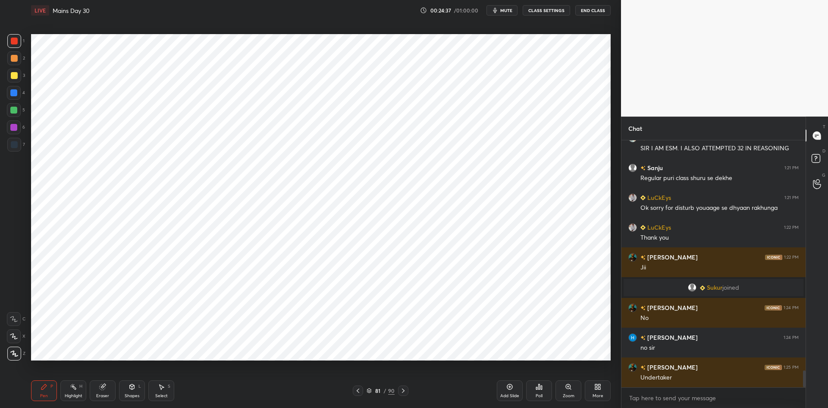
scroll to position [3426, 0]
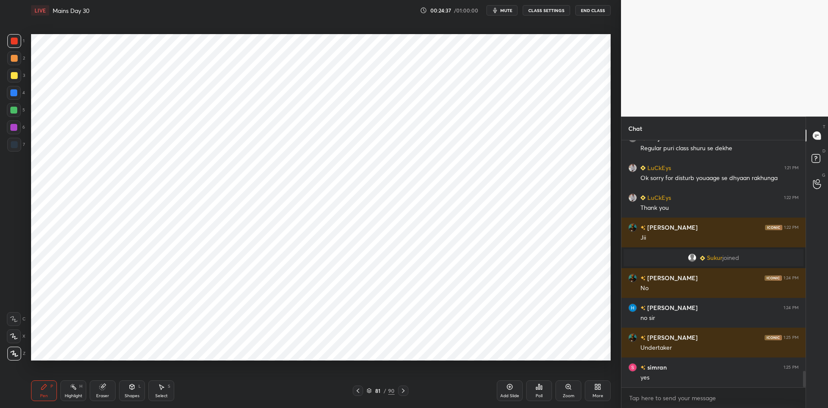
click at [407, 389] on div at bounding box center [403, 390] width 10 height 10
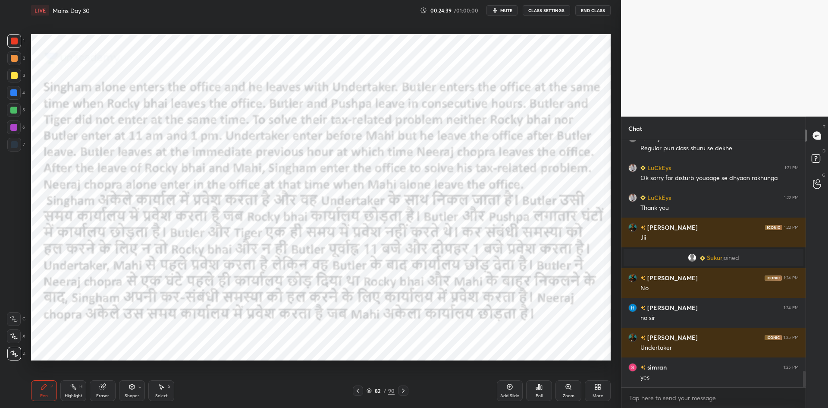
scroll to position [3456, 0]
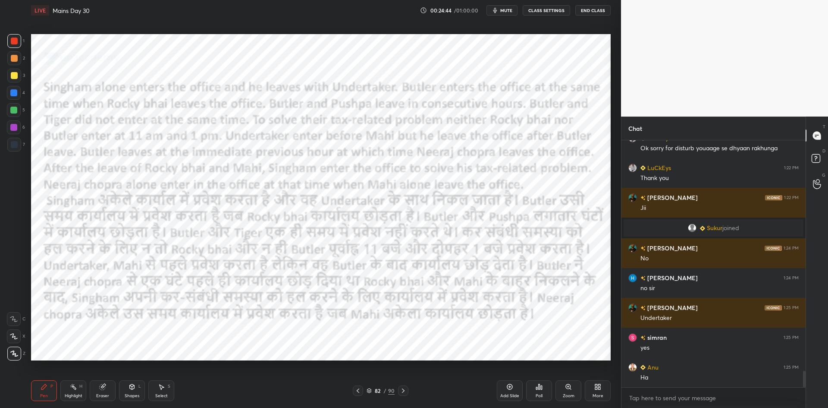
click at [361, 390] on icon at bounding box center [357, 390] width 7 height 7
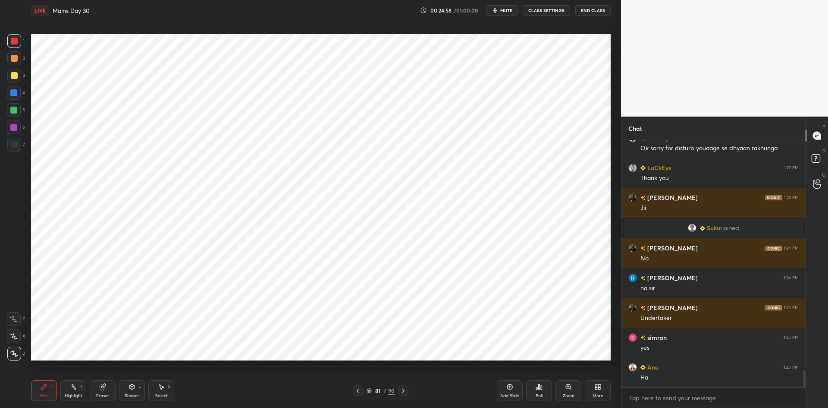
scroll to position [3485, 0]
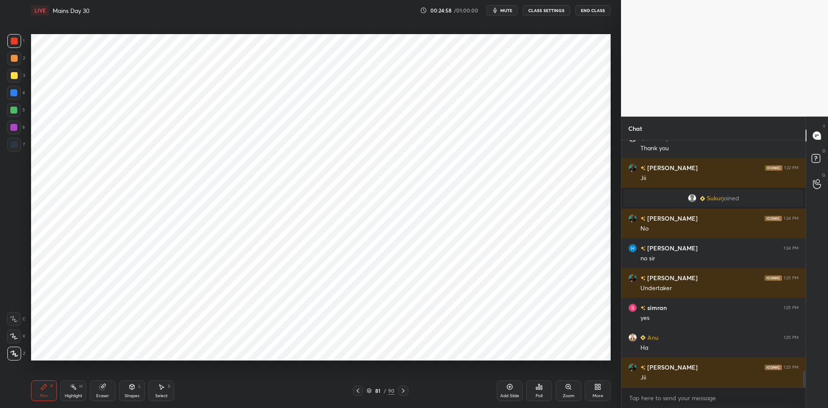
click at [405, 391] on icon at bounding box center [403, 390] width 7 height 7
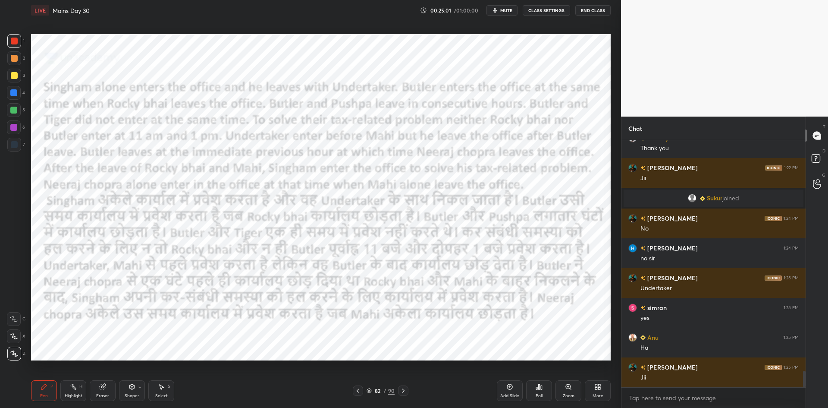
scroll to position [3515, 0]
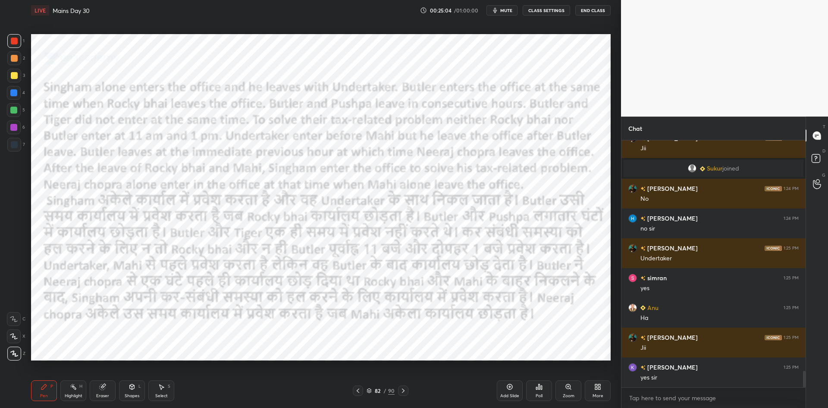
click at [356, 391] on icon at bounding box center [357, 390] width 7 height 7
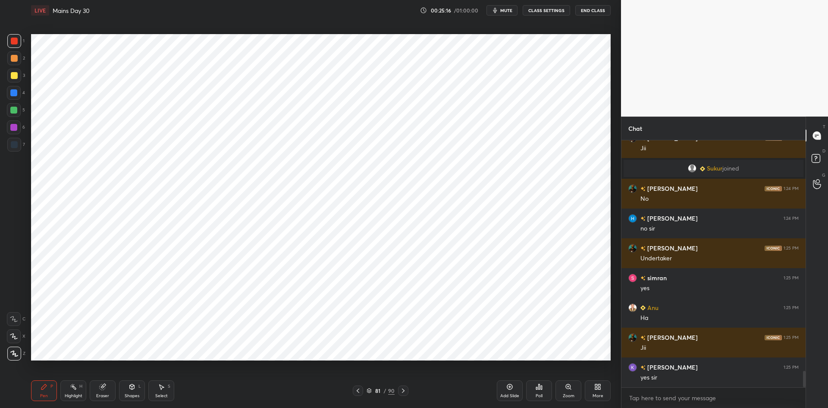
click at [359, 391] on icon at bounding box center [357, 390] width 7 height 7
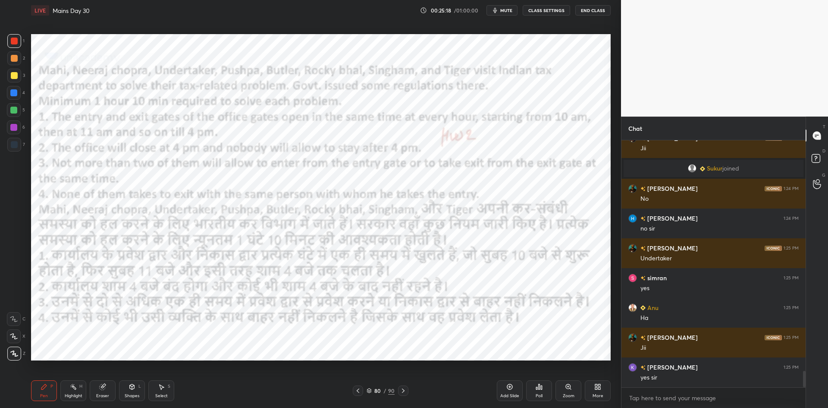
click at [405, 389] on icon at bounding box center [403, 390] width 7 height 7
click at [404, 390] on icon at bounding box center [403, 390] width 7 height 7
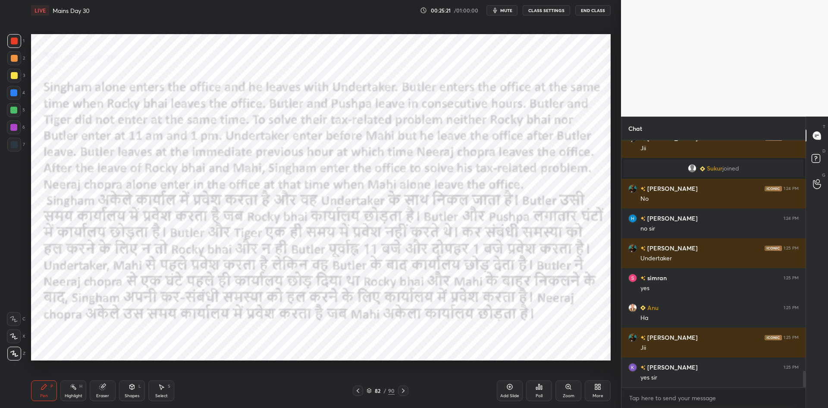
click at [358, 390] on icon at bounding box center [357, 390] width 7 height 7
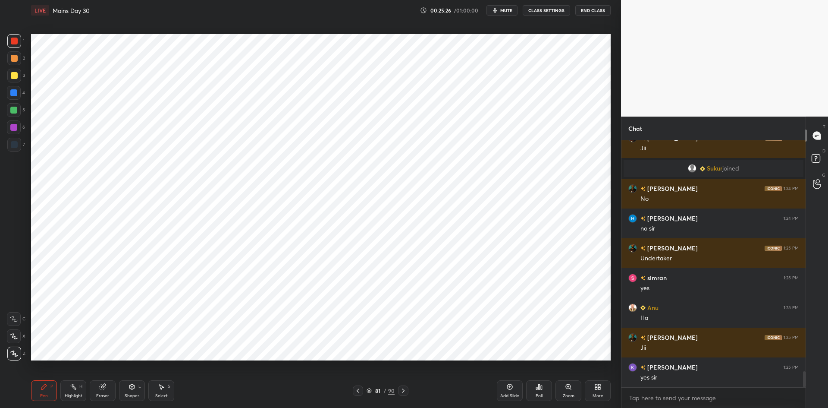
scroll to position [3536, 0]
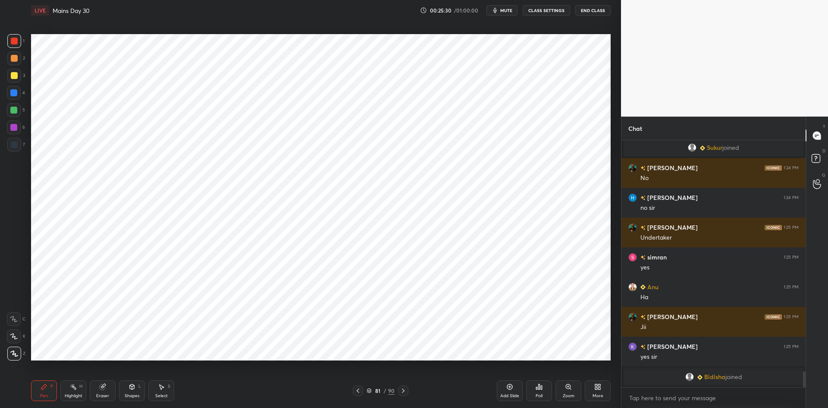
click at [404, 387] on icon at bounding box center [403, 390] width 7 height 7
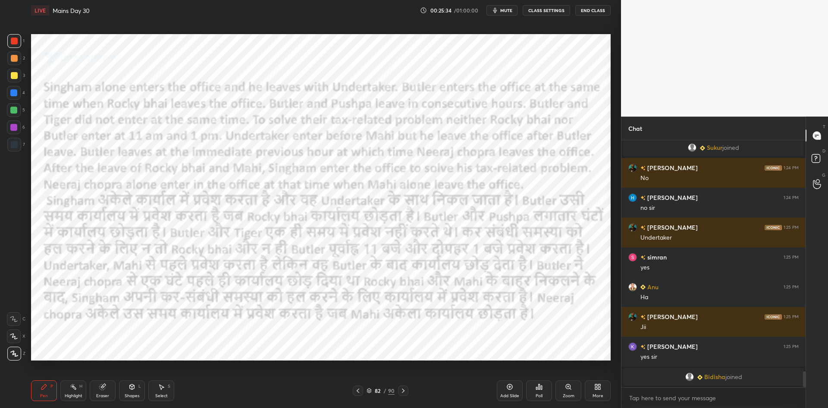
scroll to position [3546, 0]
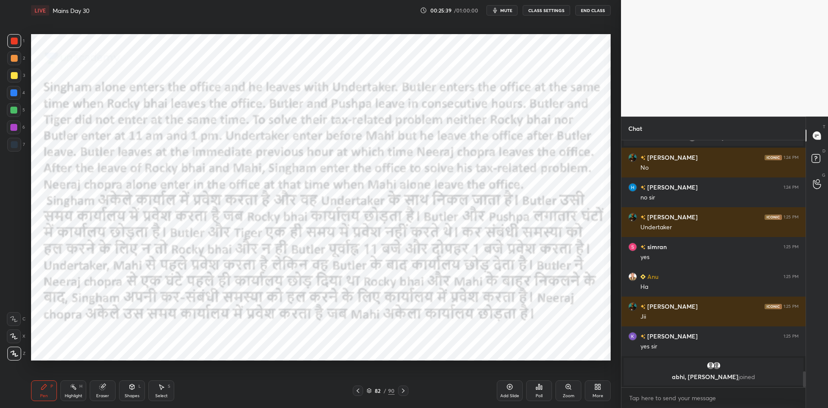
click at [359, 389] on icon at bounding box center [357, 390] width 7 height 7
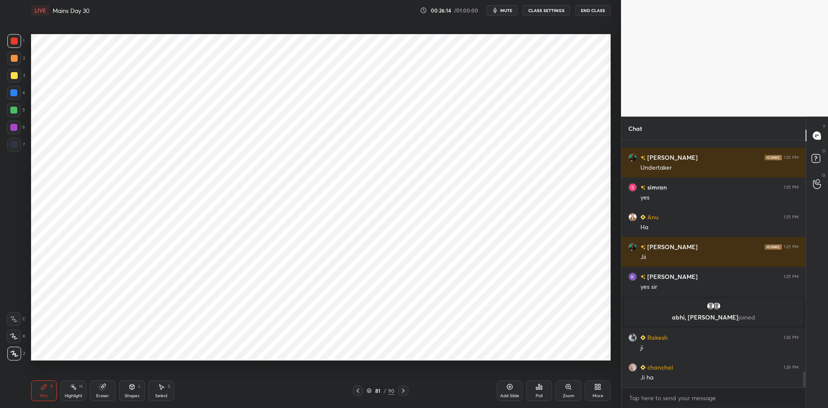
scroll to position [3565, 0]
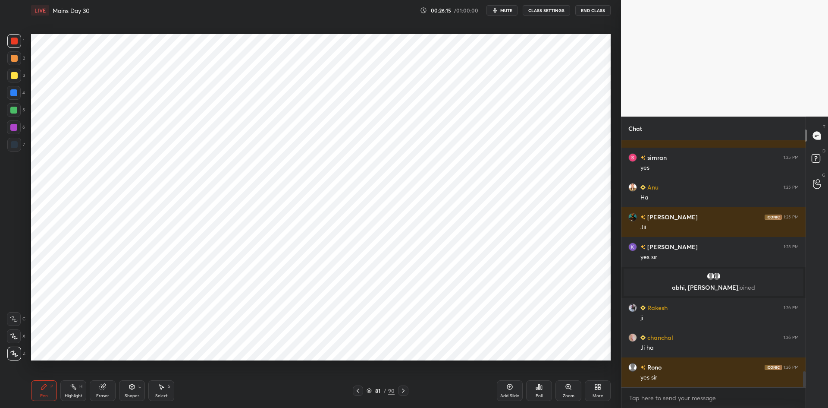
click at [403, 388] on icon at bounding box center [403, 390] width 7 height 7
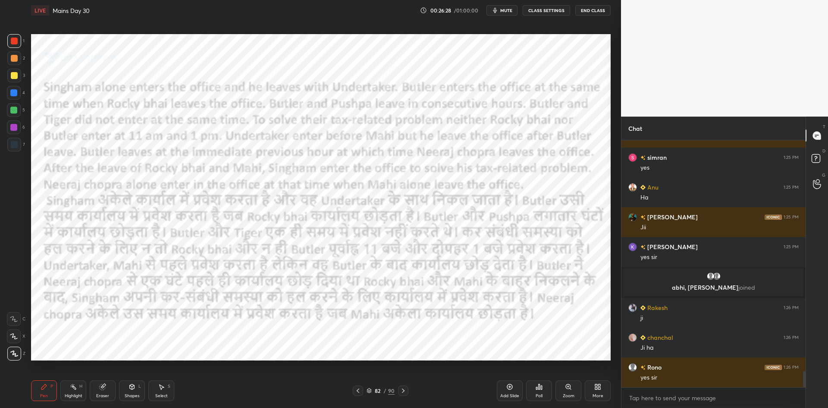
click at [359, 389] on icon at bounding box center [357, 390] width 7 height 7
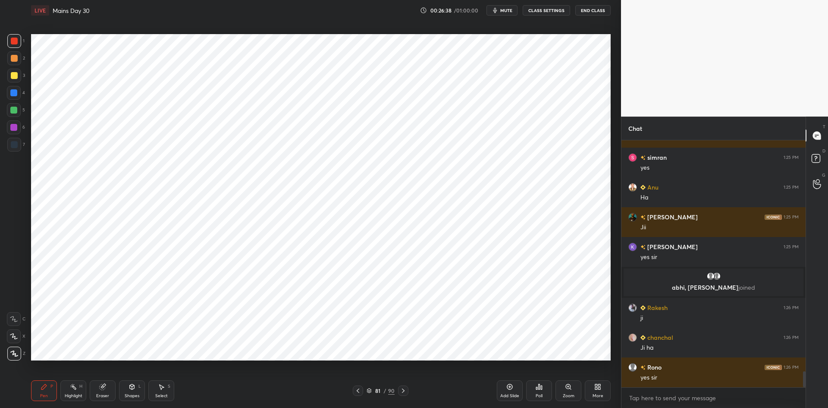
click at [358, 389] on icon at bounding box center [358, 390] width 3 height 4
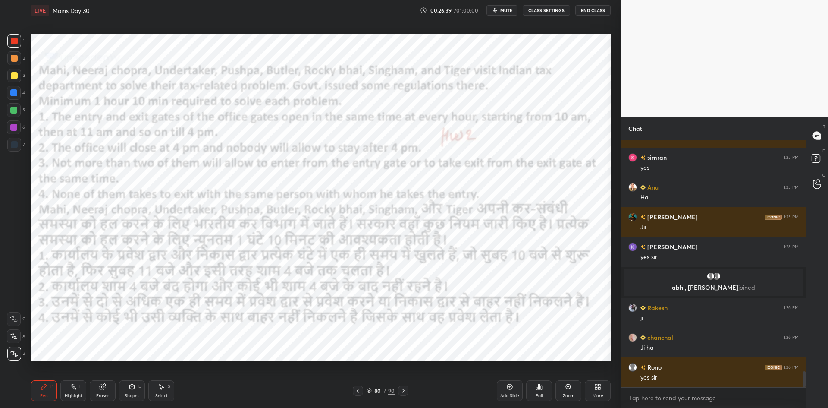
click at [402, 391] on icon at bounding box center [403, 390] width 7 height 7
click at [403, 392] on icon at bounding box center [403, 390] width 7 height 7
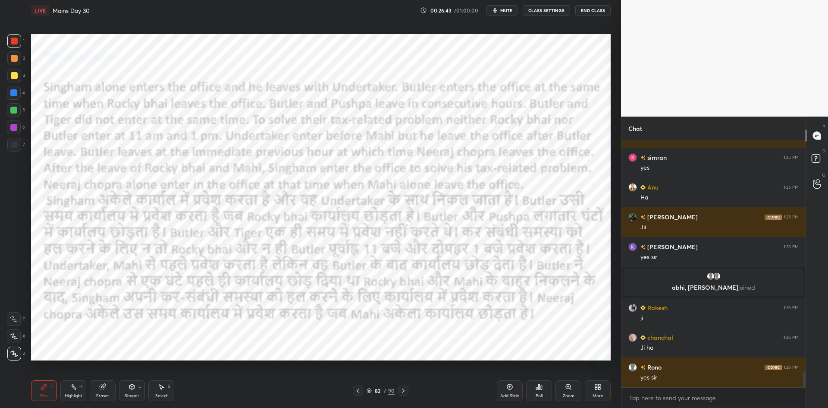
scroll to position [3586, 0]
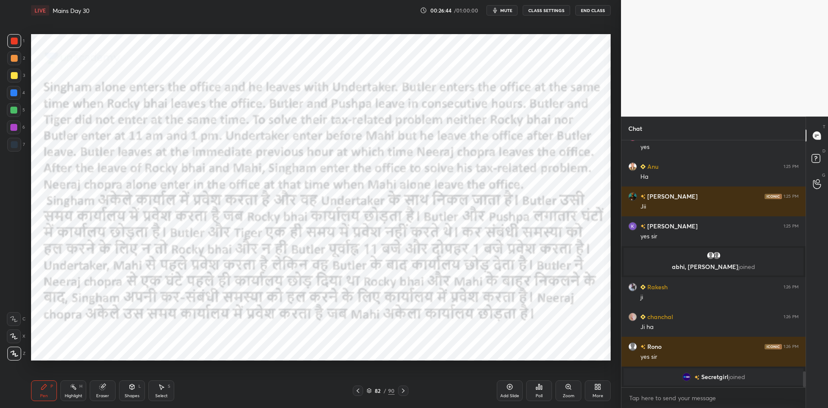
click at [361, 390] on div at bounding box center [358, 390] width 10 height 10
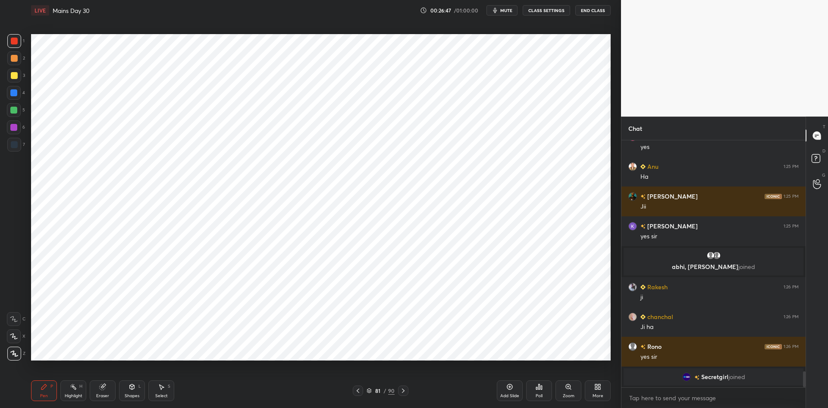
click at [404, 391] on icon at bounding box center [403, 390] width 3 height 4
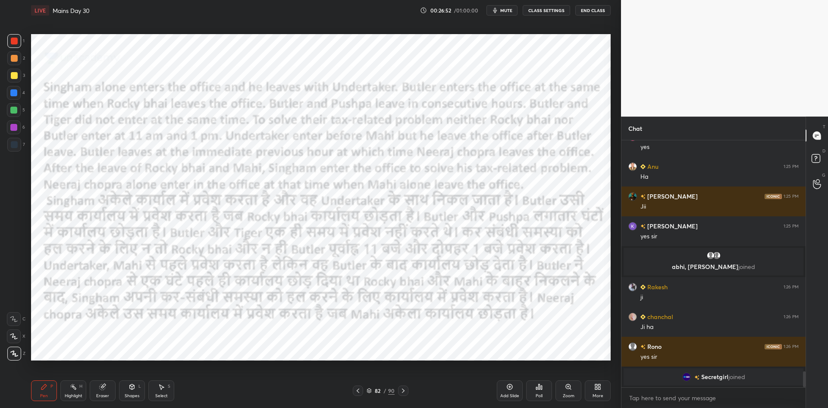
click at [360, 388] on icon at bounding box center [357, 390] width 7 height 7
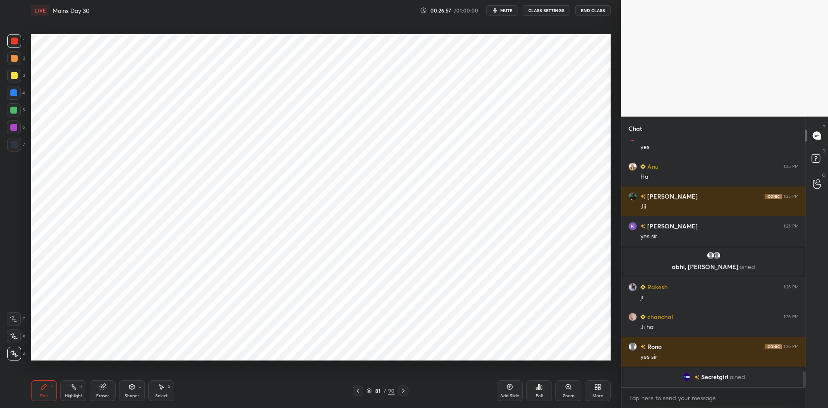
click at [360, 391] on icon at bounding box center [357, 390] width 7 height 7
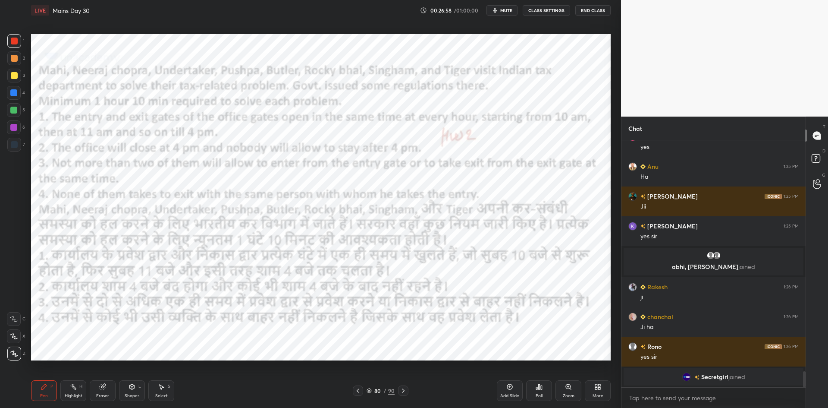
click at [402, 392] on icon at bounding box center [403, 390] width 3 height 4
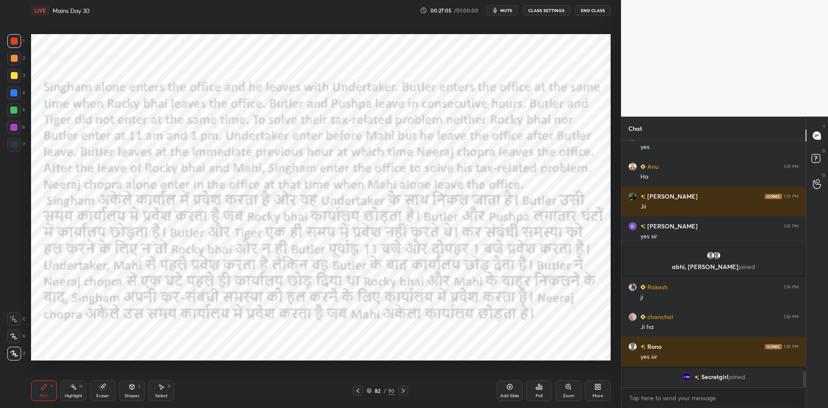
click at [362, 389] on div at bounding box center [358, 390] width 10 height 10
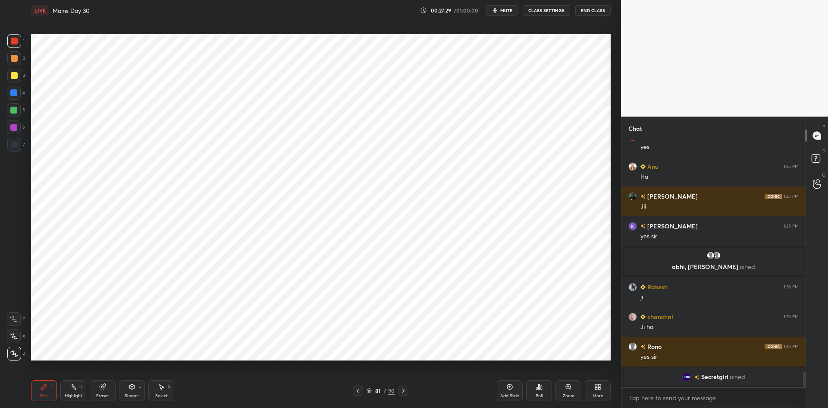
click at [357, 392] on icon at bounding box center [357, 390] width 7 height 7
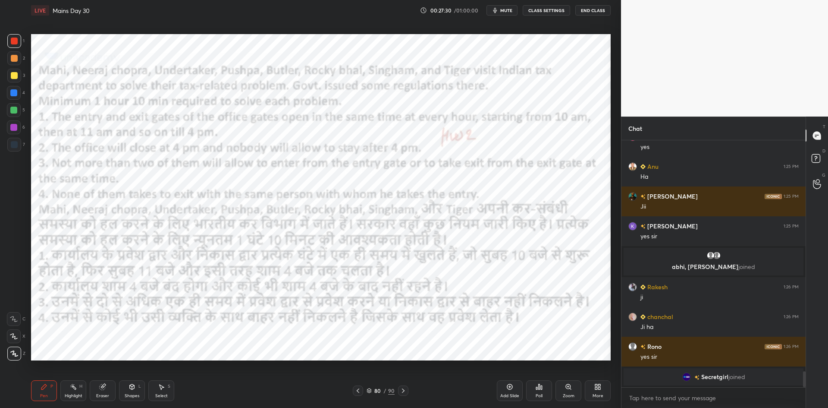
click at [398, 391] on div at bounding box center [403, 390] width 10 height 10
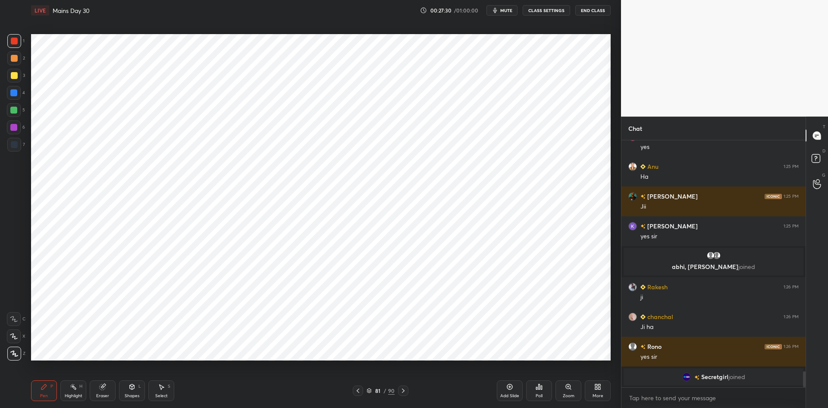
click at [403, 392] on icon at bounding box center [403, 390] width 7 height 7
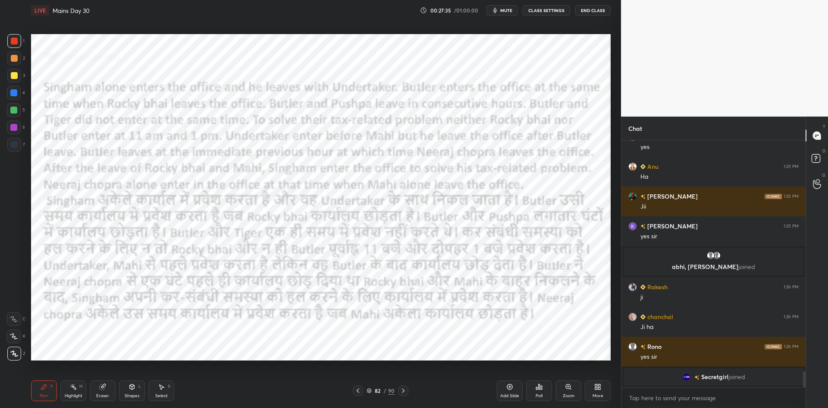
click at [357, 390] on icon at bounding box center [358, 390] width 3 height 4
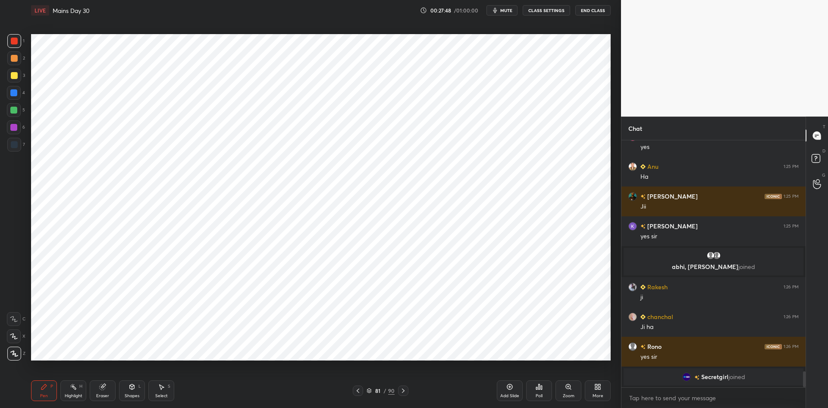
click at [403, 391] on icon at bounding box center [403, 390] width 3 height 4
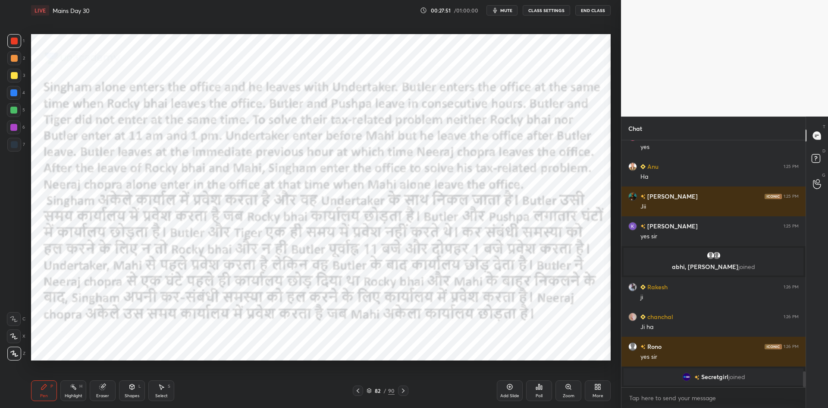
click at [359, 389] on icon at bounding box center [358, 390] width 3 height 4
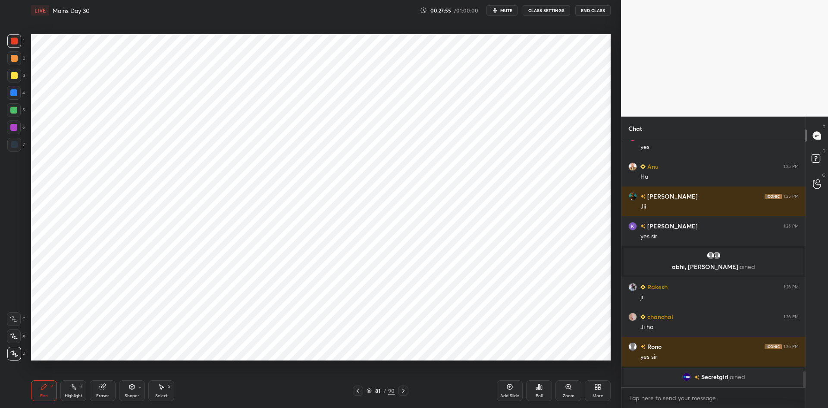
click at [16, 145] on div at bounding box center [14, 144] width 7 height 7
click at [19, 41] on div at bounding box center [14, 41] width 14 height 14
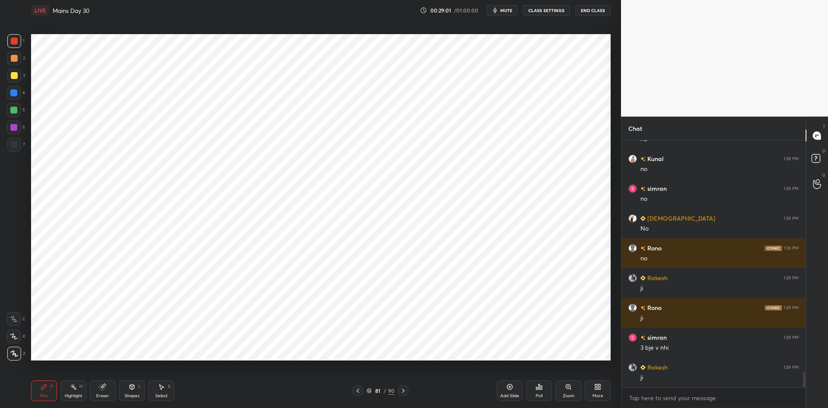
scroll to position [3842, 0]
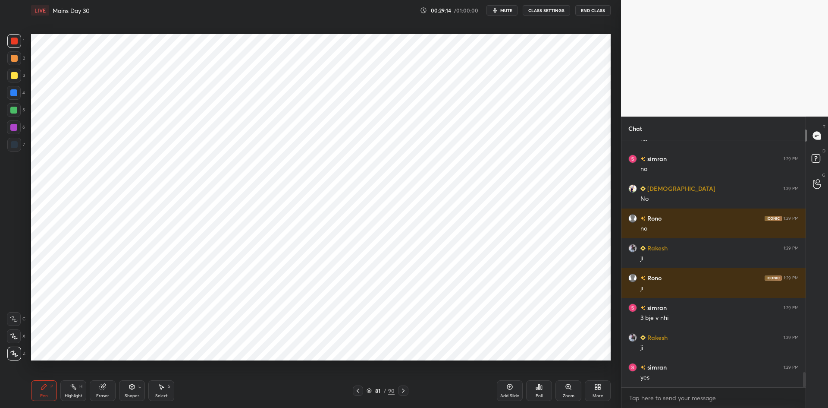
click at [15, 144] on div at bounding box center [14, 144] width 7 height 7
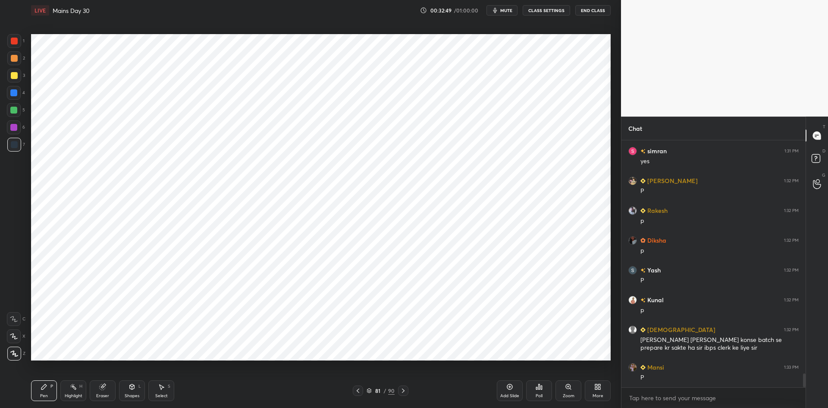
scroll to position [4160, 0]
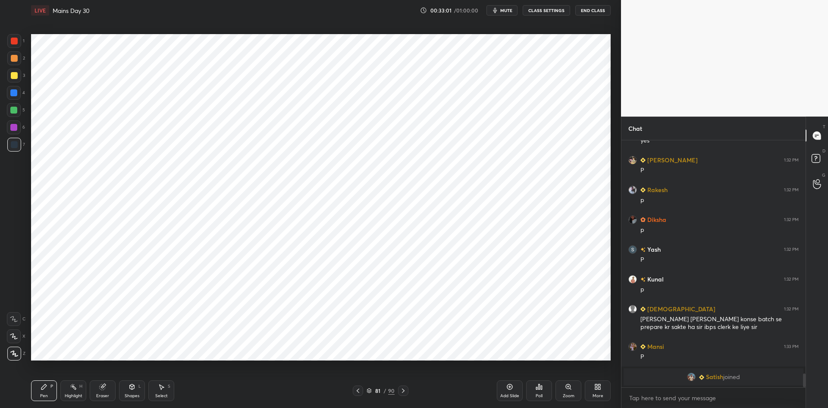
click at [405, 391] on icon at bounding box center [403, 390] width 7 height 7
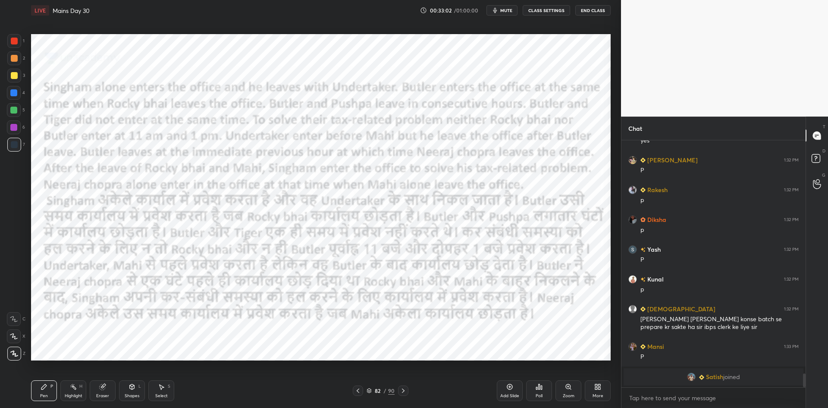
click at [405, 391] on icon at bounding box center [403, 390] width 7 height 7
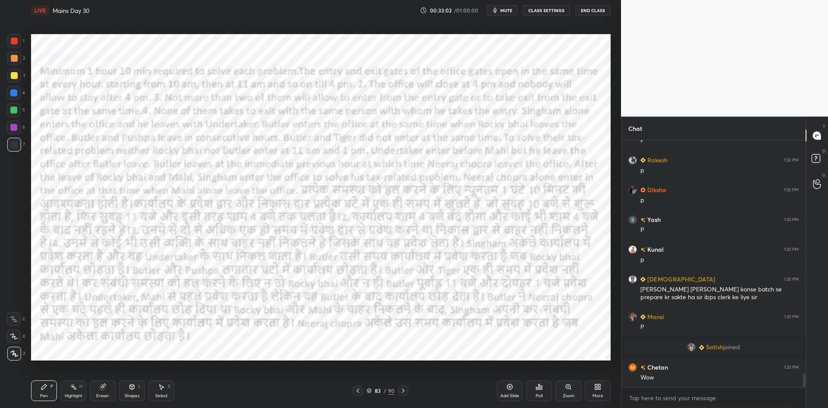
click at [405, 391] on icon at bounding box center [403, 390] width 7 height 7
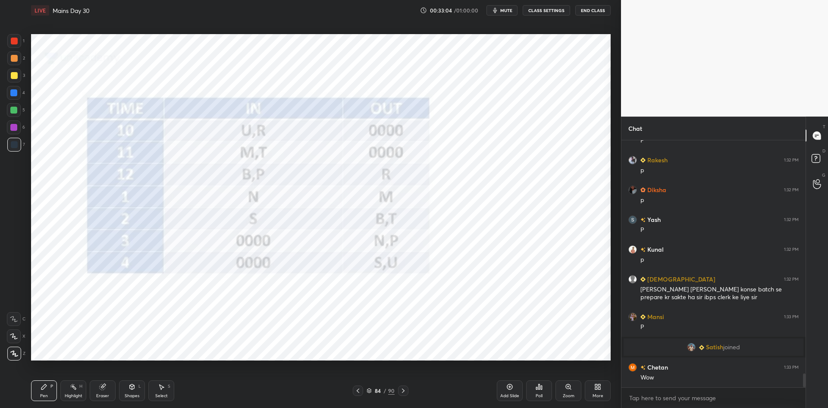
click at [405, 391] on icon at bounding box center [403, 390] width 7 height 7
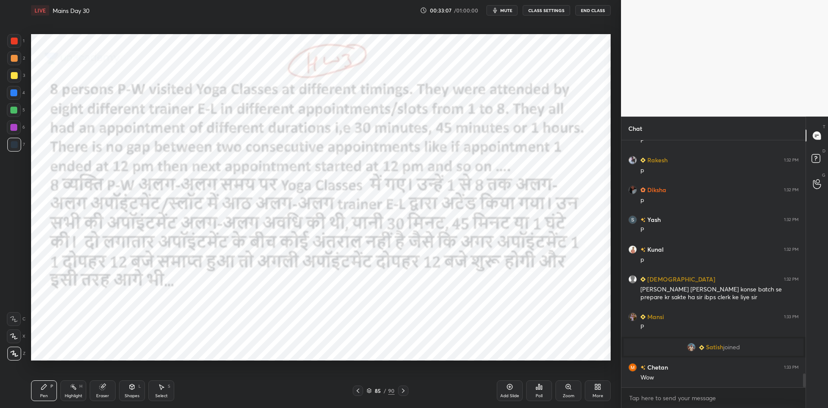
click at [405, 391] on icon at bounding box center [403, 390] width 7 height 7
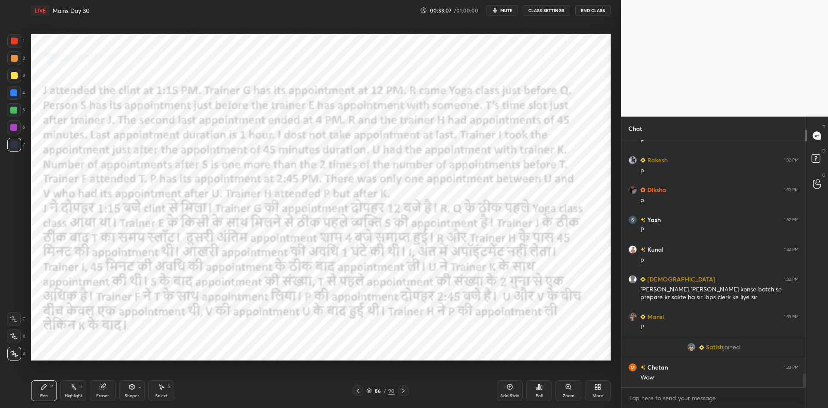
click at [405, 391] on icon at bounding box center [403, 390] width 7 height 7
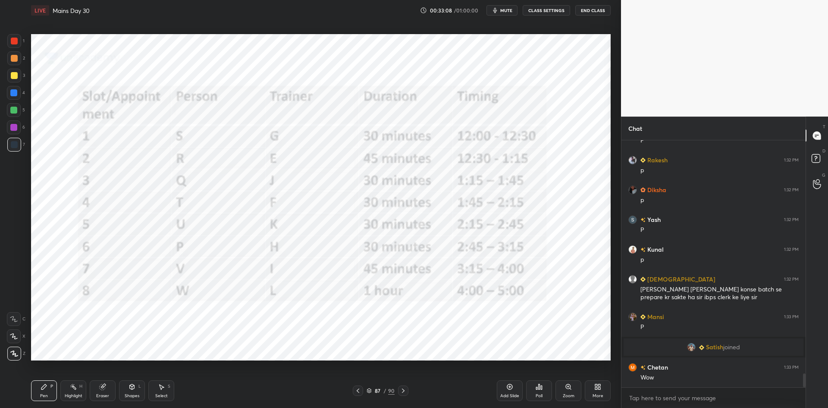
click at [405, 391] on icon at bounding box center [403, 390] width 7 height 7
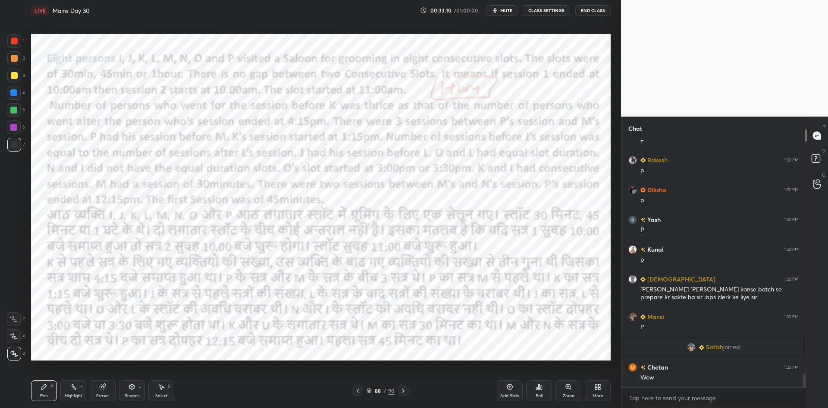
click at [405, 391] on icon at bounding box center [403, 390] width 7 height 7
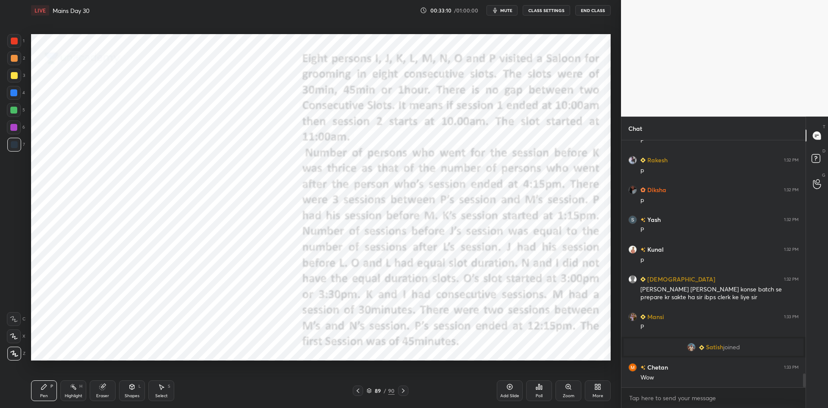
scroll to position [4137, 0]
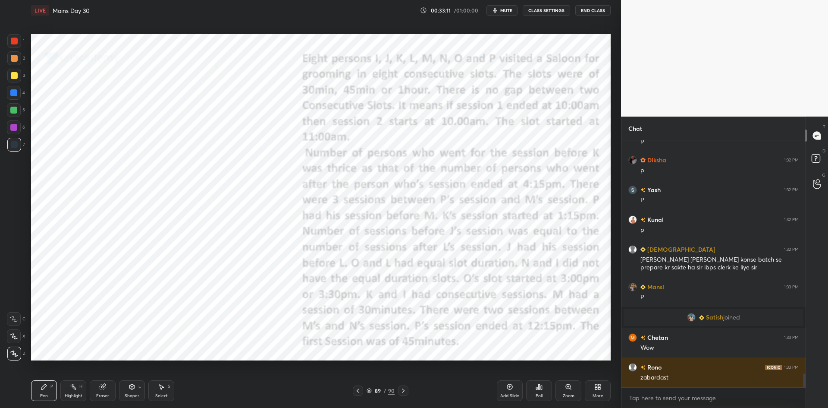
click at [405, 391] on icon at bounding box center [403, 390] width 7 height 7
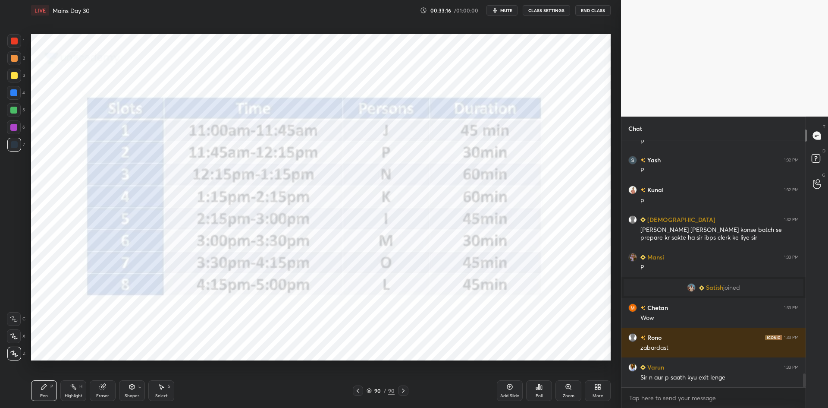
click at [358, 388] on icon at bounding box center [357, 390] width 7 height 7
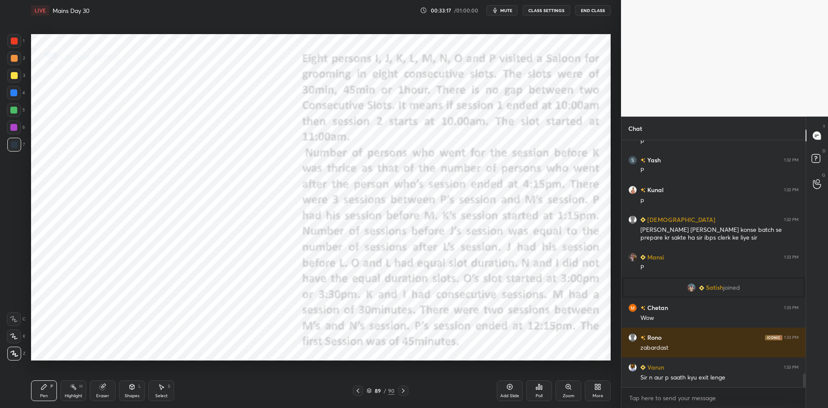
click at [358, 389] on icon at bounding box center [358, 390] width 3 height 4
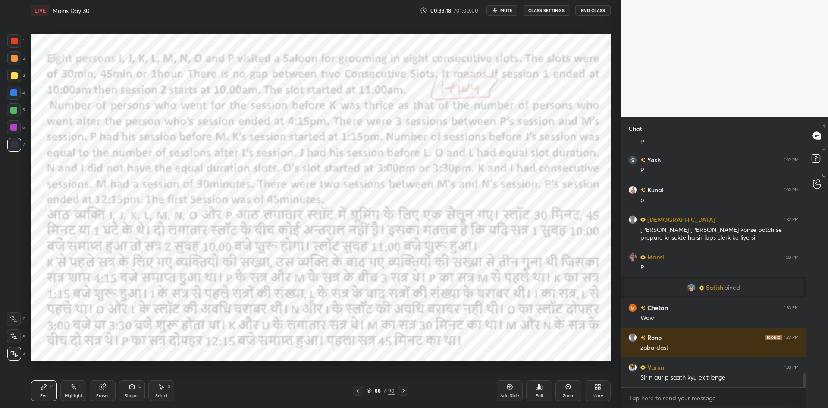
click at [358, 389] on icon at bounding box center [358, 390] width 3 height 4
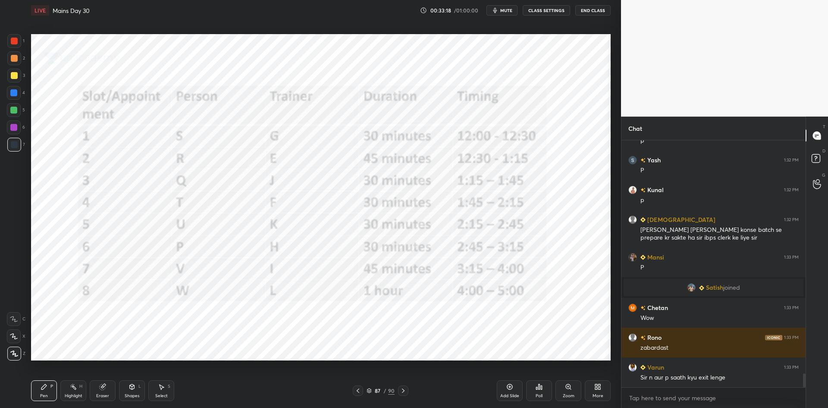
click at [358, 389] on icon at bounding box center [357, 390] width 7 height 7
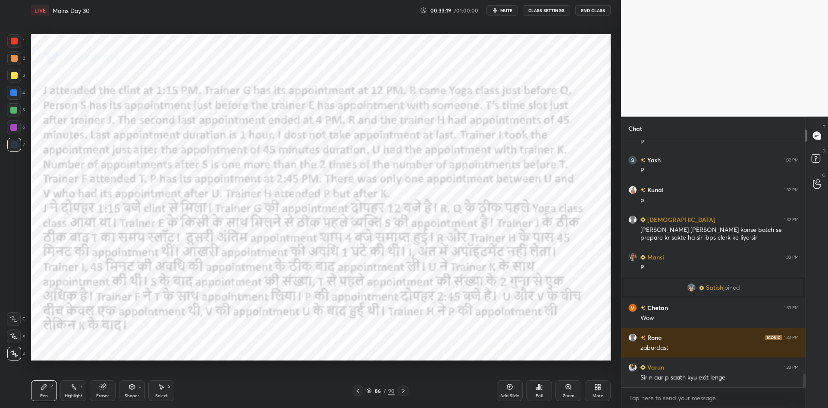
click at [358, 390] on icon at bounding box center [357, 390] width 7 height 7
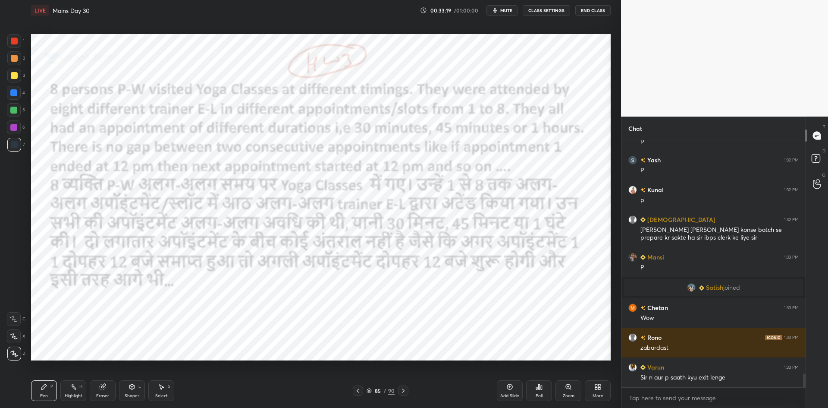
click at [358, 390] on icon at bounding box center [358, 390] width 3 height 4
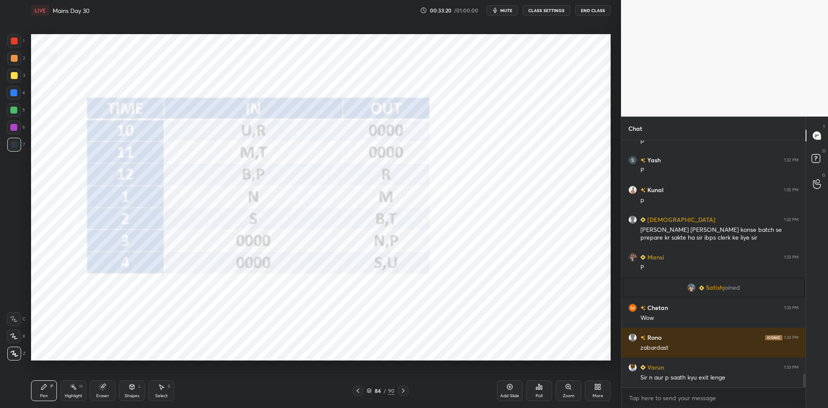
click at [358, 390] on icon at bounding box center [357, 390] width 7 height 7
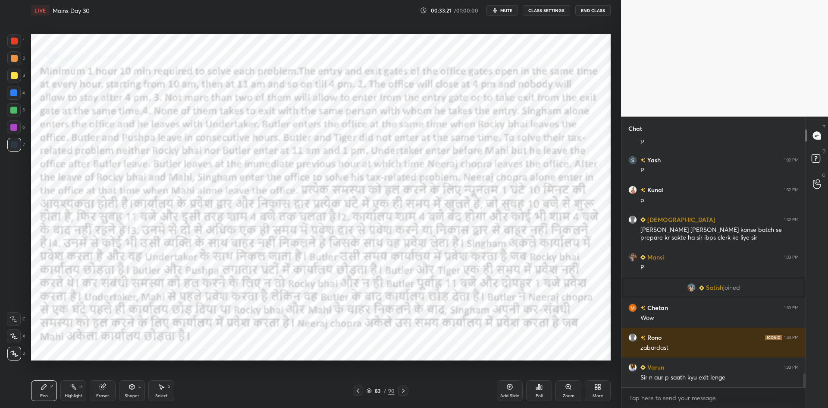
click at [359, 390] on icon at bounding box center [357, 390] width 7 height 7
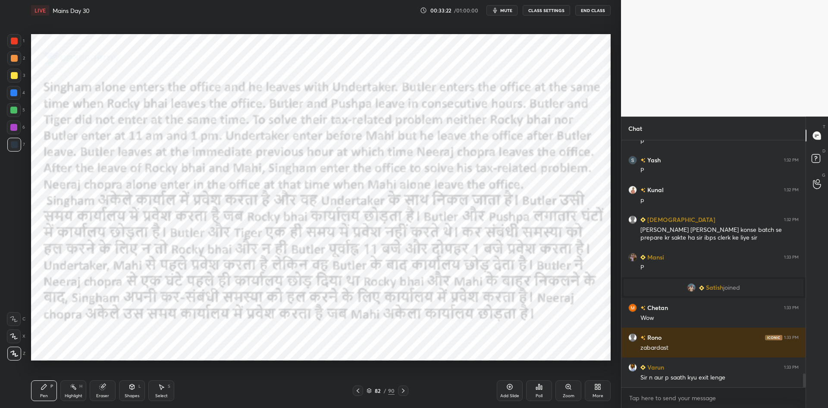
click at [359, 389] on icon at bounding box center [357, 390] width 7 height 7
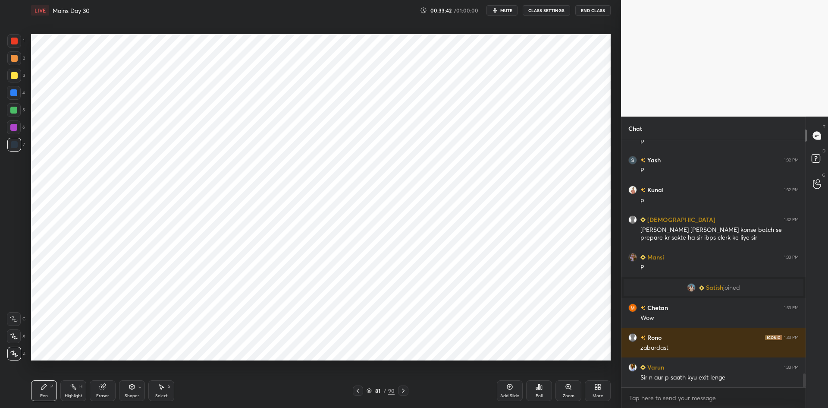
scroll to position [4196, 0]
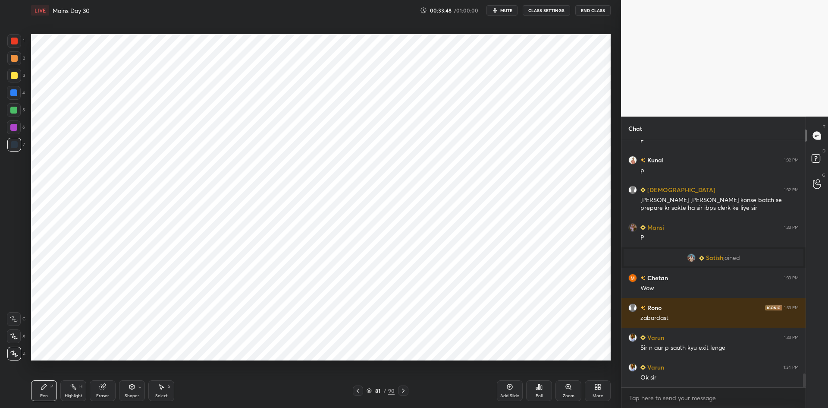
click at [371, 390] on icon at bounding box center [369, 390] width 5 height 5
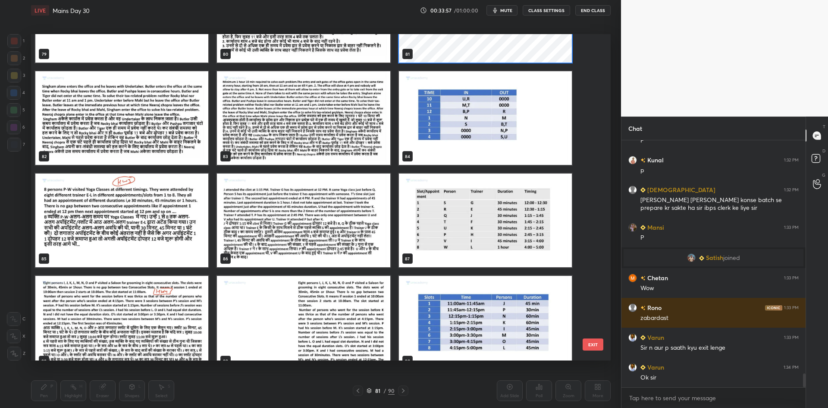
scroll to position [2740, 0]
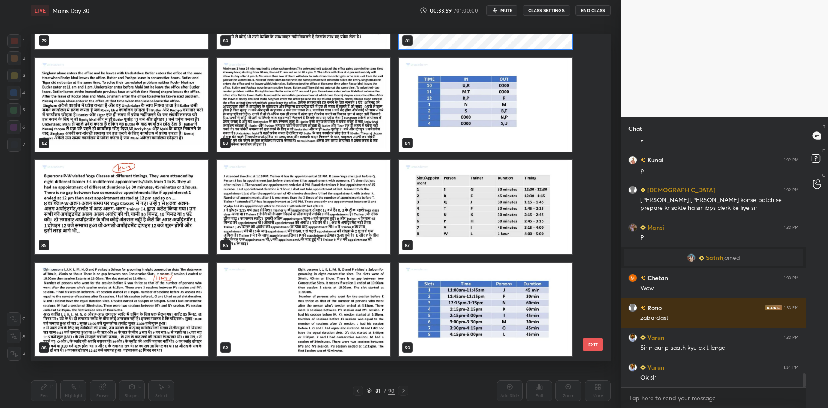
click at [166, 278] on img "grid" at bounding box center [121, 309] width 173 height 94
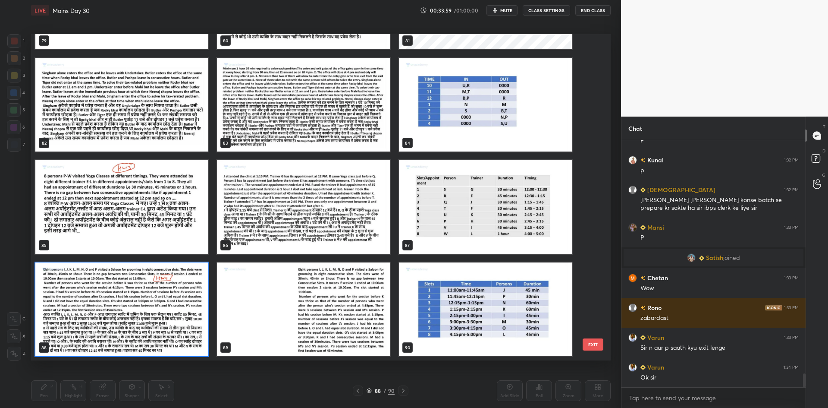
click at [187, 283] on img "grid" at bounding box center [121, 309] width 173 height 94
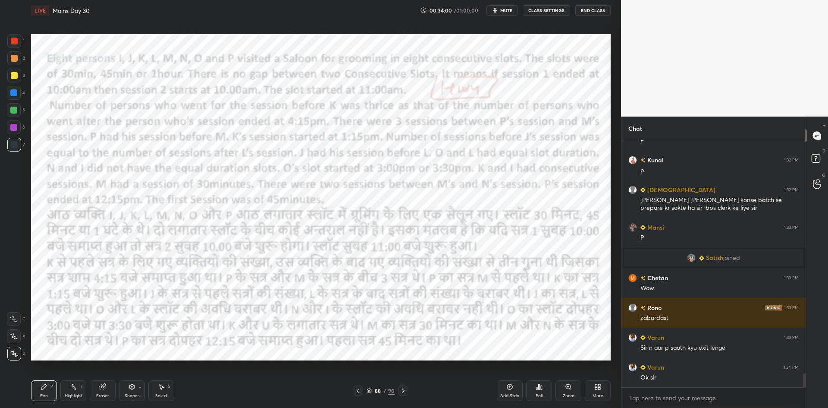
click at [187, 283] on img "grid" at bounding box center [121, 309] width 173 height 94
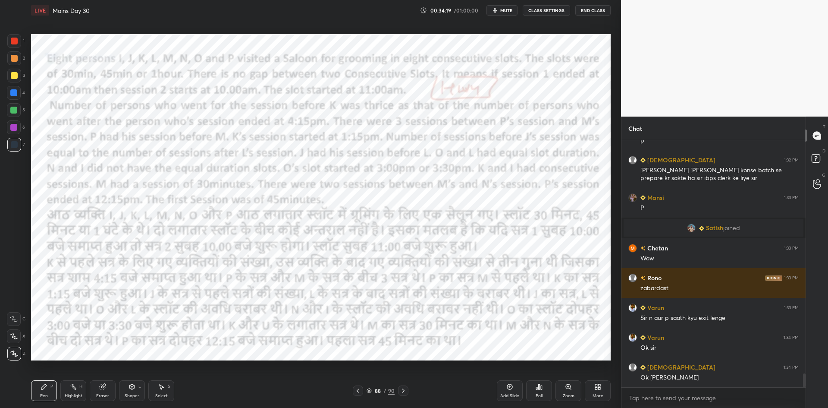
click at [402, 388] on icon at bounding box center [403, 390] width 7 height 7
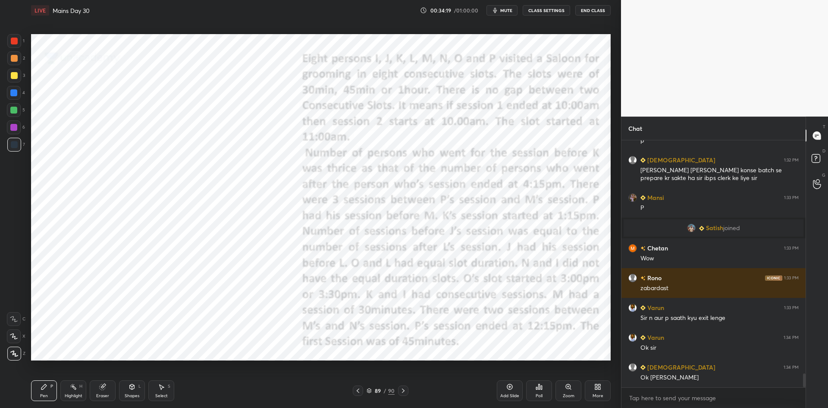
click at [403, 388] on icon at bounding box center [403, 390] width 7 height 7
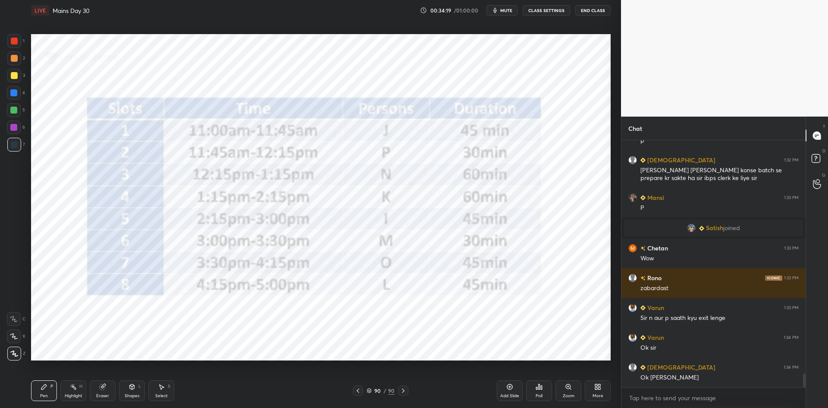
click at [403, 388] on icon at bounding box center [403, 390] width 7 height 7
click at [403, 389] on icon at bounding box center [403, 390] width 7 height 7
click at [403, 389] on icon at bounding box center [403, 390] width 3 height 4
click at [514, 395] on div "Add Slide" at bounding box center [509, 395] width 19 height 4
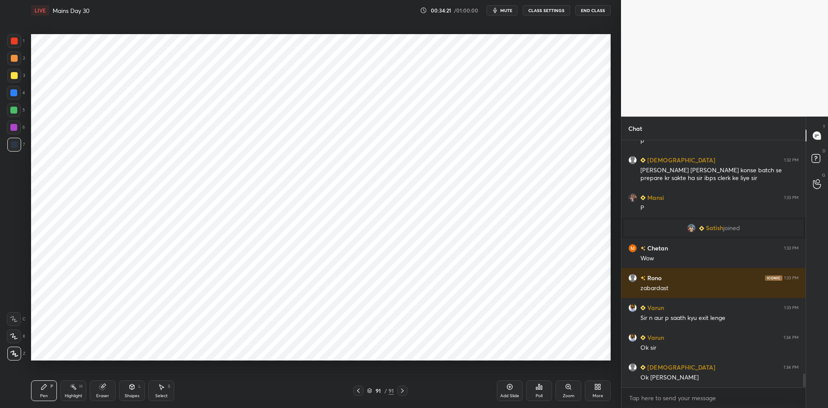
click at [594, 390] on div "More" at bounding box center [598, 390] width 26 height 21
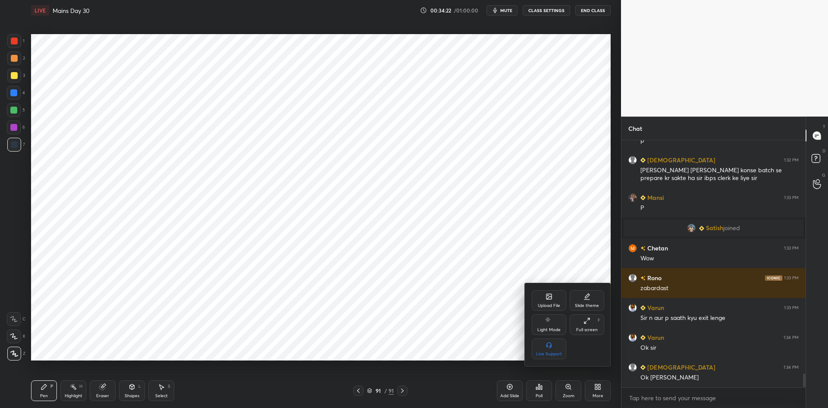
click at [547, 303] on div "Upload File" at bounding box center [549, 305] width 22 height 4
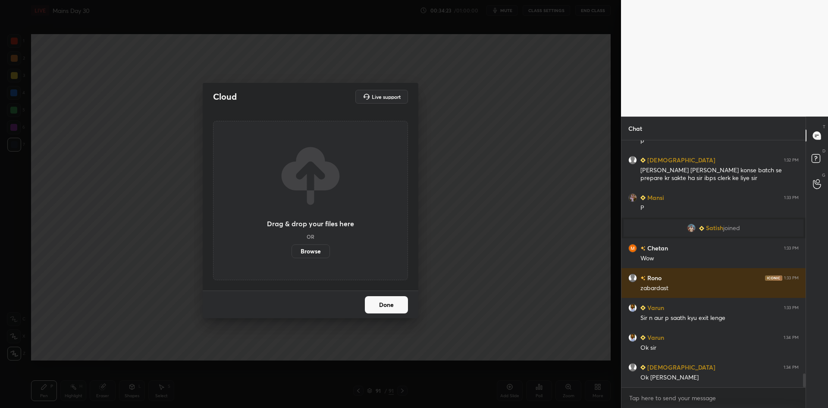
click at [325, 246] on label "Browse" at bounding box center [311, 251] width 38 height 14
click at [292, 246] on input "Browse" at bounding box center [292, 251] width 0 height 14
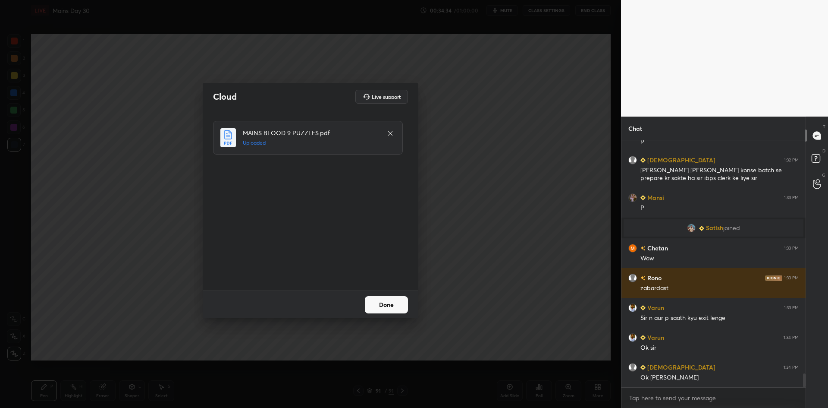
click at [379, 307] on button "Done" at bounding box center [386, 304] width 43 height 17
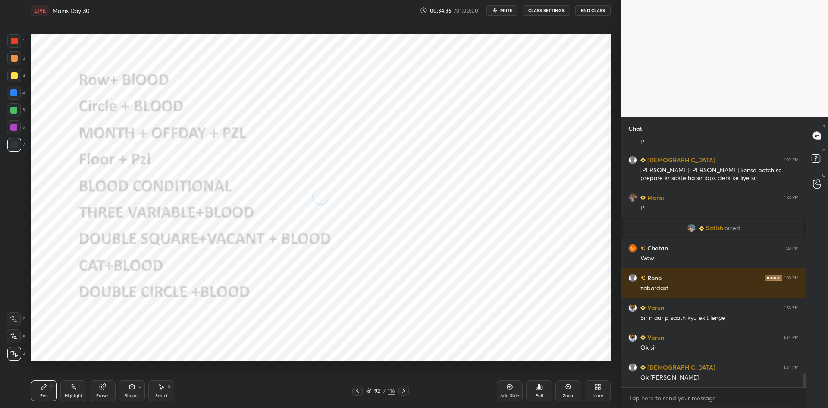
click at [369, 387] on div "92 / 116" at bounding box center [380, 390] width 29 height 8
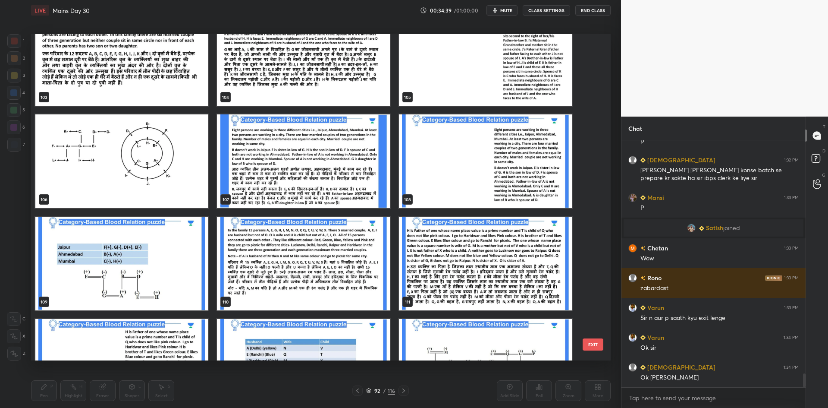
scroll to position [3519, 0]
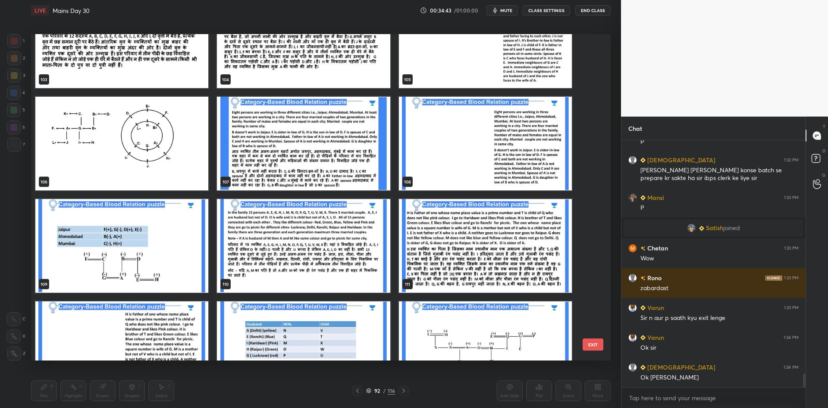
click at [301, 155] on img "grid" at bounding box center [303, 144] width 173 height 94
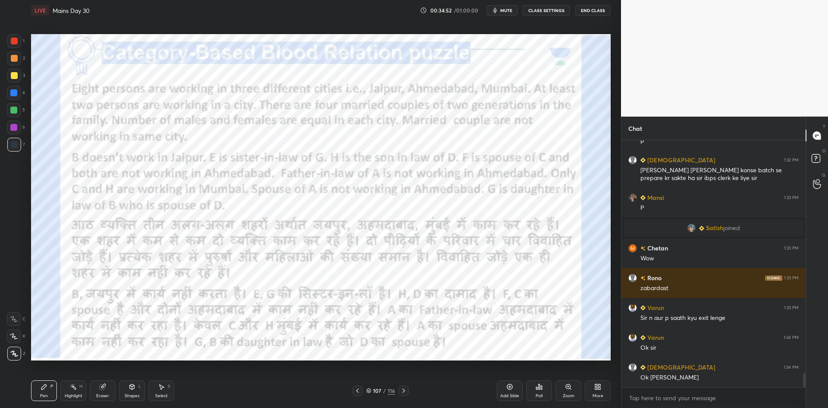
click at [543, 7] on button "CLASS SETTINGS" at bounding box center [546, 10] width 47 height 10
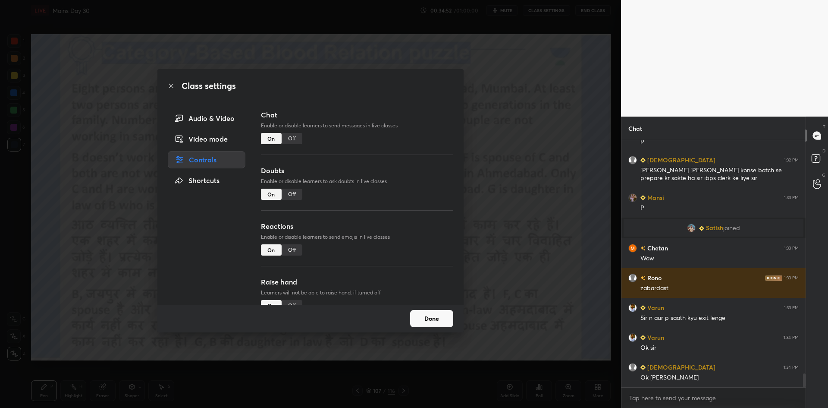
click at [304, 142] on div "Chat Enable or disable learners to send messages in live classes On Off" at bounding box center [357, 138] width 192 height 56
click at [293, 138] on div "Off" at bounding box center [292, 138] width 21 height 11
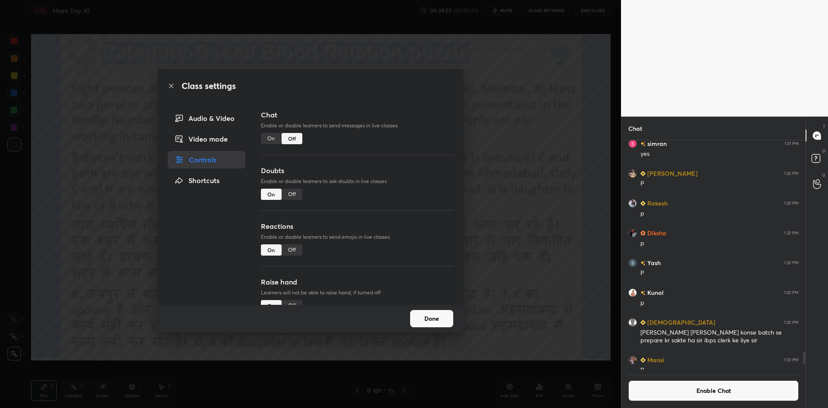
click at [503, 122] on div "Class settings Audio & Video Video mode Controls Shortcuts Chat Enable or disab…" at bounding box center [310, 204] width 621 height 408
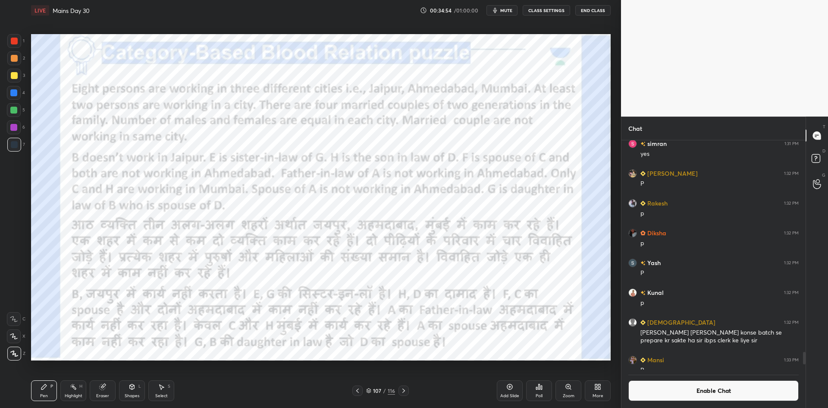
click at [505, 6] on button "mute" at bounding box center [501, 10] width 31 height 10
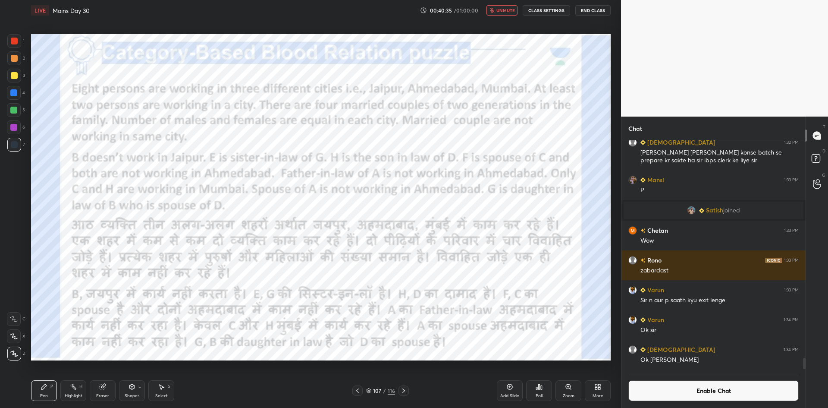
scroll to position [4235, 0]
click at [496, 13] on button "unmute" at bounding box center [501, 10] width 31 height 10
click at [543, 387] on div "Poll" at bounding box center [539, 390] width 26 height 21
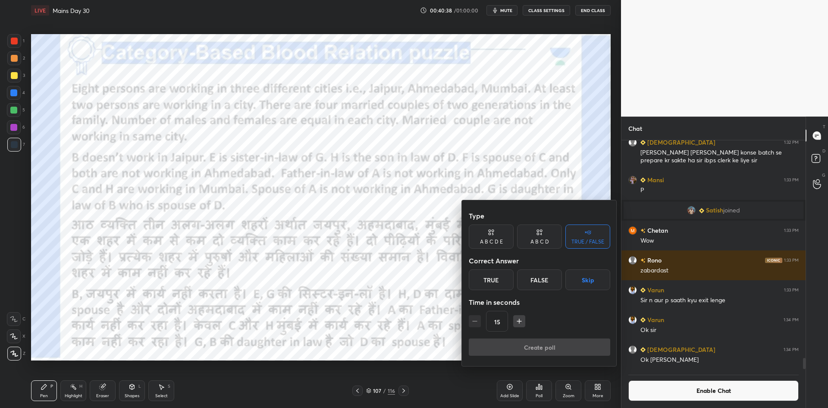
click at [596, 276] on button "Skip" at bounding box center [587, 279] width 45 height 21
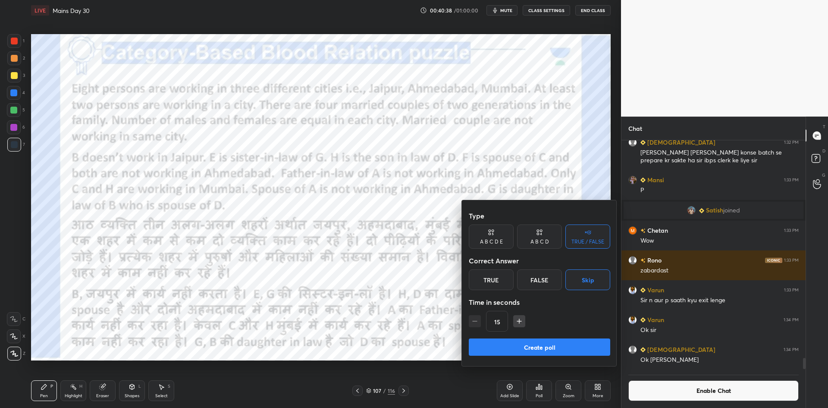
click at [567, 345] on button "Create poll" at bounding box center [539, 346] width 141 height 17
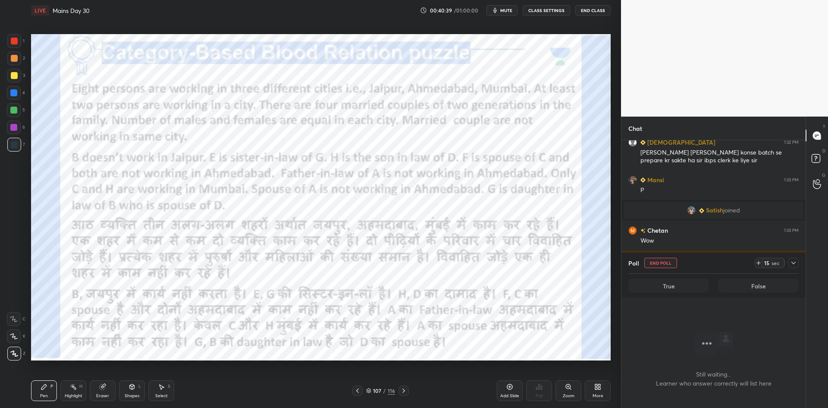
scroll to position [136, 182]
click at [514, 16] on div "LIVE Mains Day 30 00:40:40 / 01:00:00 mute CLASS SETTINGS End Class" at bounding box center [321, 10] width 580 height 21
click at [512, 13] on span "mute" at bounding box center [506, 10] width 12 height 6
click at [510, 9] on span "unmute" at bounding box center [505, 10] width 19 height 6
click at [794, 265] on icon at bounding box center [793, 262] width 7 height 7
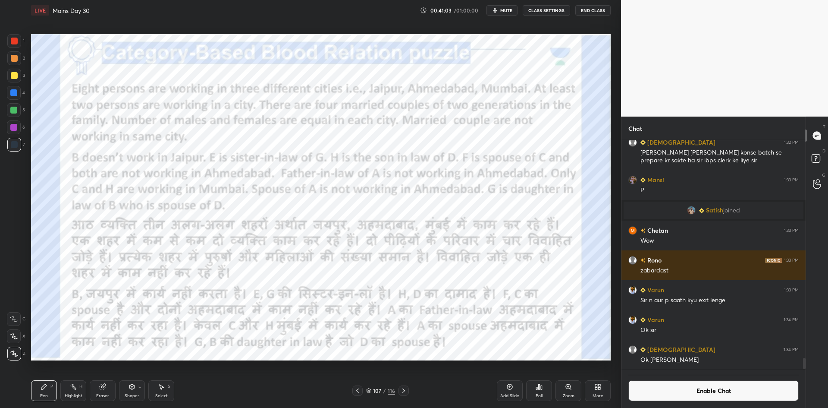
scroll to position [3, 3]
click at [701, 392] on button "Enable Chat" at bounding box center [713, 390] width 170 height 21
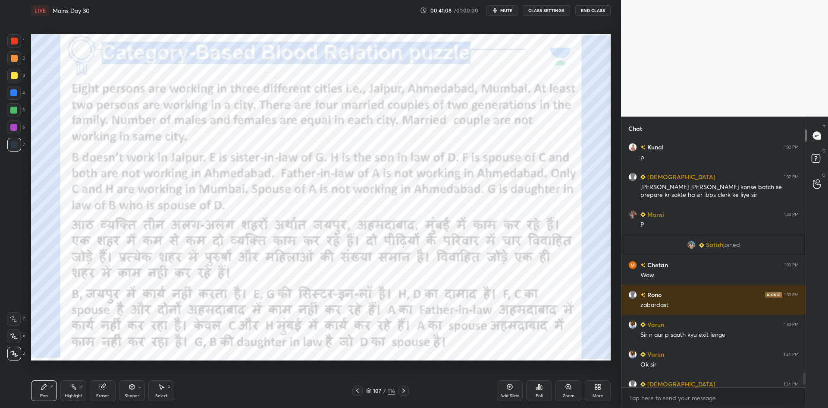
scroll to position [4177, 0]
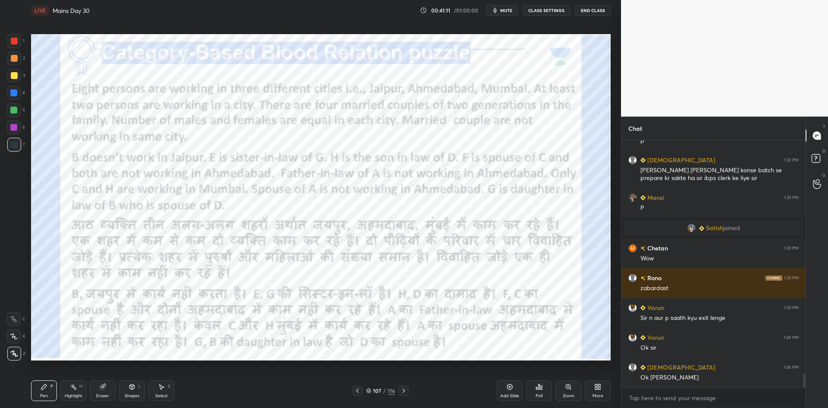
click at [405, 388] on icon at bounding box center [403, 390] width 7 height 7
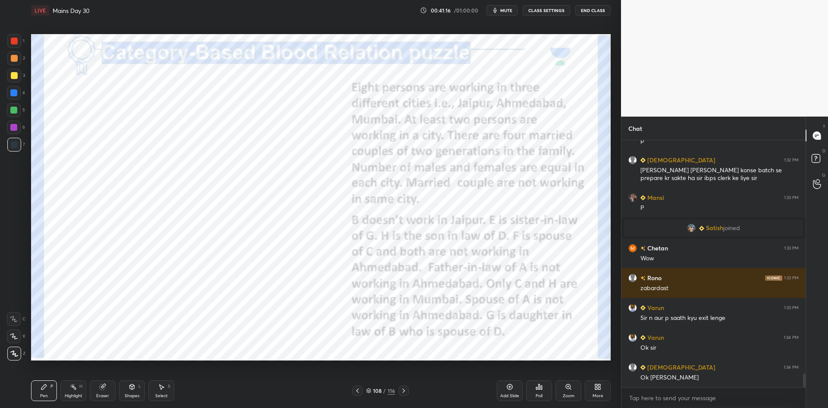
click at [516, 388] on div "Add Slide" at bounding box center [510, 390] width 26 height 21
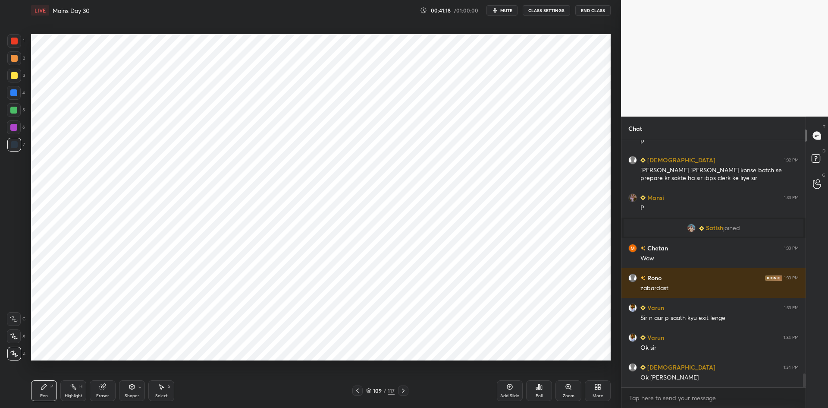
click at [19, 40] on div at bounding box center [14, 41] width 14 height 14
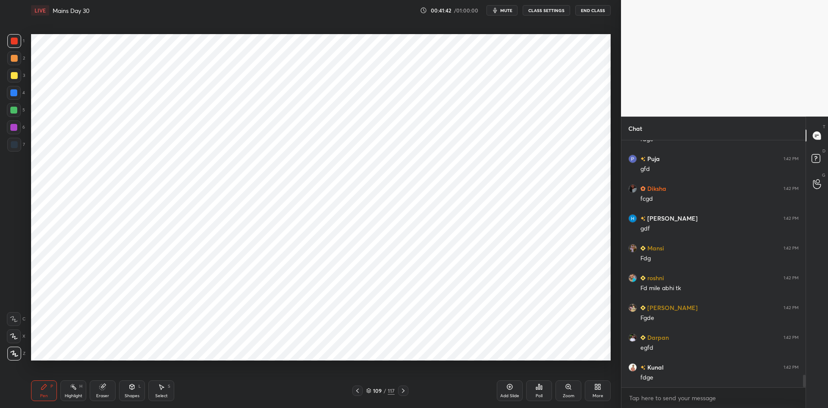
scroll to position [4564, 0]
click at [531, 380] on div "Poll" at bounding box center [539, 390] width 26 height 48
click at [540, 381] on div "Poll" at bounding box center [539, 390] width 26 height 21
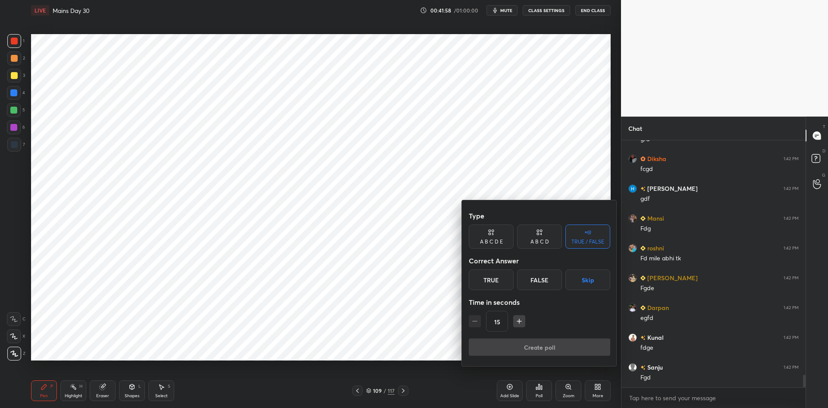
click at [498, 238] on div "A B C D E" at bounding box center [491, 236] width 45 height 24
click at [599, 283] on button "Skip" at bounding box center [600, 279] width 21 height 21
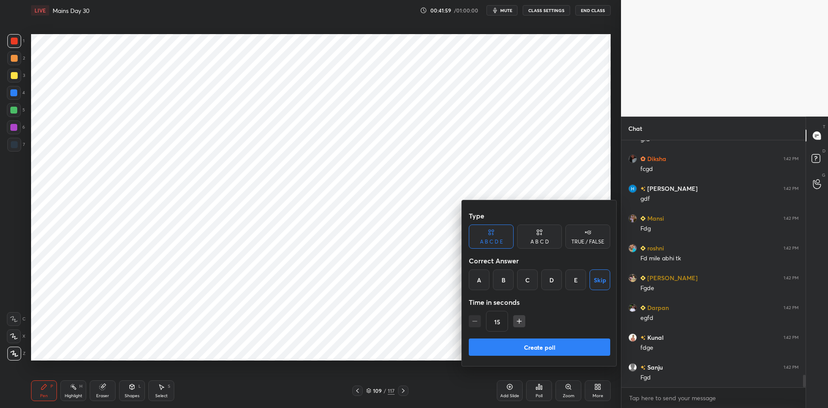
click at [526, 345] on button "Create poll" at bounding box center [539, 346] width 141 height 17
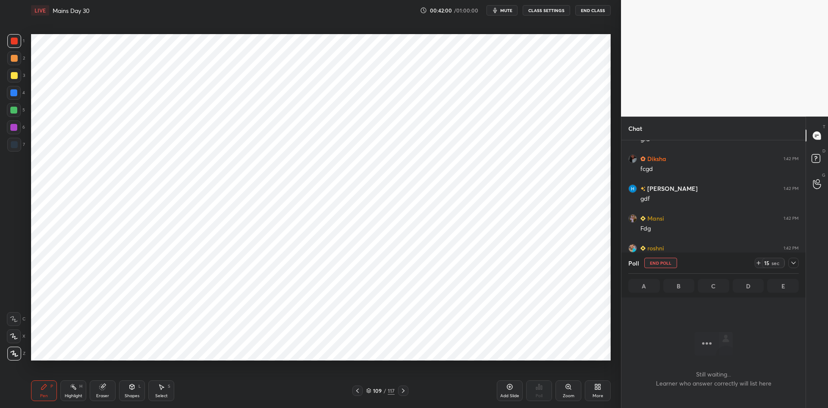
scroll to position [199, 182]
click at [16, 91] on div at bounding box center [13, 92] width 7 height 7
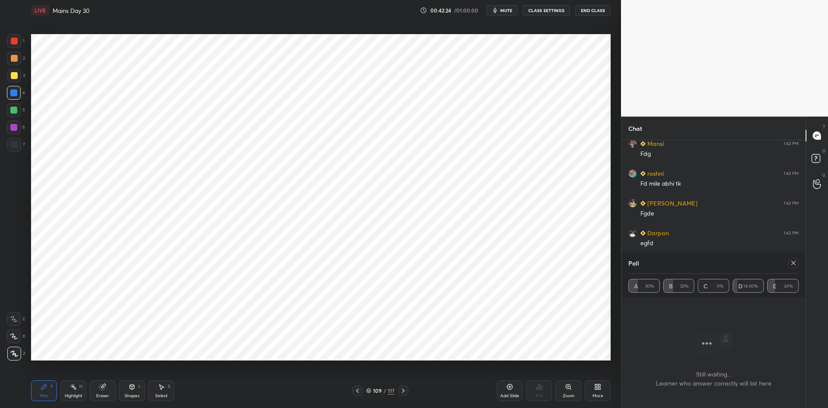
click at [798, 265] on div at bounding box center [793, 262] width 10 height 10
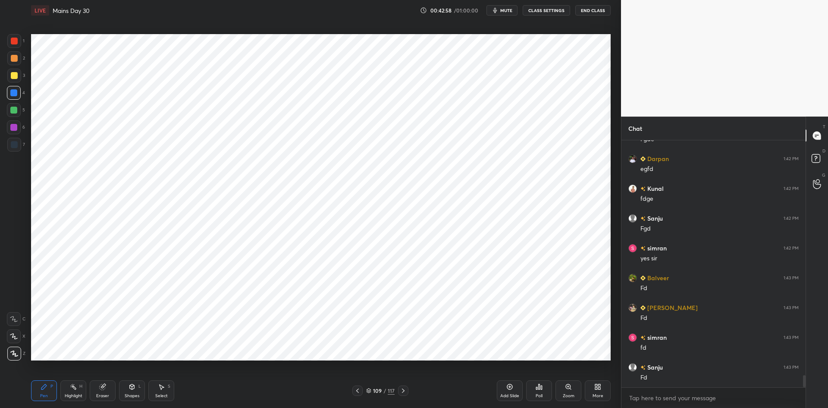
scroll to position [4742, 0]
click at [360, 387] on icon at bounding box center [357, 390] width 7 height 7
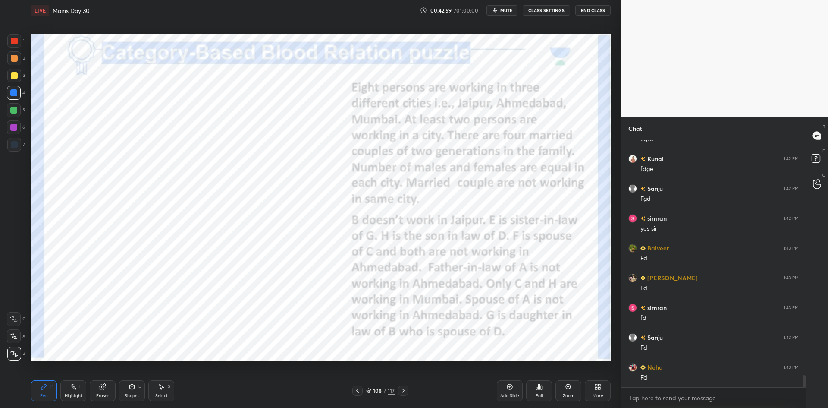
scroll to position [4772, 0]
click at [406, 389] on icon at bounding box center [403, 390] width 7 height 7
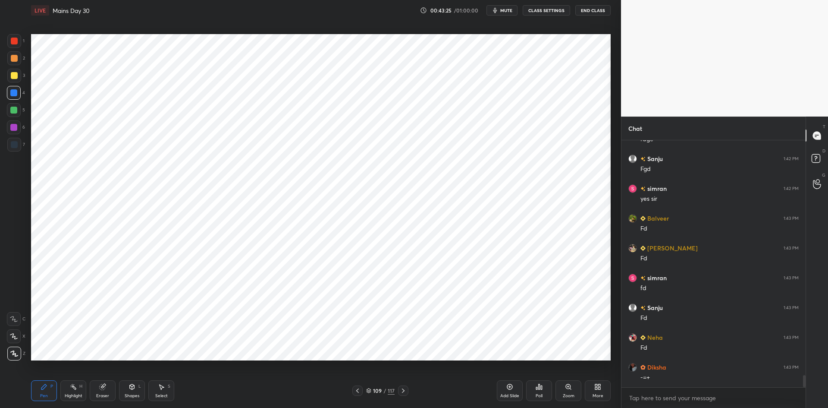
scroll to position [4793, 0]
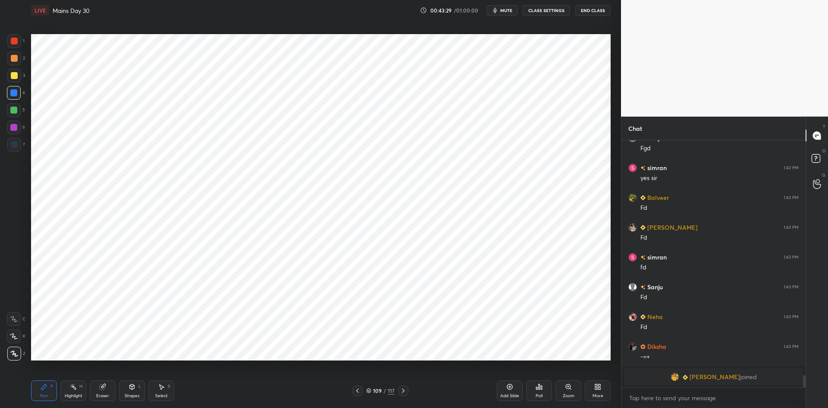
click at [356, 389] on icon at bounding box center [357, 390] width 7 height 7
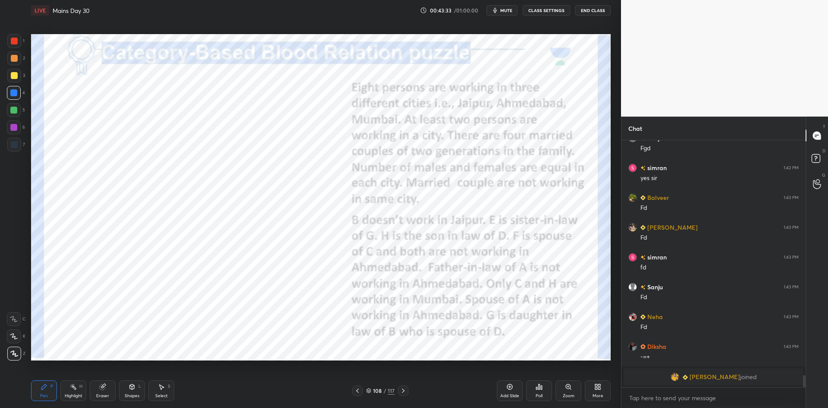
click at [405, 391] on icon at bounding box center [403, 390] width 7 height 7
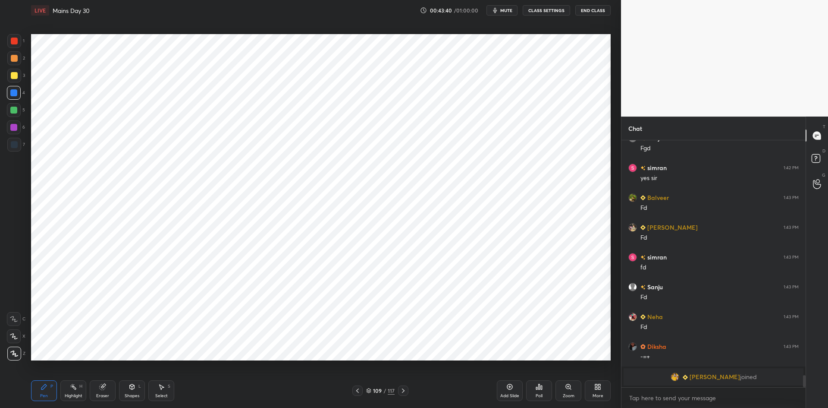
click at [356, 391] on icon at bounding box center [357, 390] width 7 height 7
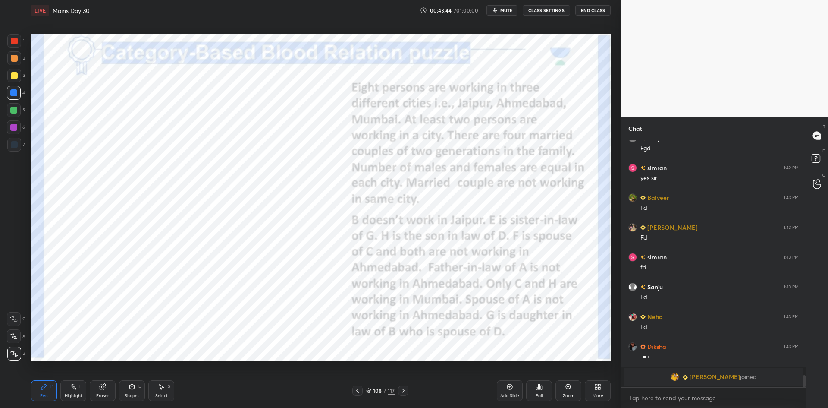
click at [404, 391] on icon at bounding box center [403, 390] width 7 height 7
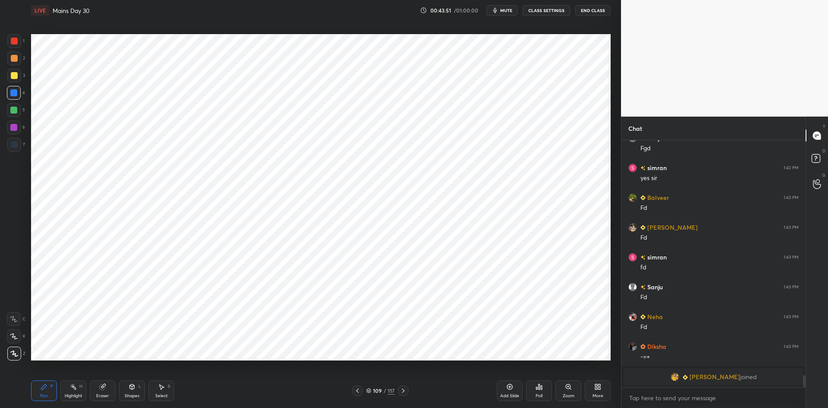
click at [354, 389] on icon at bounding box center [357, 390] width 7 height 7
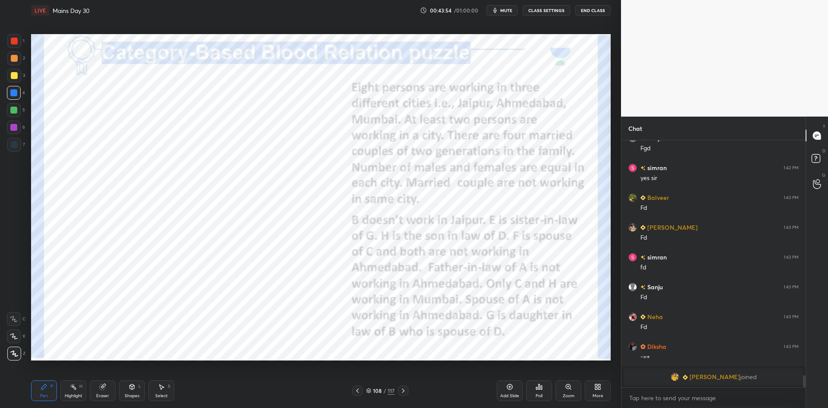
click at [405, 389] on icon at bounding box center [403, 390] width 7 height 7
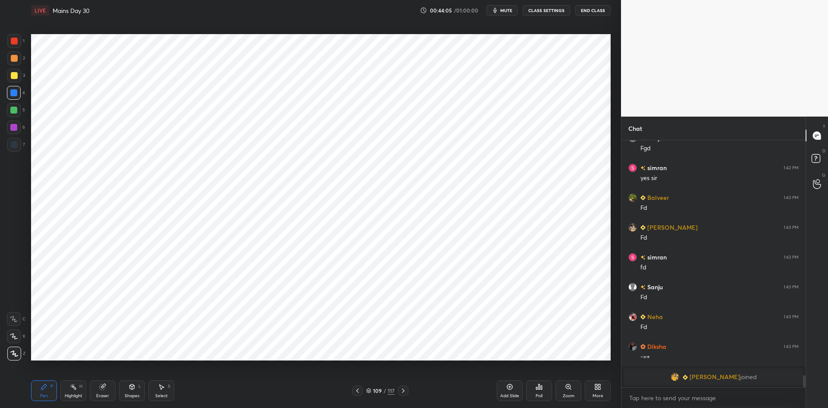
click at [357, 390] on icon at bounding box center [357, 390] width 3 height 4
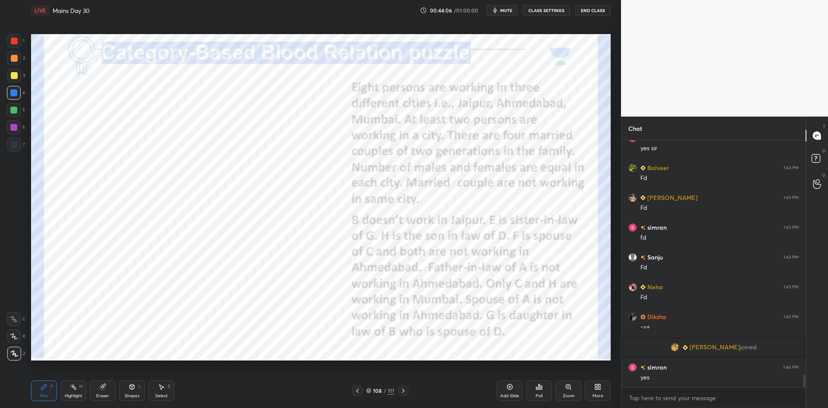
scroll to position [4668, 0]
click at [404, 389] on icon at bounding box center [403, 390] width 7 height 7
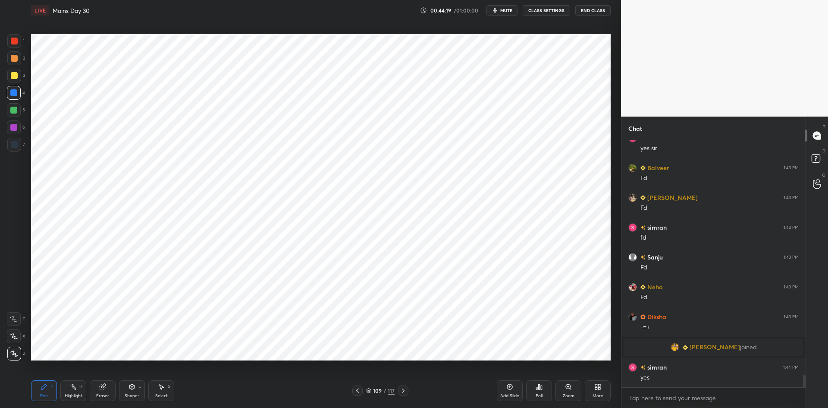
click at [356, 389] on icon at bounding box center [357, 390] width 7 height 7
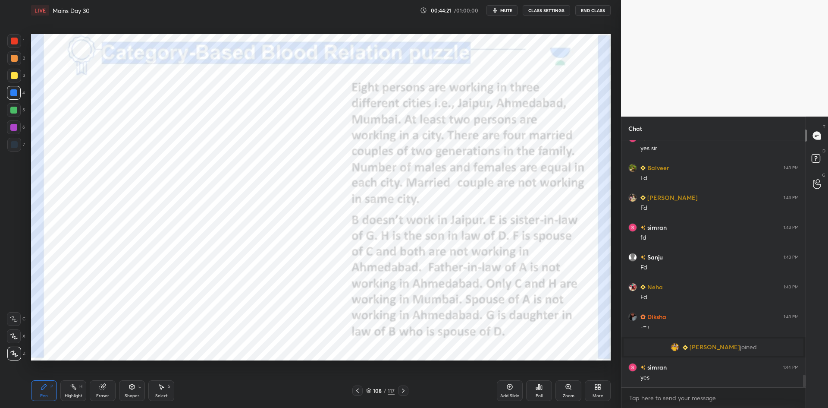
click at [404, 392] on icon at bounding box center [403, 390] width 7 height 7
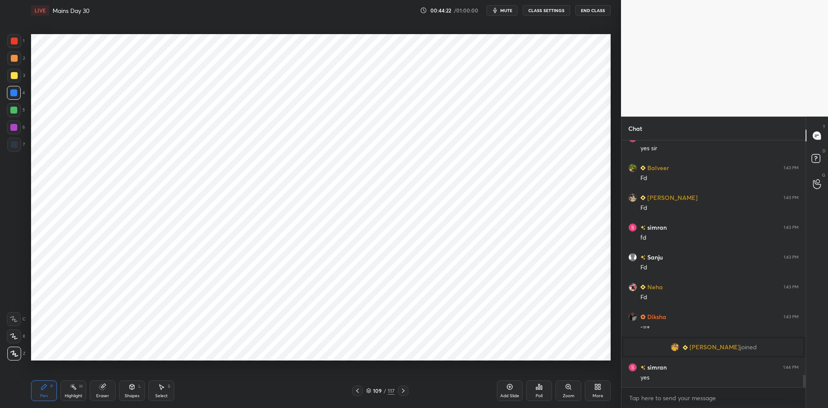
click at [16, 108] on div at bounding box center [13, 110] width 7 height 7
click at [16, 146] on div at bounding box center [14, 144] width 7 height 7
click at [13, 46] on div at bounding box center [14, 41] width 14 height 14
click at [362, 389] on div at bounding box center [357, 390] width 10 height 10
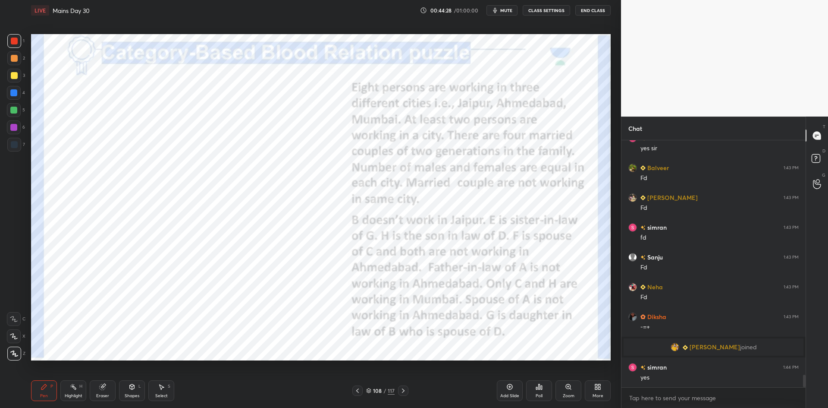
click at [404, 390] on icon at bounding box center [403, 390] width 3 height 4
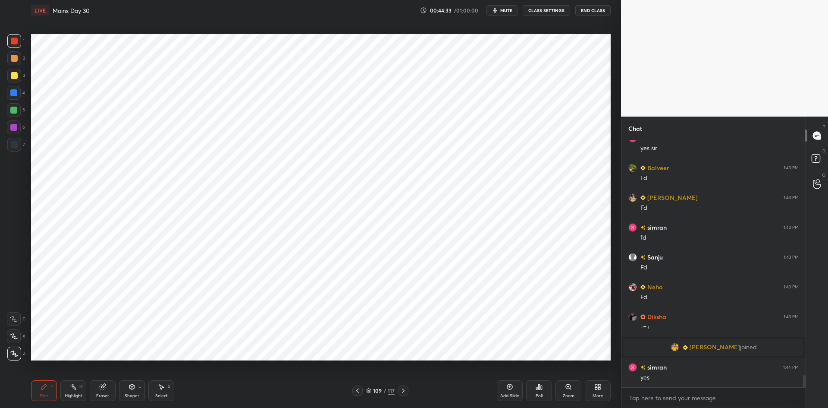
click at [356, 388] on icon at bounding box center [357, 390] width 7 height 7
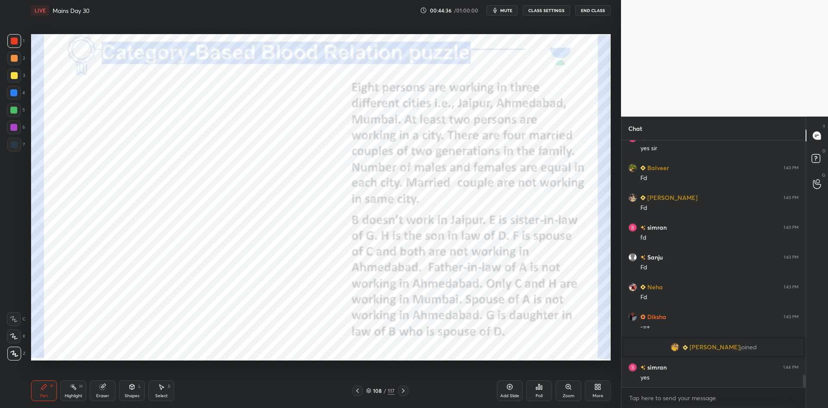
click at [402, 392] on icon at bounding box center [403, 390] width 7 height 7
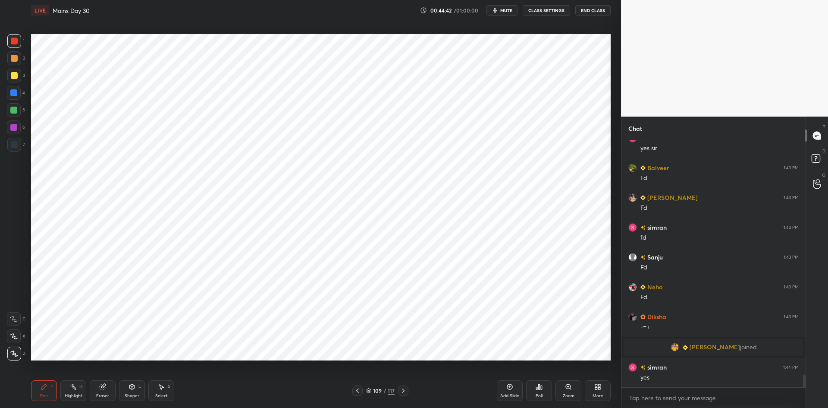
click at [359, 390] on icon at bounding box center [357, 390] width 7 height 7
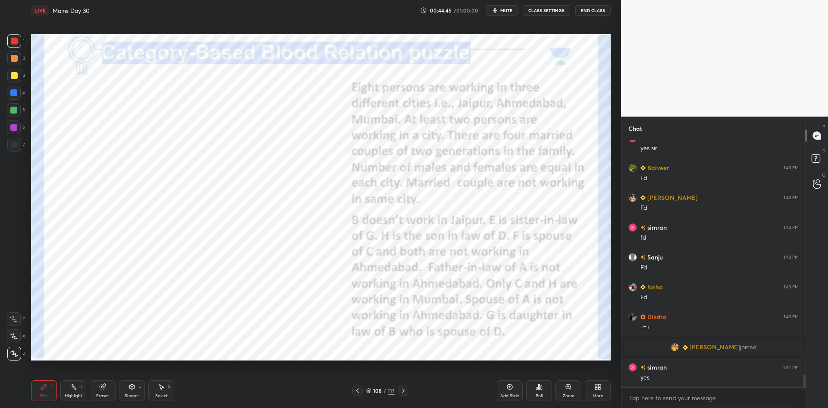
click at [408, 392] on div at bounding box center [403, 390] width 10 height 10
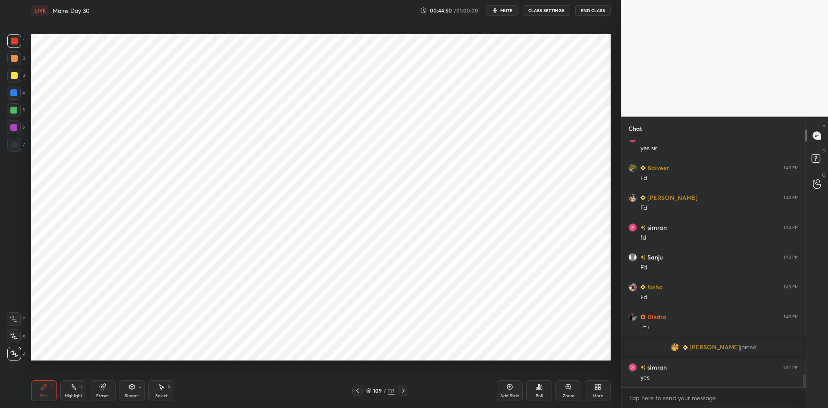
click at [361, 389] on div at bounding box center [357, 390] width 10 height 10
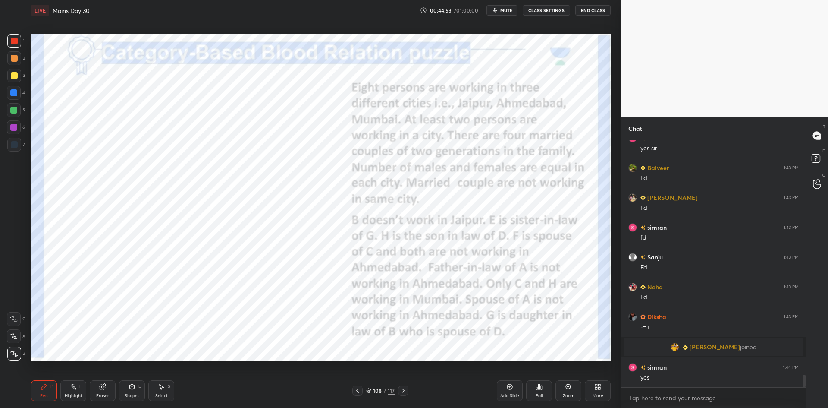
click at [356, 389] on icon at bounding box center [357, 390] width 7 height 7
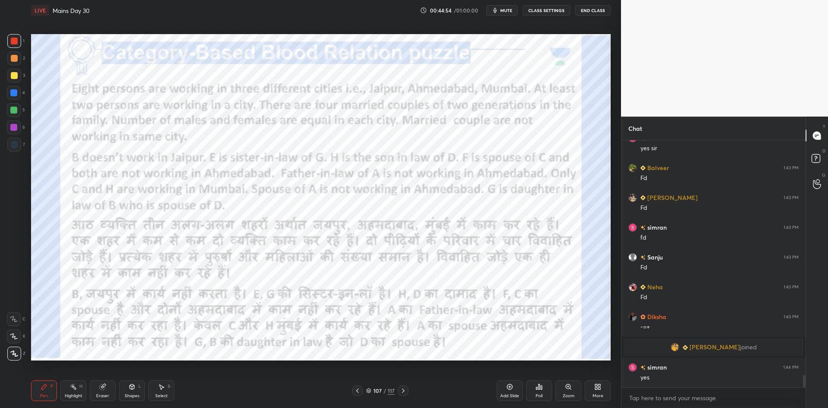
click at [402, 392] on icon at bounding box center [403, 390] width 7 height 7
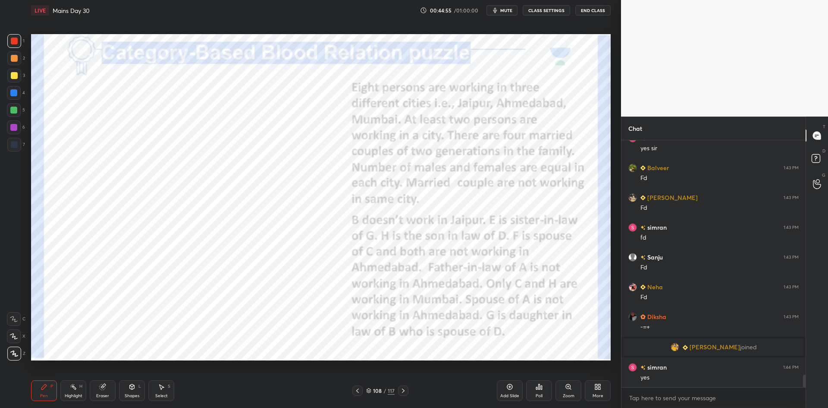
click at [406, 390] on icon at bounding box center [403, 390] width 7 height 7
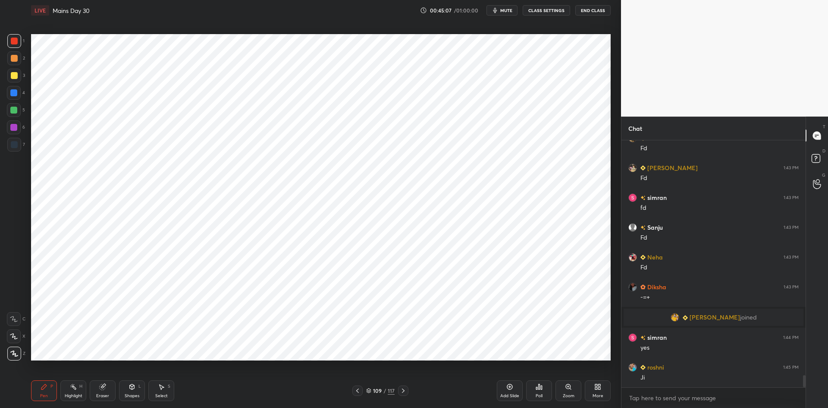
scroll to position [4728, 0]
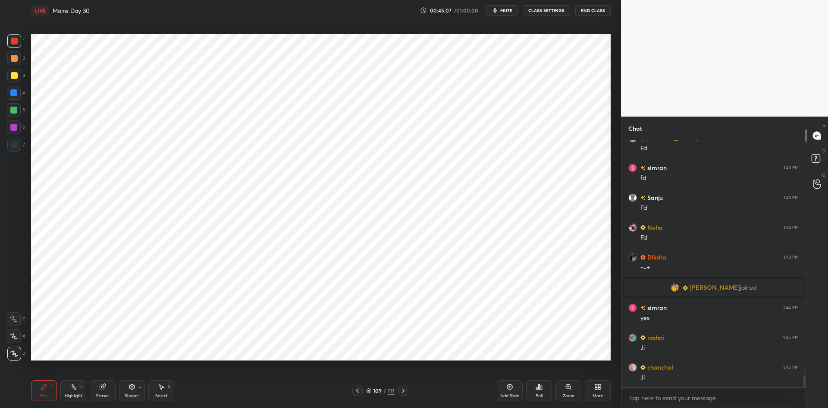
click at [405, 391] on icon at bounding box center [403, 390] width 7 height 7
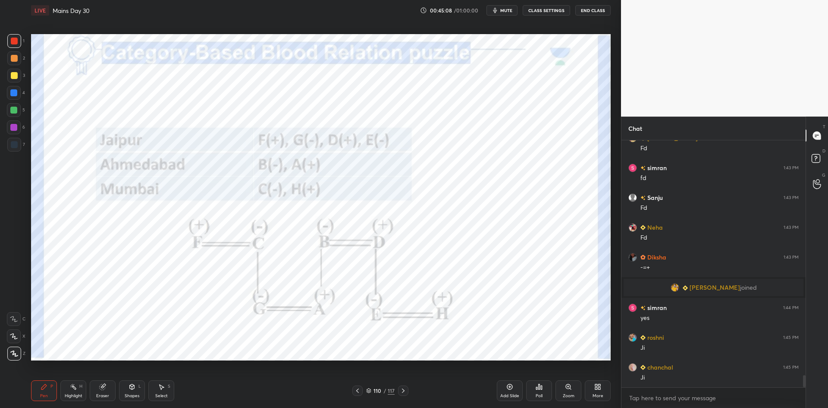
click at [354, 389] on icon at bounding box center [357, 390] width 7 height 7
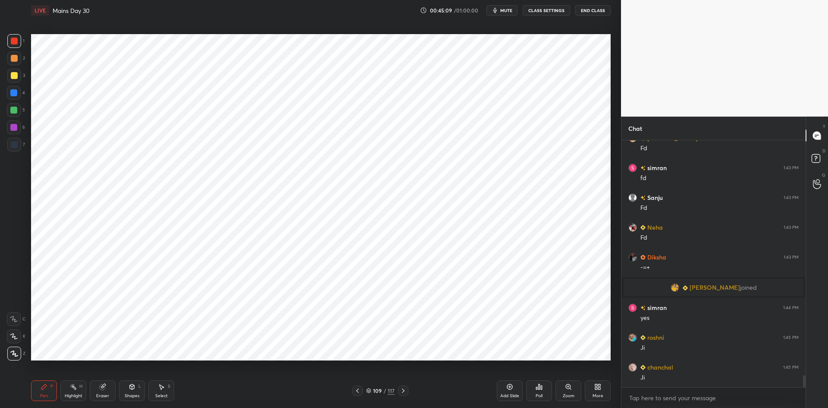
click at [356, 391] on icon at bounding box center [357, 390] width 7 height 7
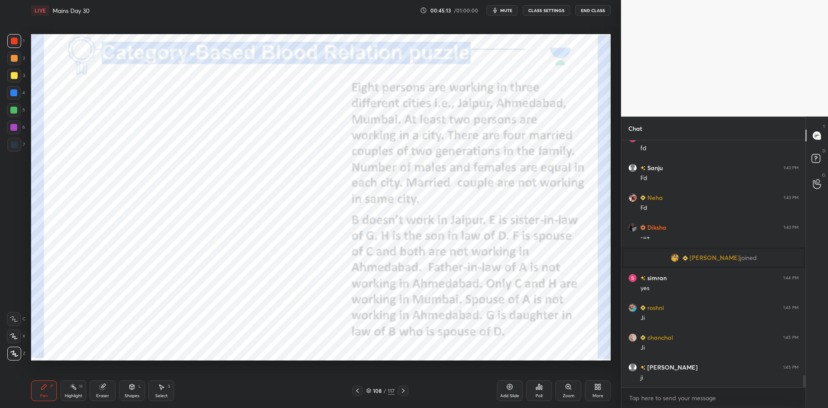
scroll to position [4787, 0]
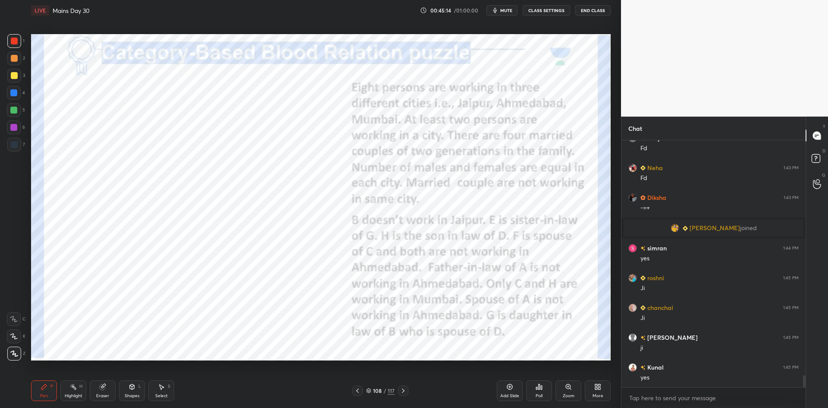
click at [359, 392] on icon at bounding box center [357, 390] width 7 height 7
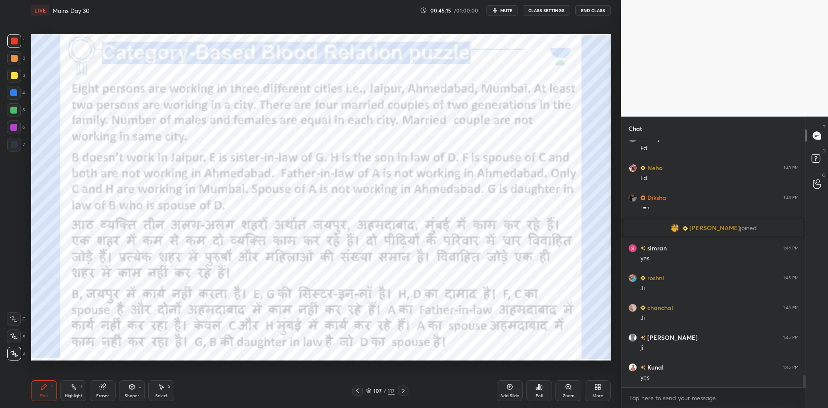
click at [401, 388] on icon at bounding box center [403, 390] width 7 height 7
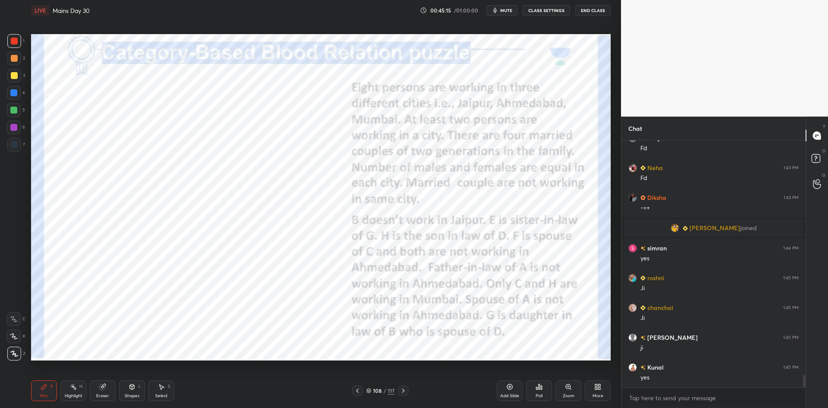
click at [403, 389] on icon at bounding box center [403, 390] width 7 height 7
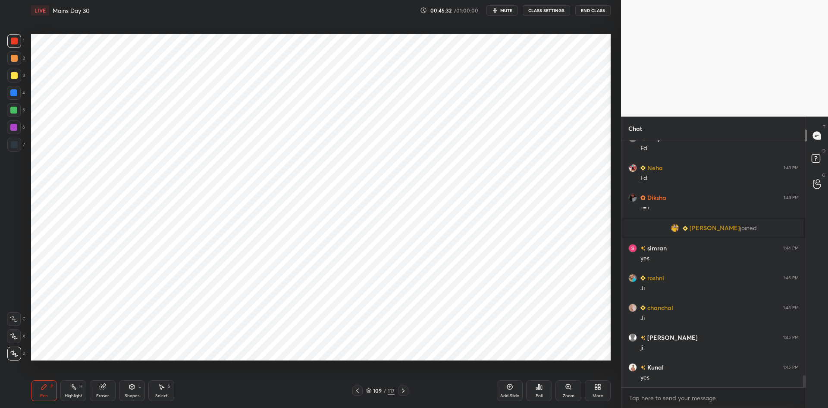
click at [404, 389] on icon at bounding box center [403, 390] width 7 height 7
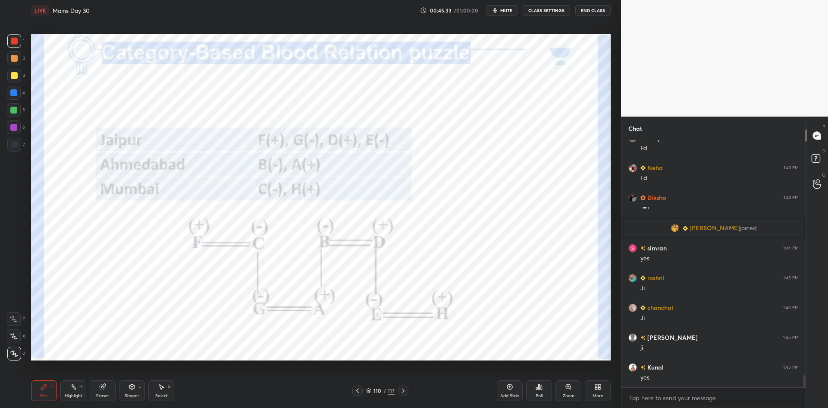
click at [360, 393] on icon at bounding box center [357, 390] width 7 height 7
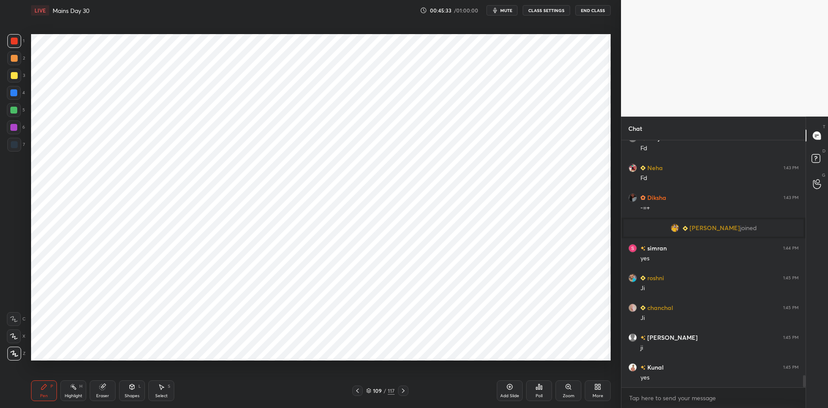
click at [361, 391] on div at bounding box center [357, 390] width 10 height 10
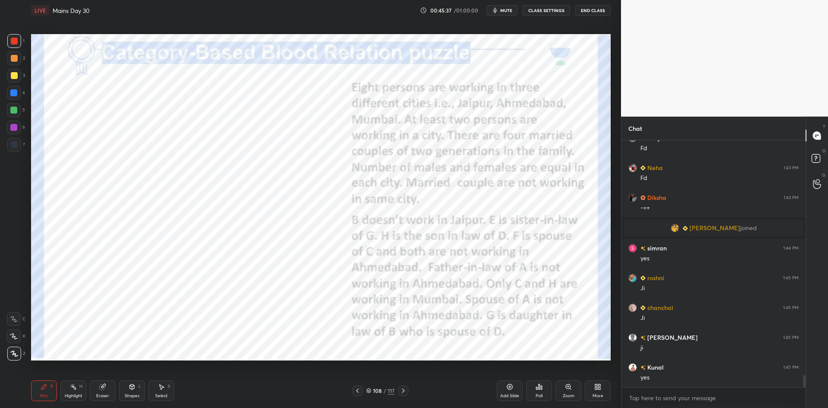
click at [359, 390] on icon at bounding box center [357, 390] width 7 height 7
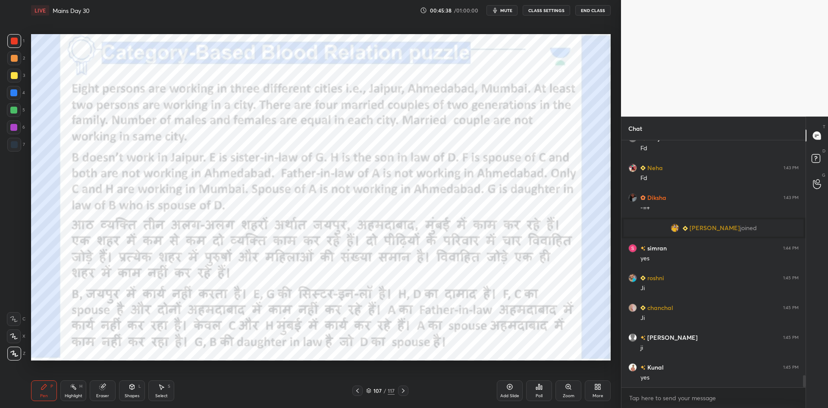
click at [403, 388] on icon at bounding box center [403, 390] width 7 height 7
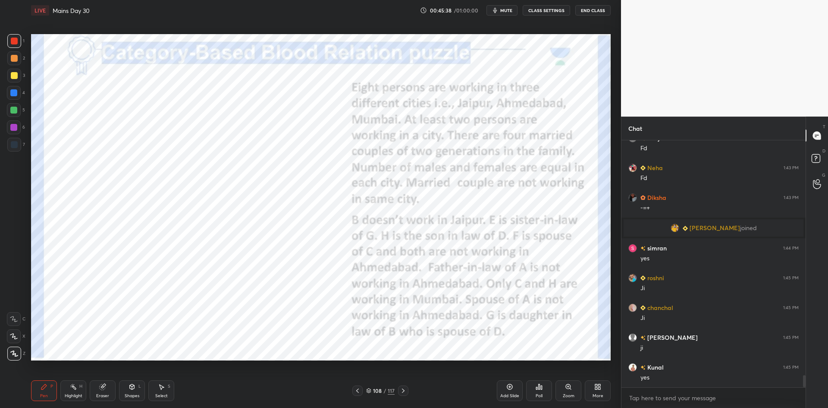
click at [404, 389] on icon at bounding box center [403, 390] width 7 height 7
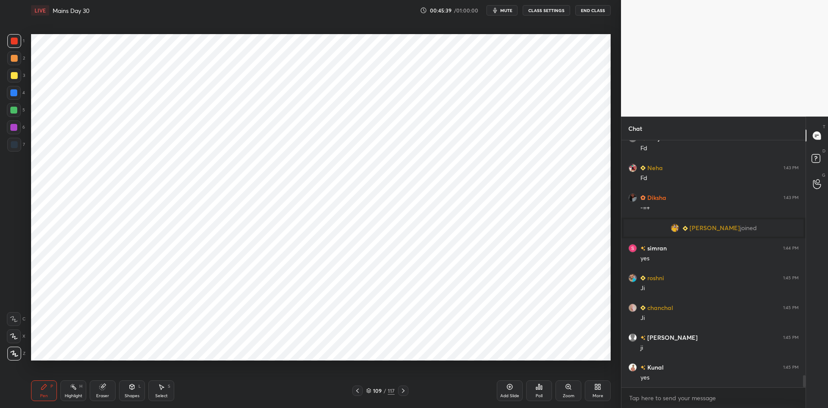
click at [403, 391] on icon at bounding box center [403, 390] width 3 height 4
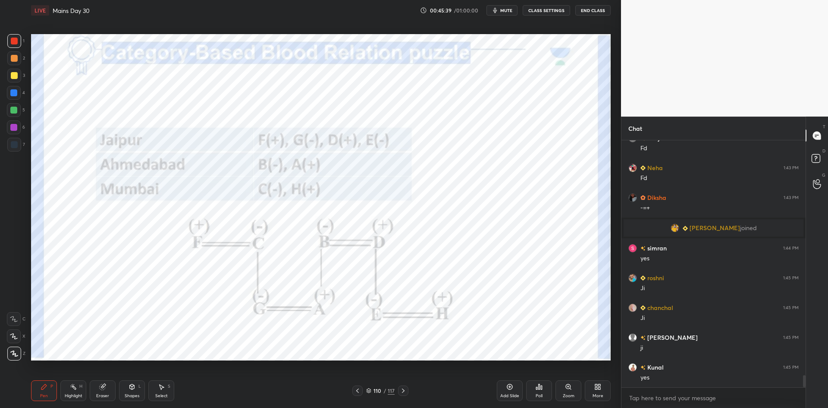
click at [496, 389] on div "110 / 117" at bounding box center [380, 390] width 233 height 10
click at [358, 390] on icon at bounding box center [357, 390] width 7 height 7
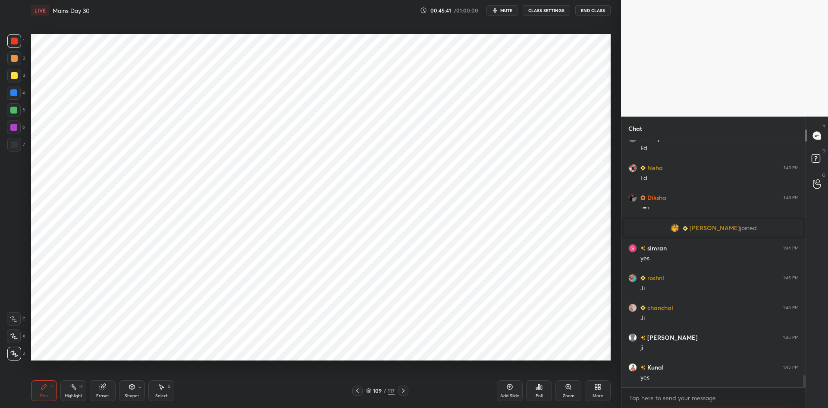
click at [514, 387] on div "Add Slide" at bounding box center [510, 390] width 26 height 21
click at [360, 390] on icon at bounding box center [357, 390] width 7 height 7
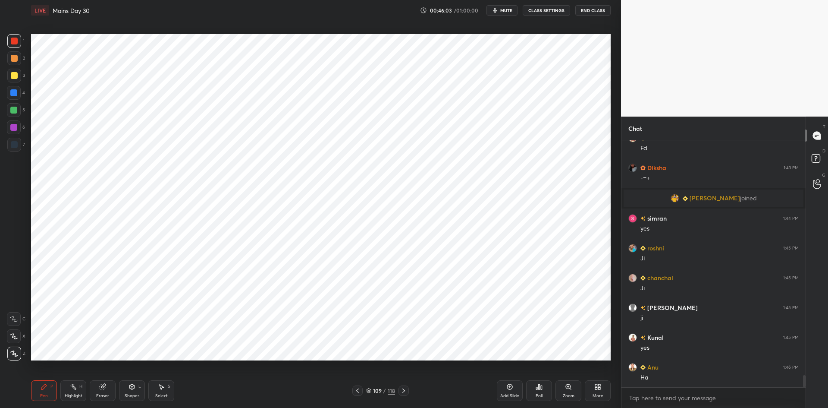
scroll to position [4847, 0]
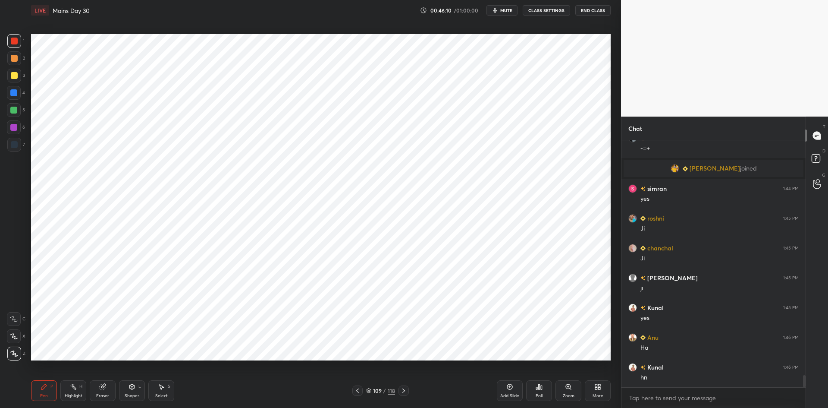
click at [358, 392] on icon at bounding box center [357, 390] width 7 height 7
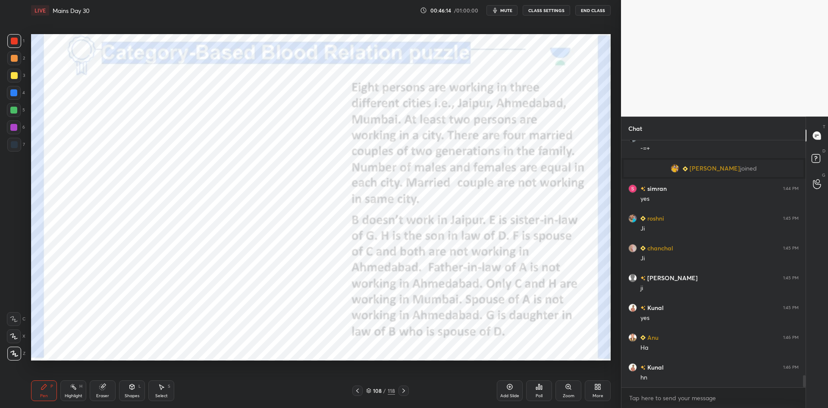
click at [405, 392] on icon at bounding box center [403, 390] width 7 height 7
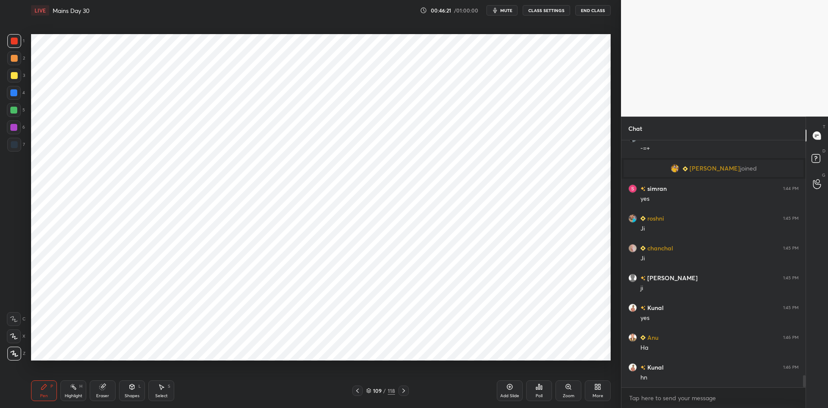
click at [356, 391] on icon at bounding box center [357, 390] width 7 height 7
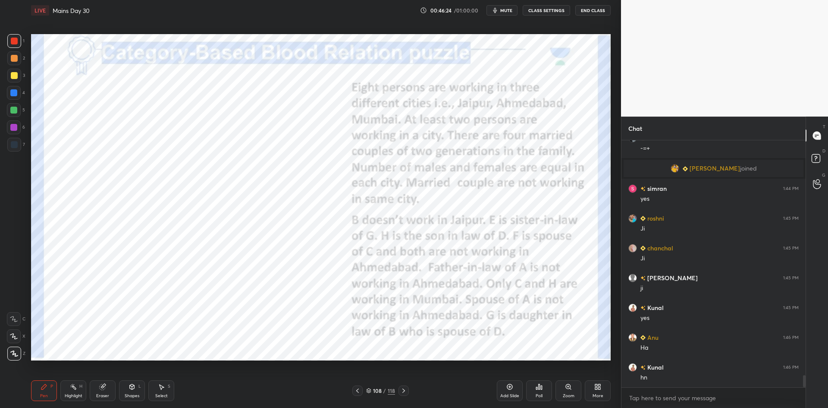
click at [405, 390] on icon at bounding box center [403, 390] width 3 height 4
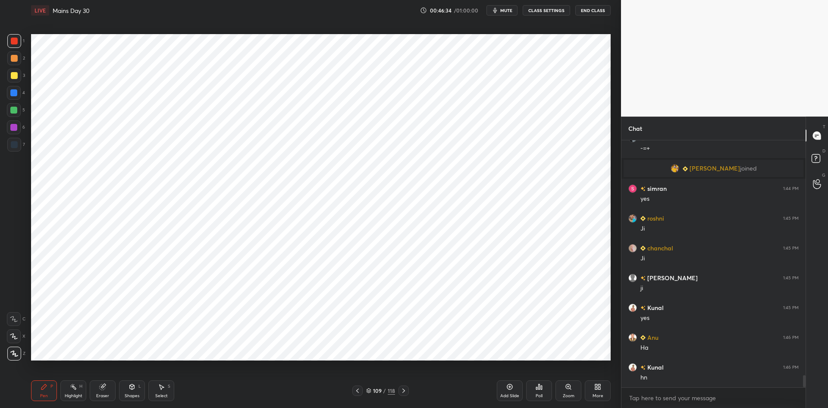
click at [359, 392] on icon at bounding box center [357, 390] width 7 height 7
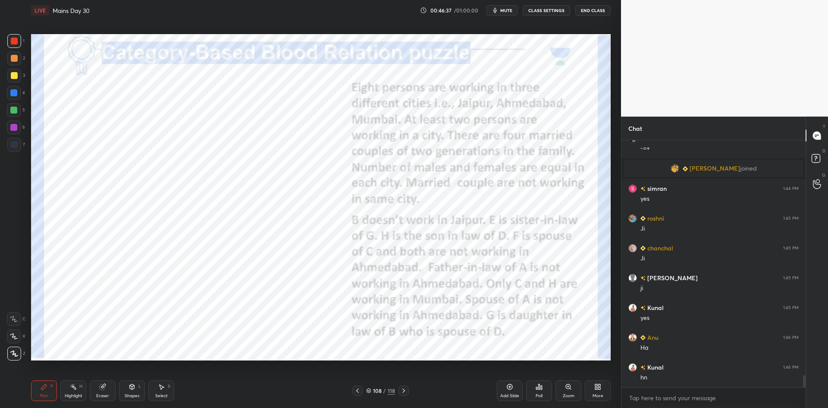
click at [402, 392] on icon at bounding box center [403, 390] width 7 height 7
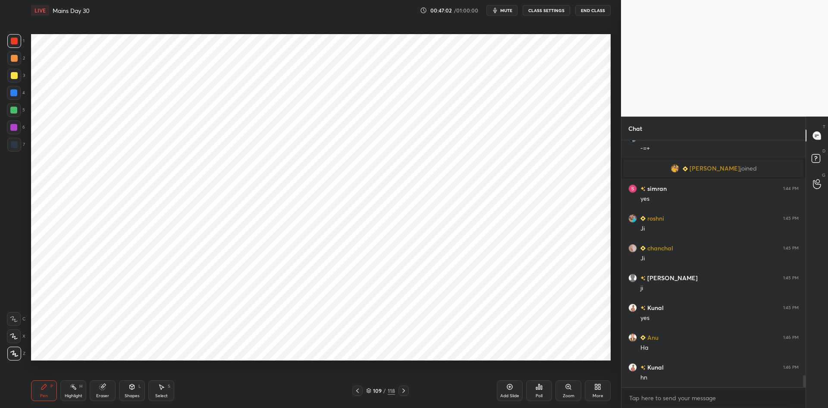
click at [53, 392] on div "Pen P" at bounding box center [44, 390] width 26 height 21
click at [41, 393] on div "Pen" at bounding box center [44, 395] width 8 height 4
click at [40, 392] on div "Pen P" at bounding box center [44, 390] width 26 height 21
click at [12, 151] on div at bounding box center [14, 145] width 14 height 14
click at [105, 389] on icon at bounding box center [103, 387] width 6 height 6
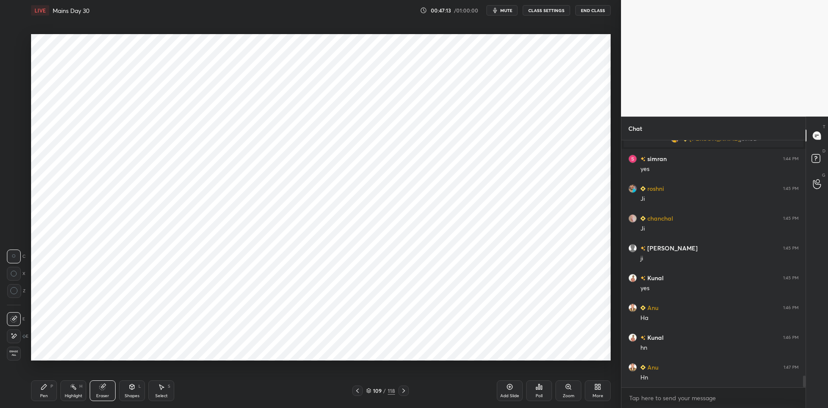
scroll to position [4906, 0]
click at [53, 392] on div "Pen P" at bounding box center [44, 390] width 26 height 21
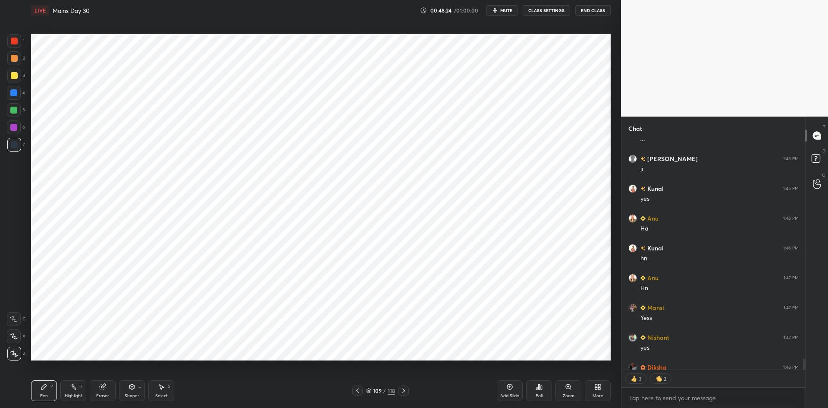
scroll to position [5013, 0]
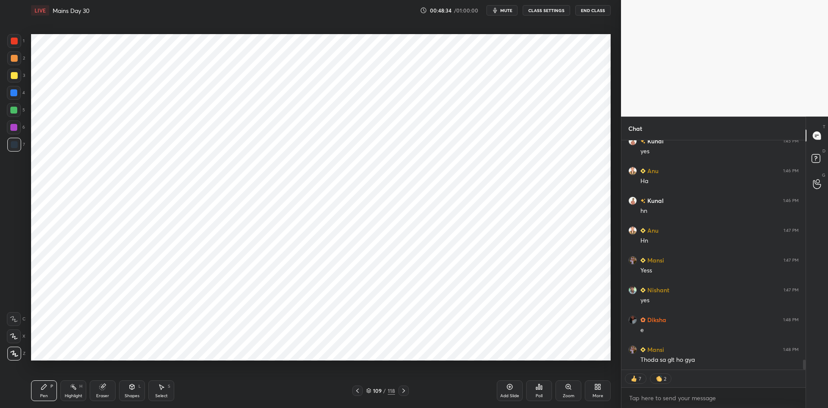
click at [366, 390] on icon at bounding box center [368, 390] width 5 height 5
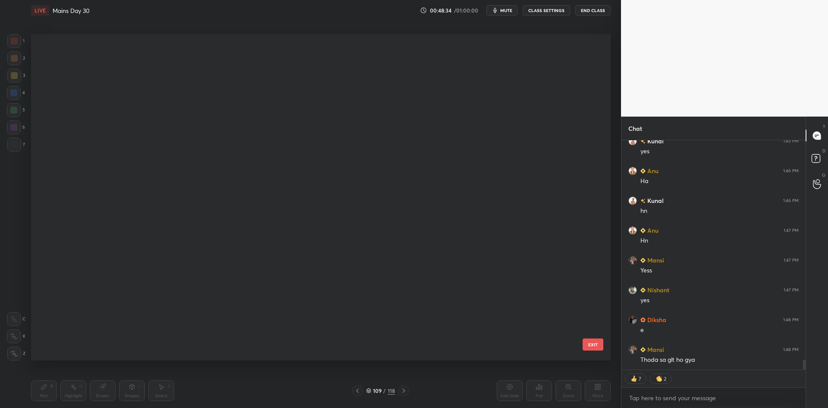
scroll to position [5043, 0]
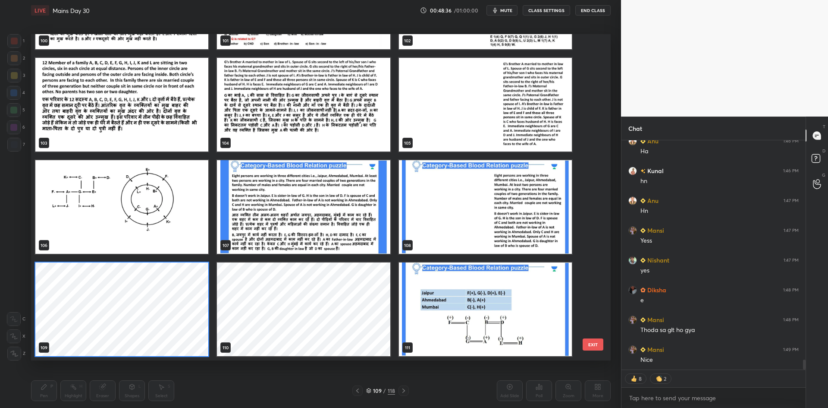
drag, startPoint x: 597, startPoint y: 299, endPoint x: 592, endPoint y: 296, distance: 6.0
click at [596, 309] on div "100 101 102 103 104 105 106 107 108 109 110 111 112 113 114 EXIT" at bounding box center [321, 197] width 580 height 326
drag, startPoint x: 590, startPoint y: 294, endPoint x: 593, endPoint y: 304, distance: 11.1
click at [593, 304] on div "100 101 102 103 104 105 106 107 108 109 110 111 112 113 114" at bounding box center [313, 197] width 565 height 326
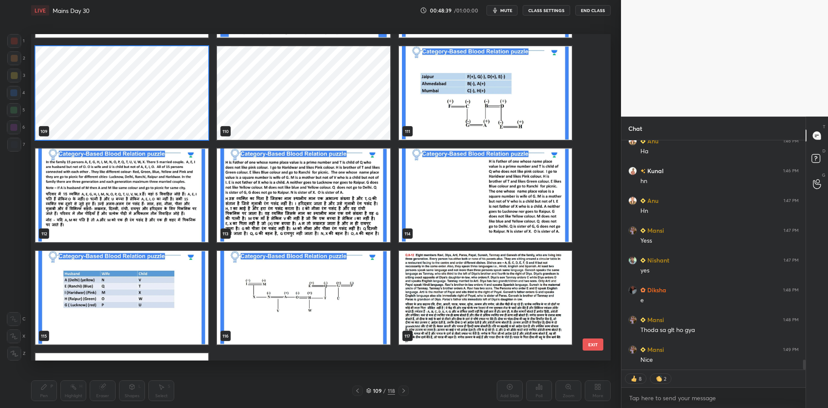
scroll to position [5073, 0]
click at [132, 194] on img "grid" at bounding box center [121, 195] width 173 height 94
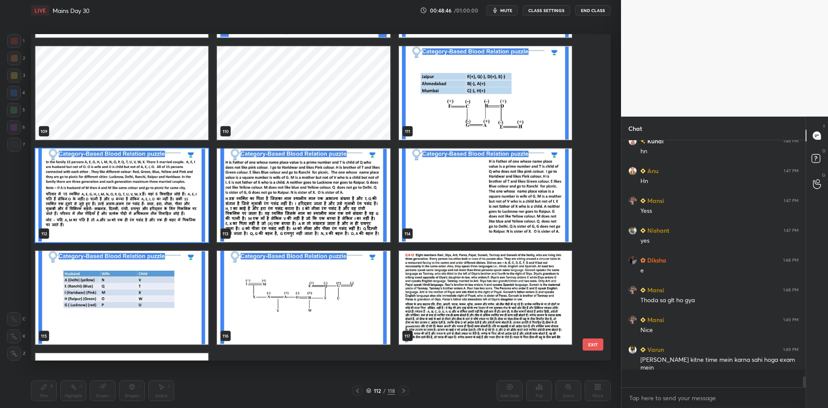
scroll to position [5055, 0]
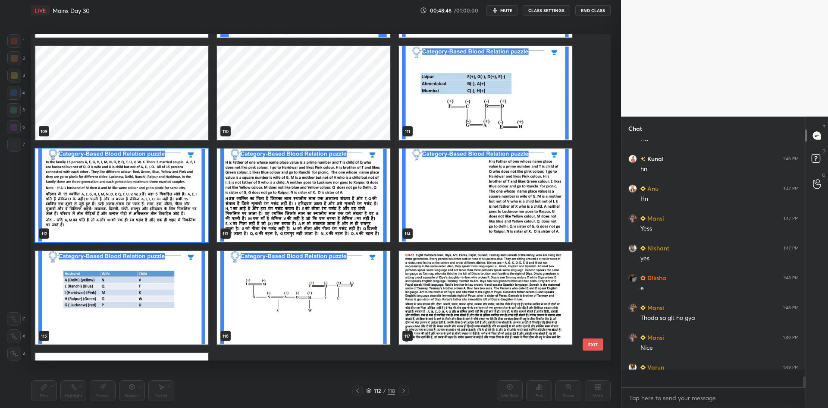
click at [132, 194] on img "grid" at bounding box center [121, 195] width 173 height 94
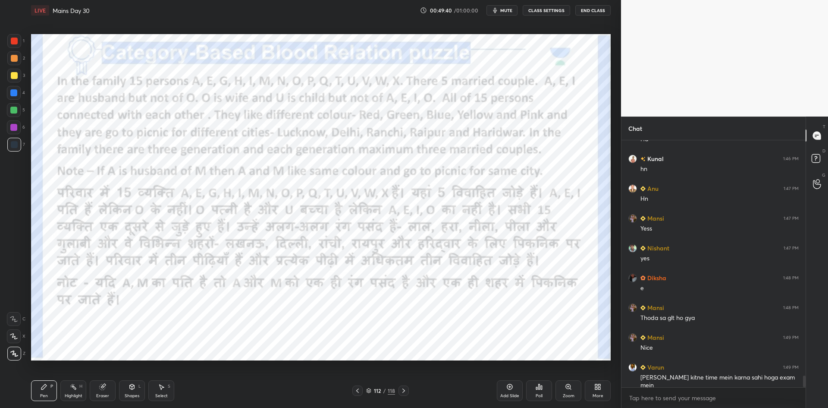
scroll to position [5076, 0]
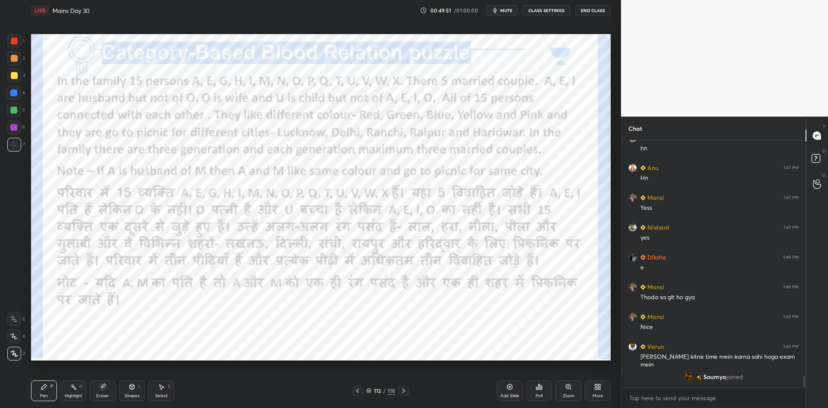
click at [502, 12] on span "mute" at bounding box center [506, 10] width 12 height 6
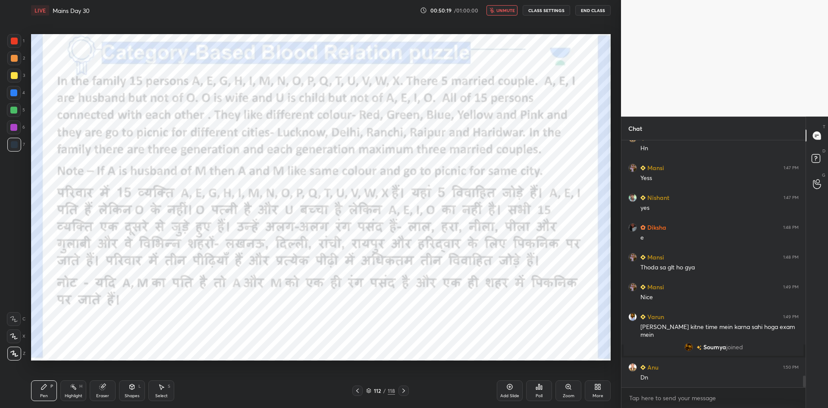
scroll to position [226, 182]
type textarea "x"
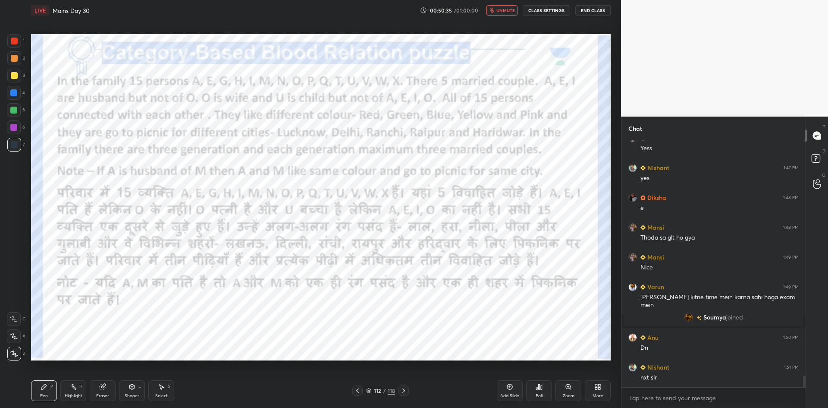
scroll to position [5025, 0]
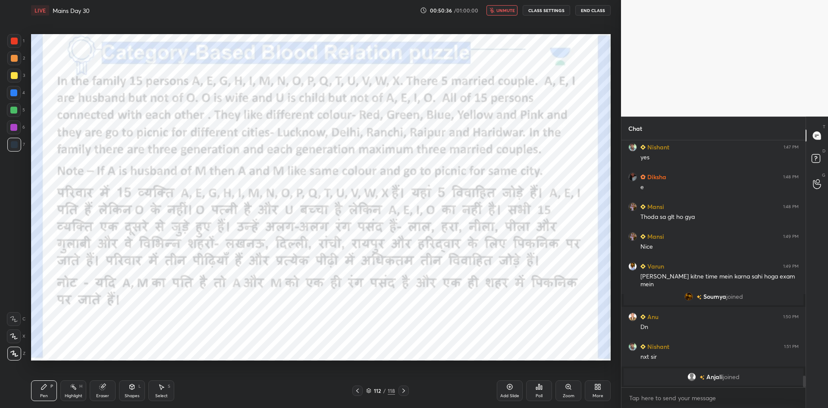
click at [502, 9] on span "unmute" at bounding box center [505, 10] width 19 height 6
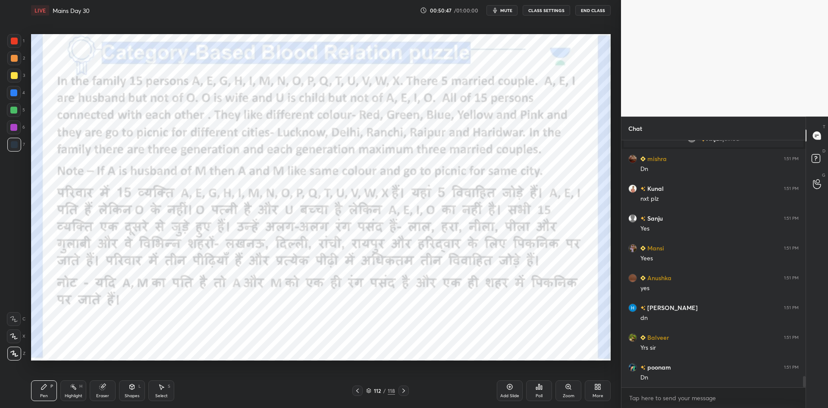
scroll to position [5277, 0]
drag, startPoint x: 540, startPoint y: 388, endPoint x: 544, endPoint y: 389, distance: 4.4
click at [544, 389] on div "Poll" at bounding box center [539, 390] width 26 height 21
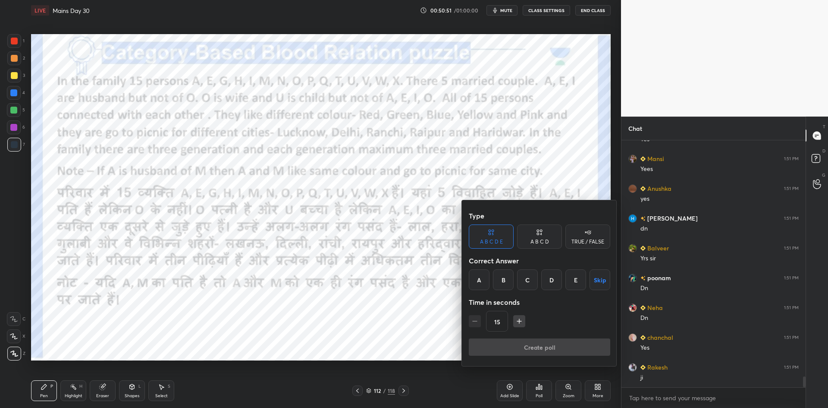
scroll to position [5366, 0]
click at [409, 293] on div at bounding box center [414, 204] width 828 height 408
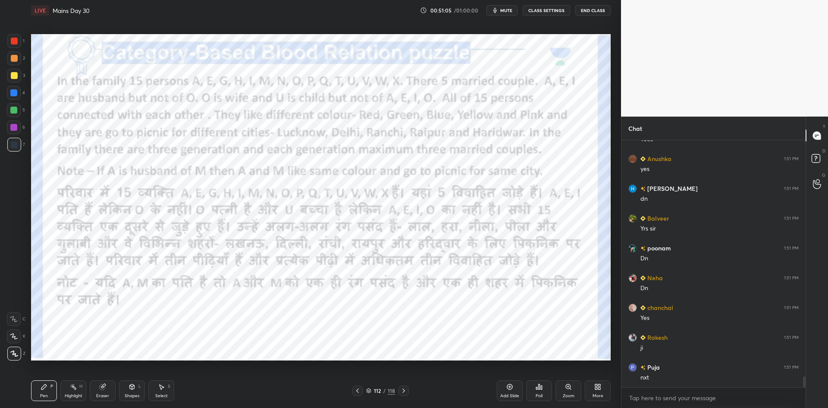
scroll to position [5403, 0]
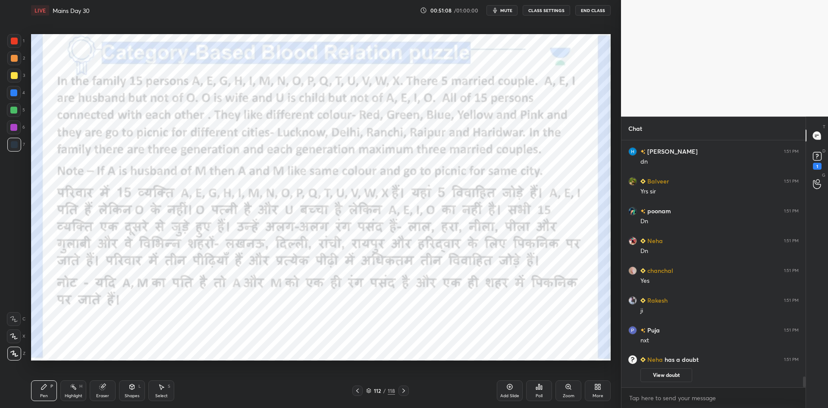
drag, startPoint x: 403, startPoint y: 391, endPoint x: 410, endPoint y: 384, distance: 9.8
click at [406, 394] on div at bounding box center [403, 390] width 10 height 10
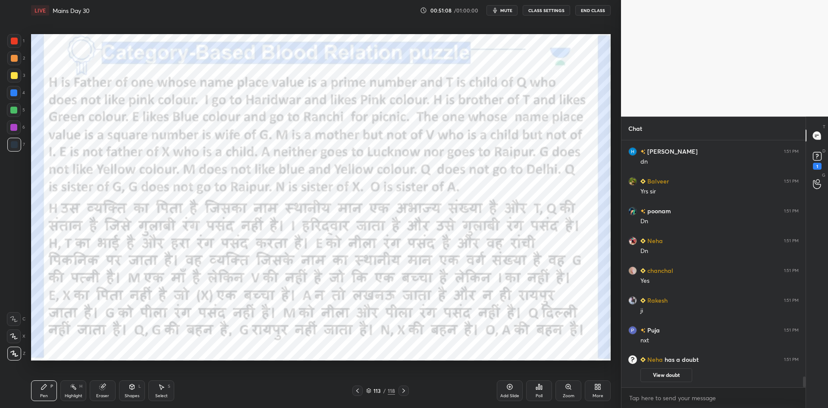
scroll to position [5326, 0]
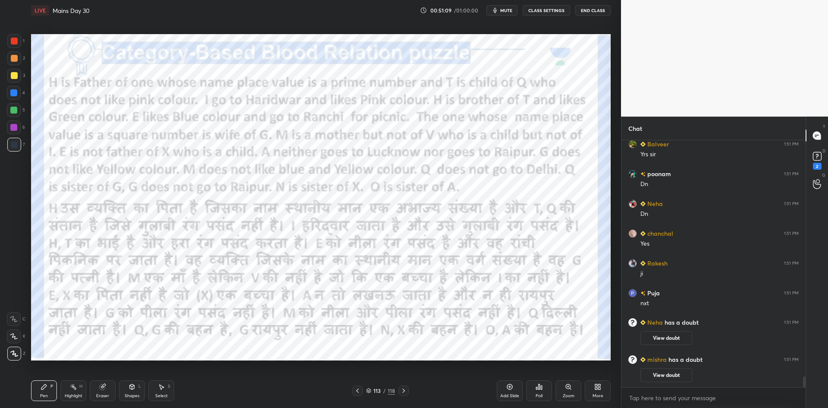
click at [536, 10] on button "CLASS SETTINGS" at bounding box center [546, 10] width 47 height 10
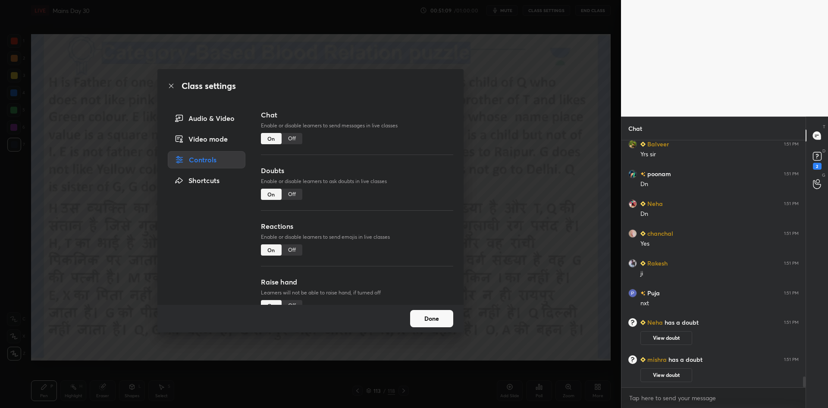
click at [290, 136] on div "Off" at bounding box center [292, 138] width 21 height 11
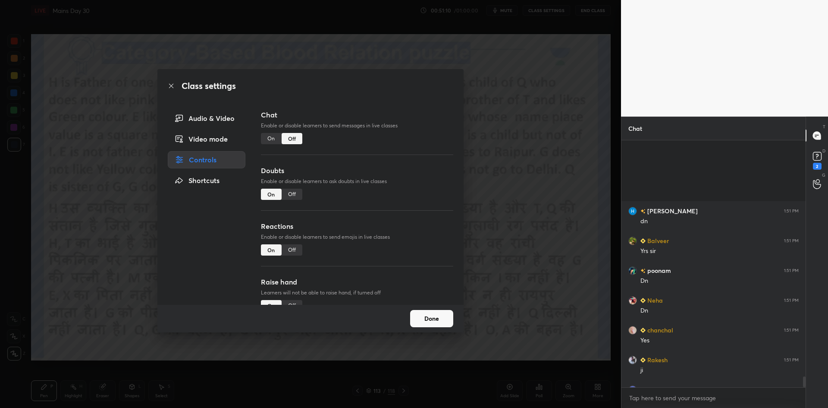
drag, startPoint x: 597, startPoint y: 93, endPoint x: 592, endPoint y: 83, distance: 11.6
click at [596, 89] on div "Class settings Audio & Video Video mode Controls Shortcuts Chat Enable or disab…" at bounding box center [310, 204] width 621 height 408
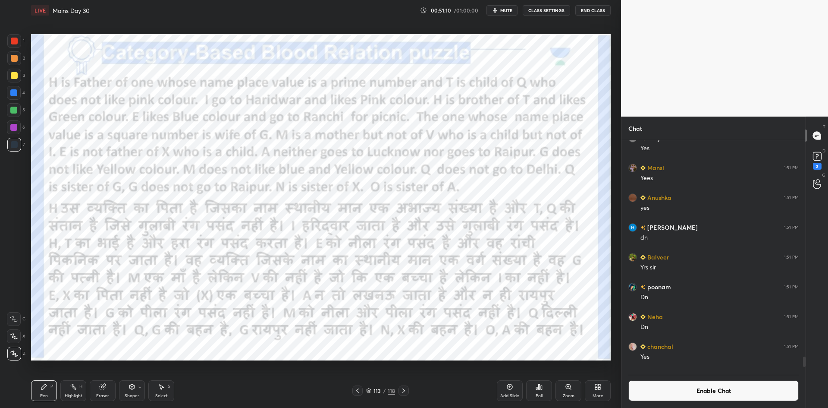
click at [505, 7] on button "mute" at bounding box center [501, 10] width 31 height 10
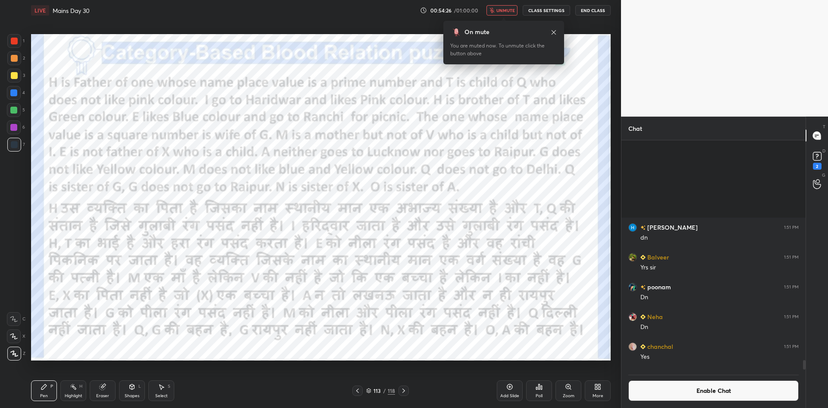
scroll to position [5360, 0]
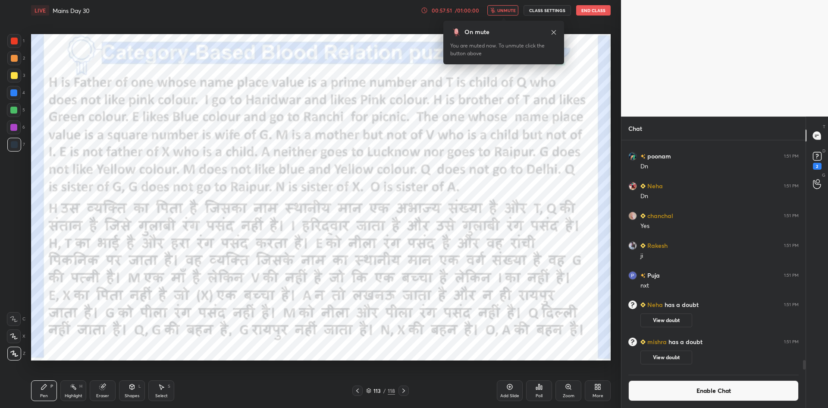
click at [510, 12] on span "unmute" at bounding box center [506, 10] width 19 height 6
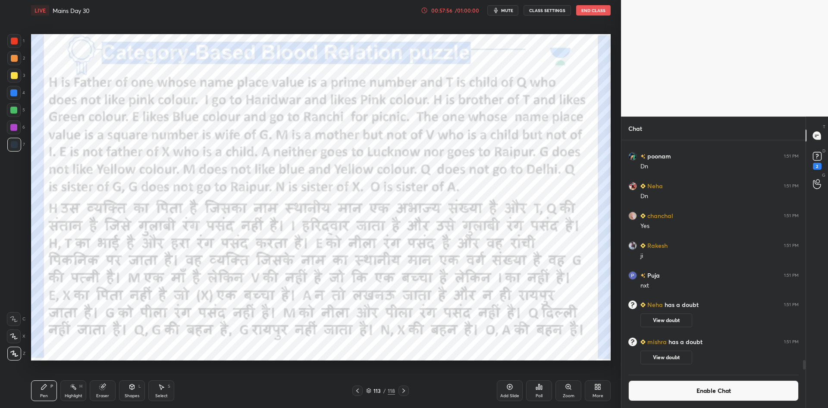
click at [546, 391] on div "Poll" at bounding box center [539, 390] width 26 height 21
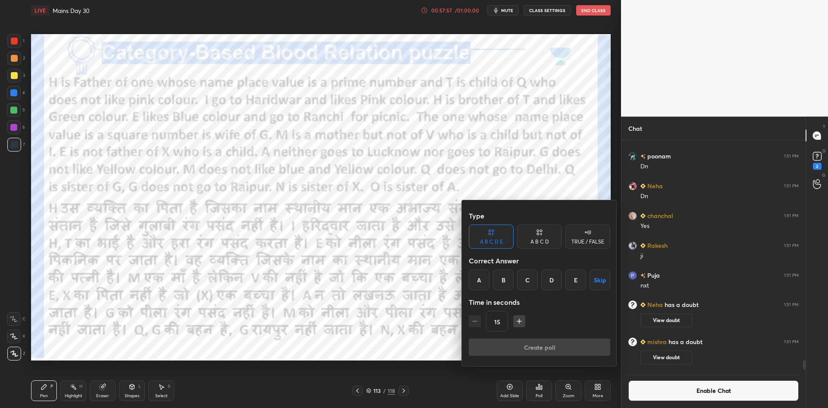
click at [584, 247] on div "TRUE / FALSE" at bounding box center [587, 236] width 45 height 24
click at [588, 284] on button "Skip" at bounding box center [587, 279] width 45 height 21
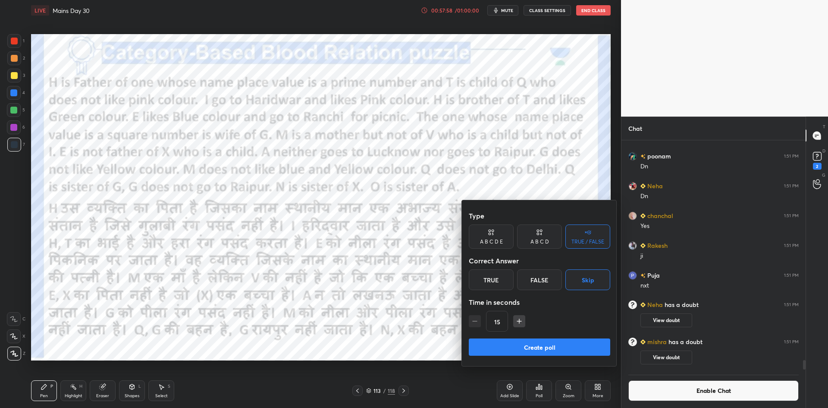
click at [521, 353] on button "Create poll" at bounding box center [539, 346] width 141 height 17
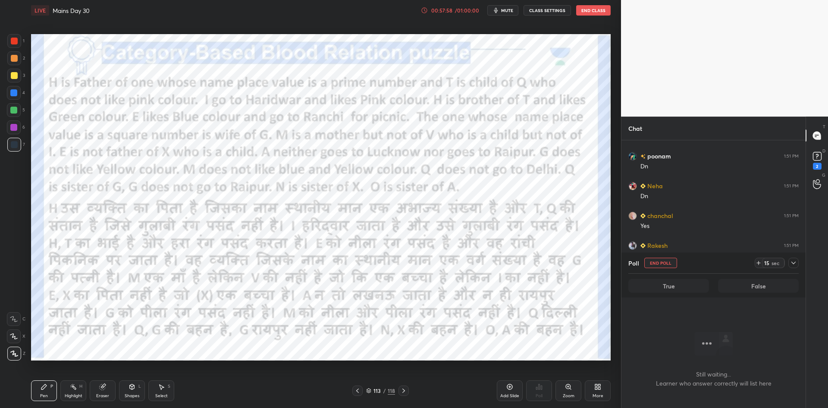
scroll to position [136, 182]
click at [652, 261] on button "End Poll" at bounding box center [660, 262] width 33 height 10
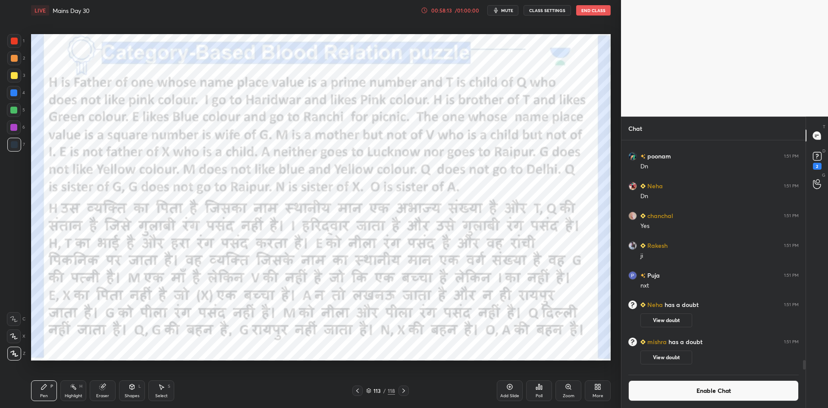
scroll to position [181, 182]
click at [639, 386] on button "Enable Chat" at bounding box center [713, 390] width 170 height 21
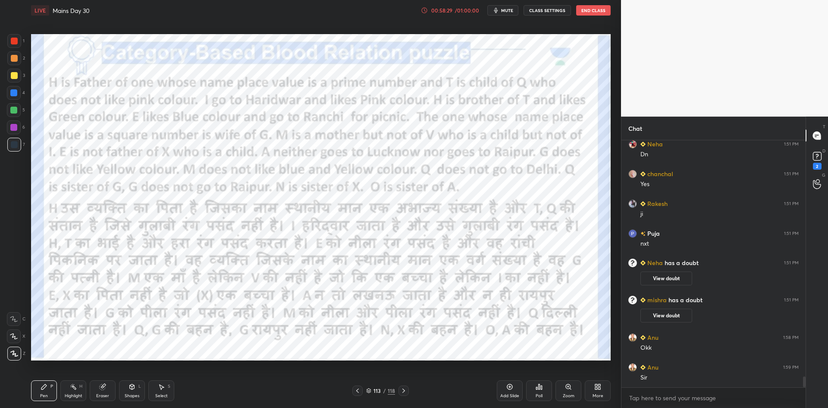
scroll to position [5432, 0]
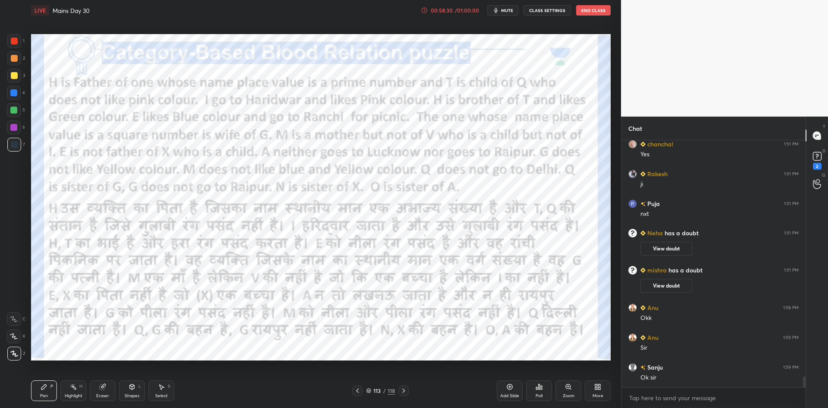
click at [368, 389] on icon at bounding box center [368, 390] width 5 height 5
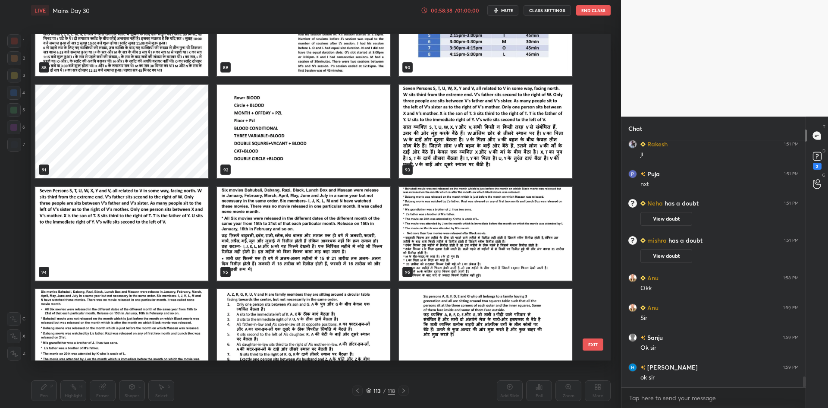
scroll to position [2990, 0]
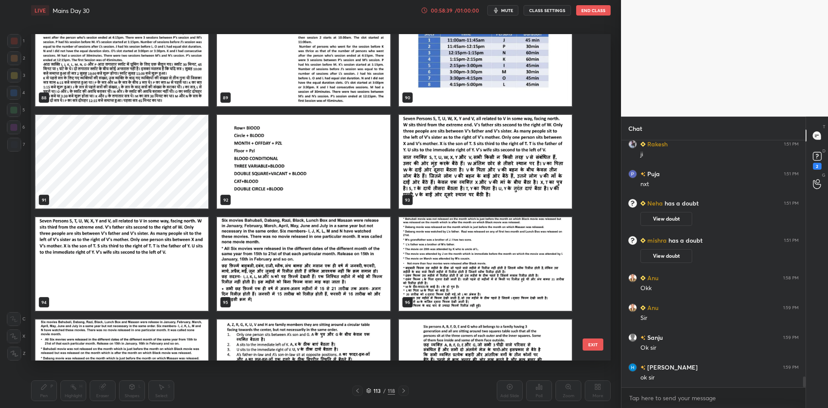
click at [382, 289] on img "grid" at bounding box center [303, 264] width 173 height 94
click at [381, 287] on img "grid" at bounding box center [303, 264] width 173 height 94
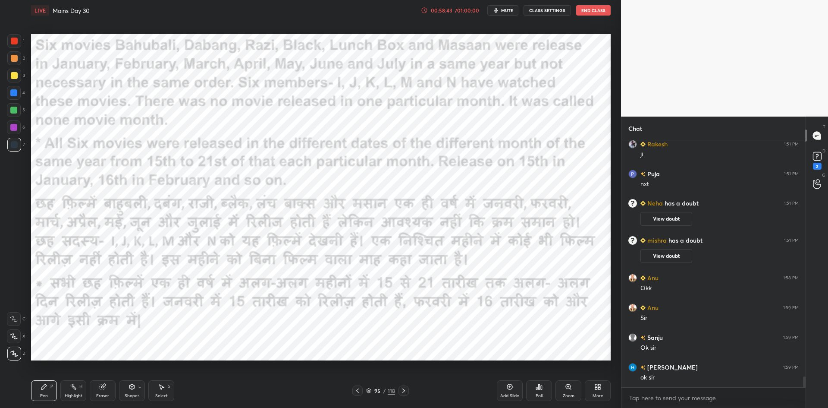
click at [371, 389] on icon at bounding box center [368, 390] width 5 height 5
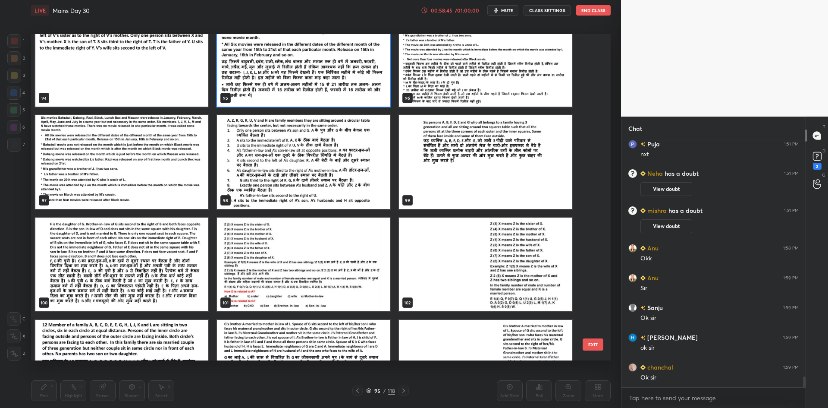
scroll to position [3198, 0]
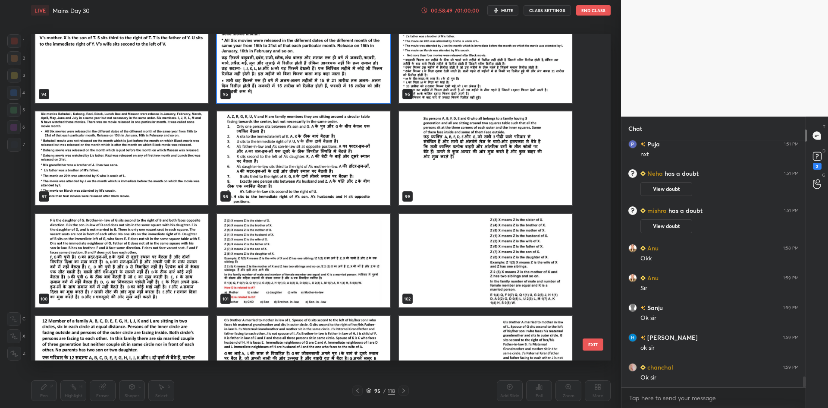
click at [367, 181] on img "grid" at bounding box center [303, 158] width 173 height 94
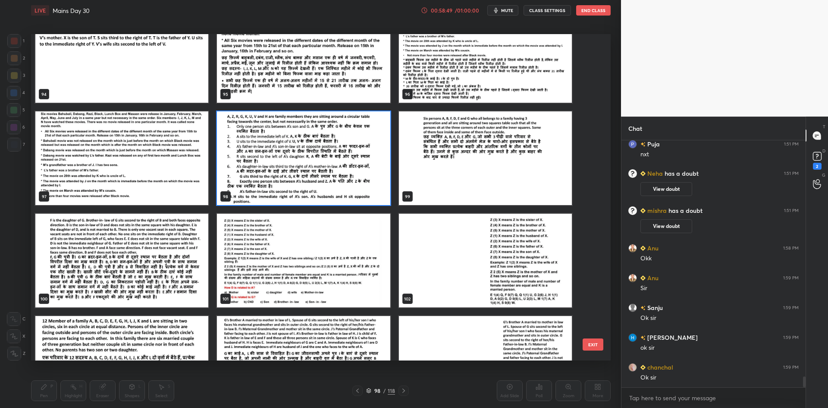
click at [367, 185] on img "grid" at bounding box center [303, 158] width 173 height 94
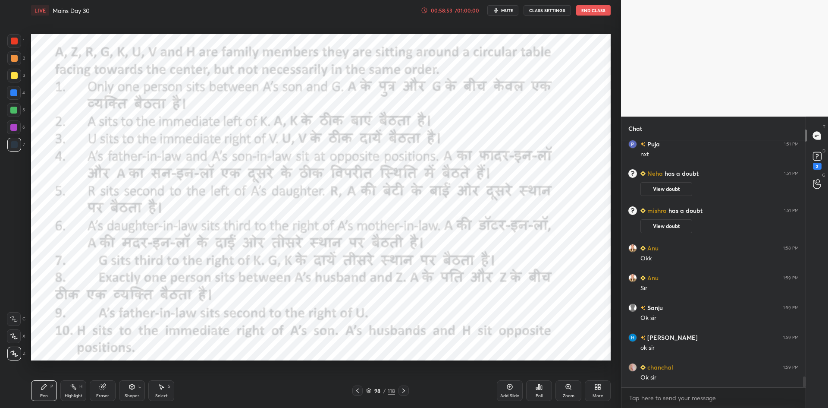
click at [372, 388] on div "98 / 118" at bounding box center [380, 390] width 29 height 8
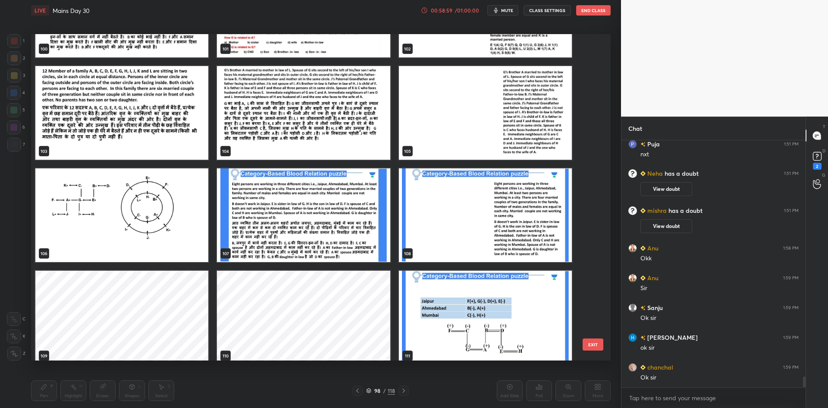
click at [176, 154] on img "grid" at bounding box center [121, 113] width 173 height 94
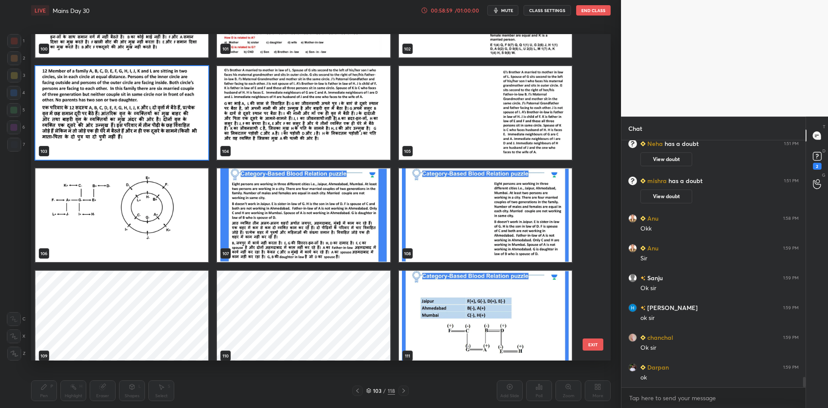
click at [176, 154] on img "grid" at bounding box center [121, 113] width 173 height 94
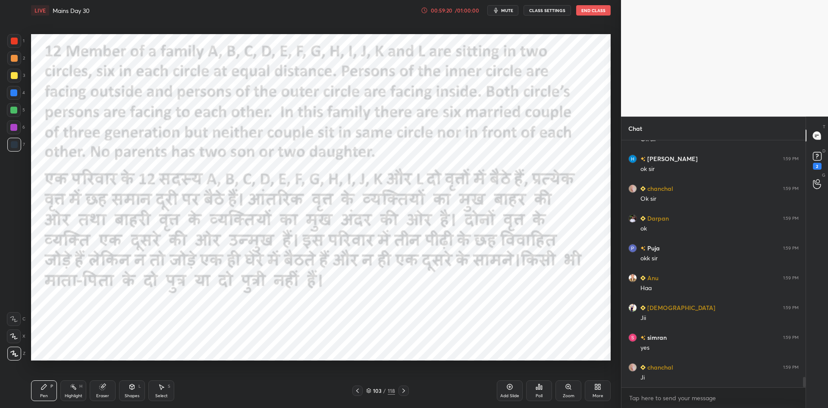
scroll to position [5700, 0]
click at [586, 15] on button "End Class" at bounding box center [593, 10] width 35 height 10
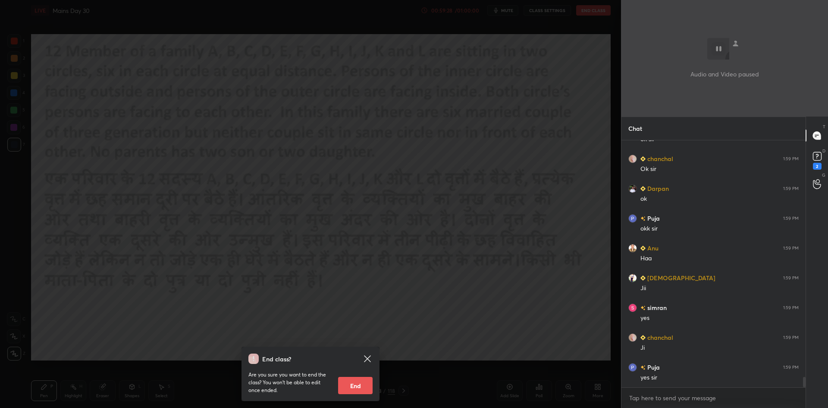
scroll to position [5729, 0]
click at [361, 381] on button "End" at bounding box center [355, 384] width 35 height 17
type textarea "x"
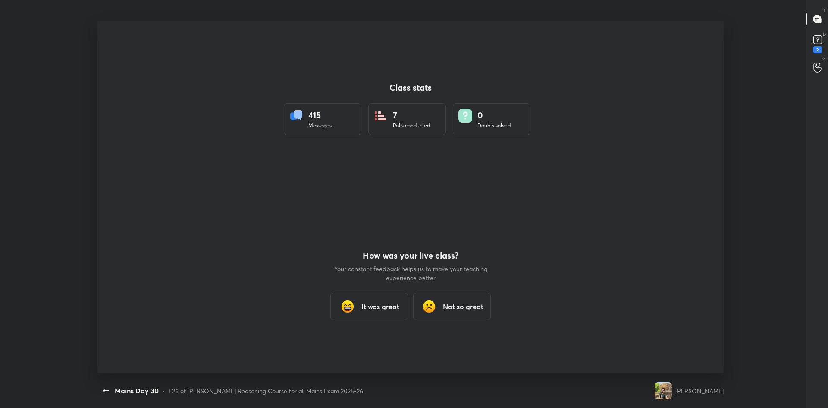
scroll to position [0, 0]
click at [382, 303] on h3 "It was great" at bounding box center [380, 306] width 38 height 10
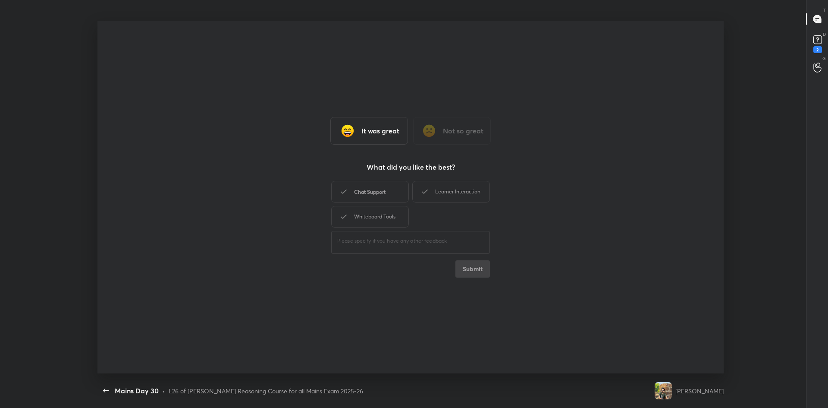
click at [375, 188] on div "Chat Support" at bounding box center [370, 192] width 78 height 22
click at [435, 192] on div "Learner Interaction" at bounding box center [451, 192] width 78 height 22
click at [385, 221] on div "Whiteboard Tools" at bounding box center [370, 217] width 78 height 22
click at [459, 269] on button "Submit" at bounding box center [472, 268] width 35 height 17
